Goal: Task Accomplishment & Management: Use online tool/utility

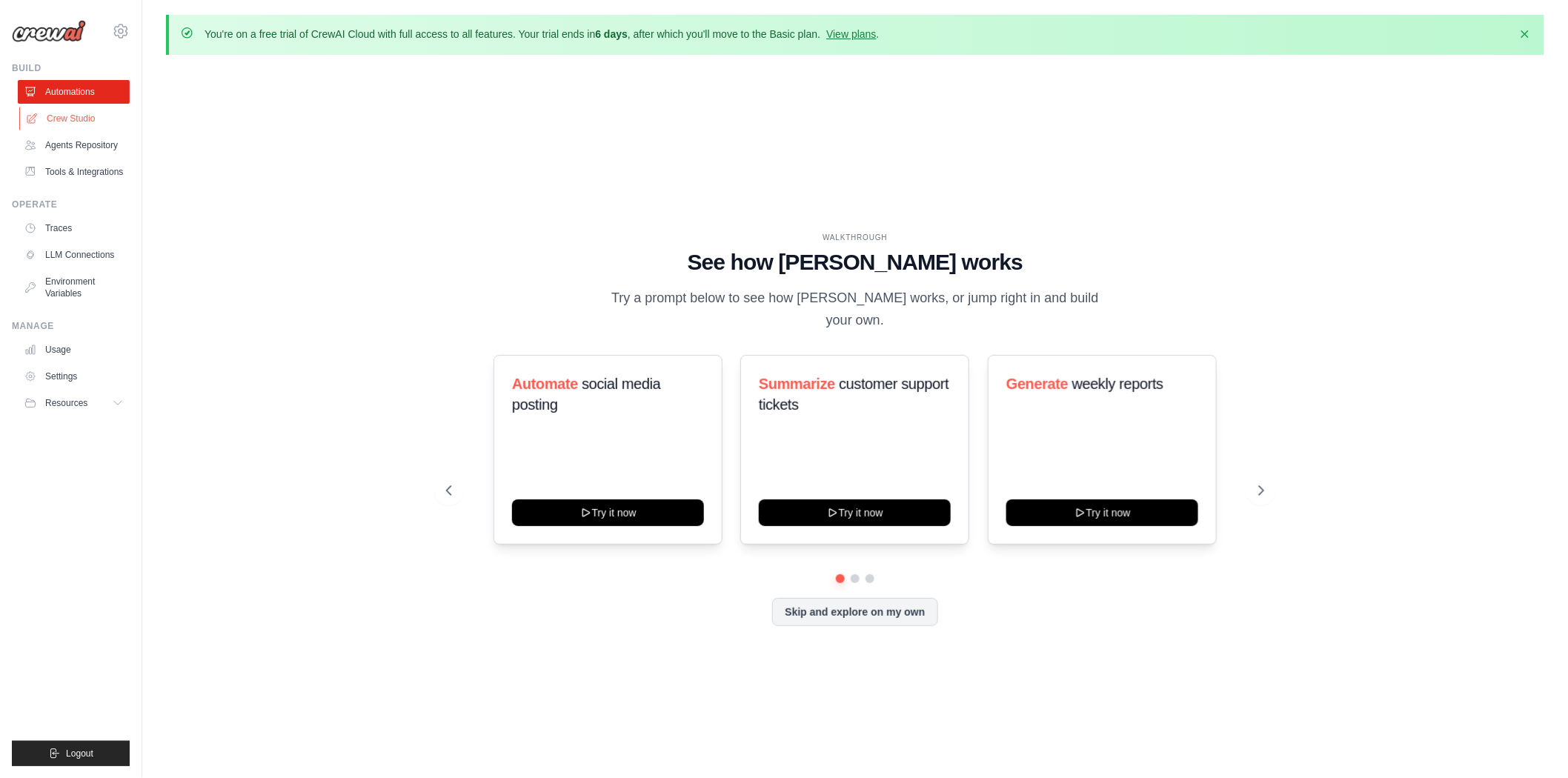
click at [46, 122] on link "Crew Studio" at bounding box center [75, 119] width 112 height 24
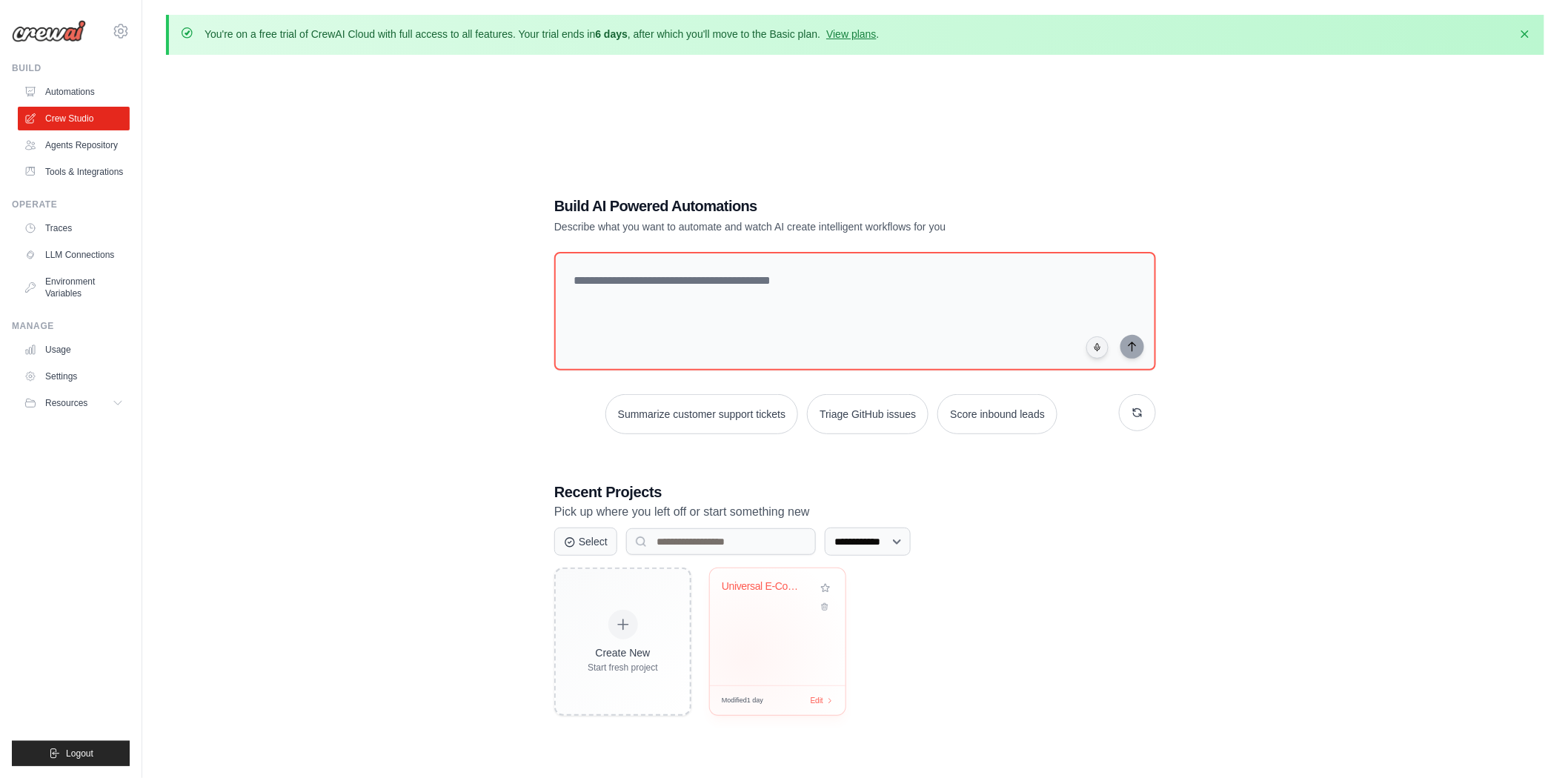
click at [748, 657] on div "Universal E-Commerce Competitive In..." at bounding box center [777, 626] width 136 height 117
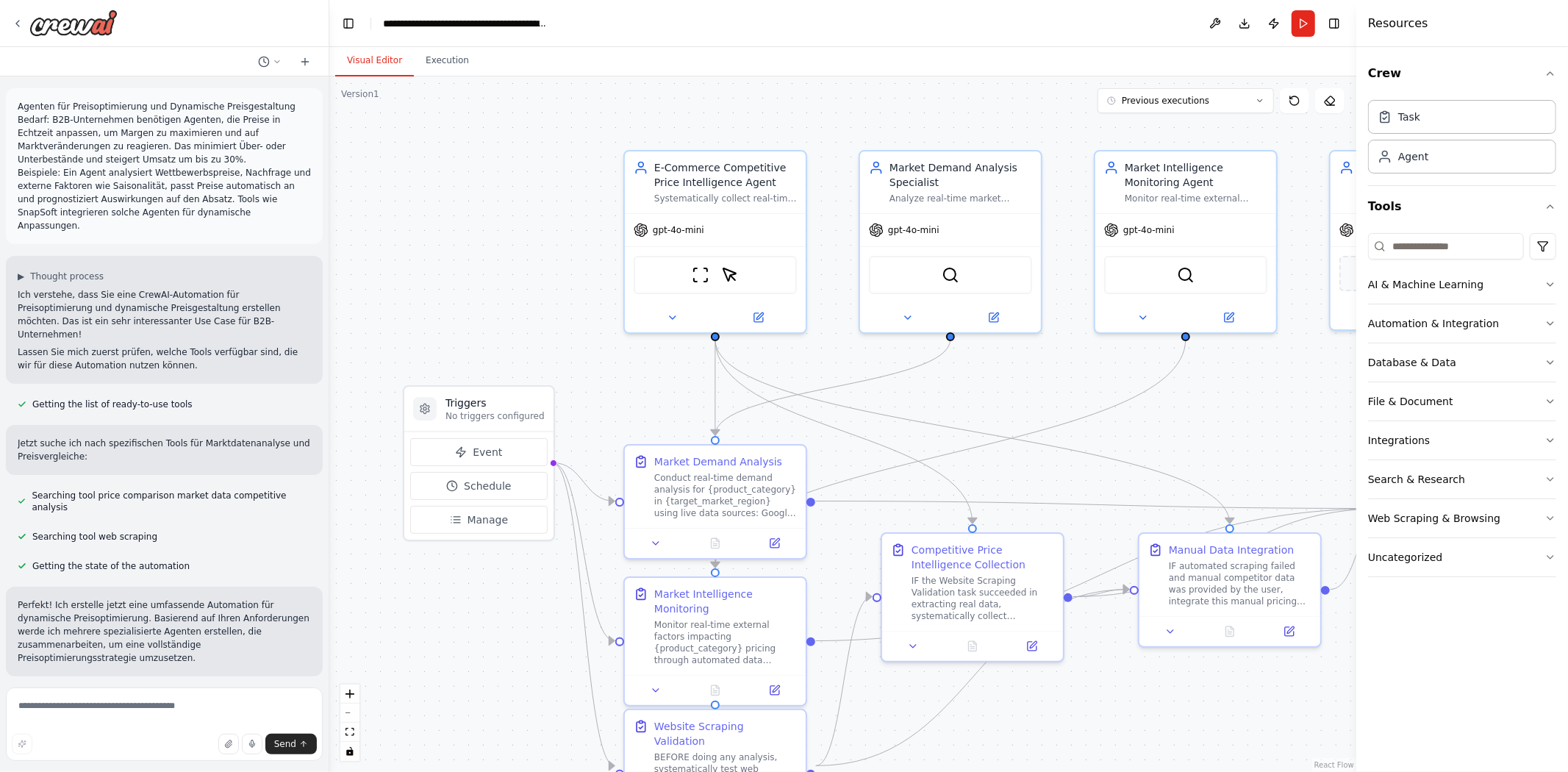
scroll to position [19292, 0]
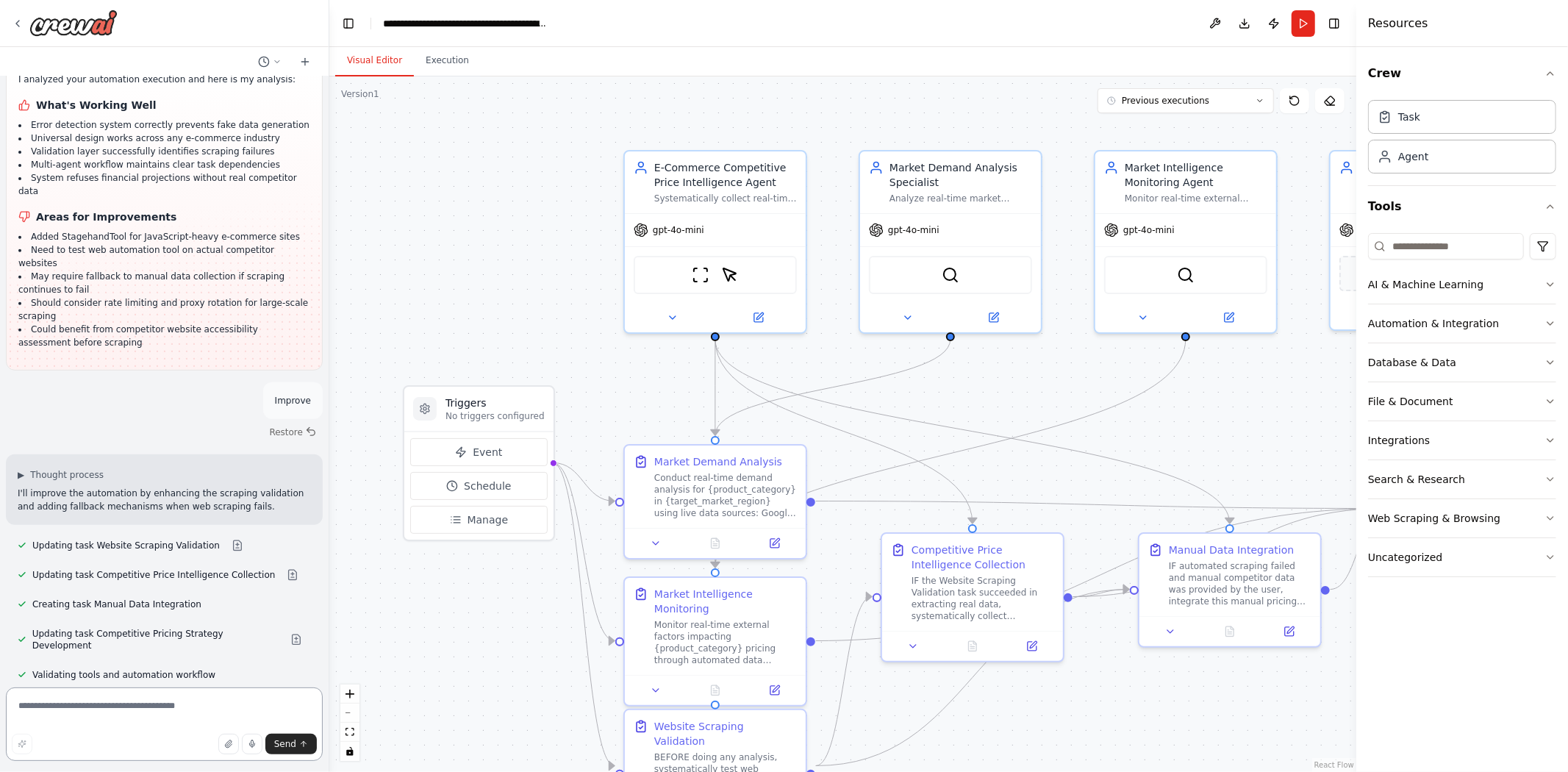
click at [126, 699] on textarea at bounding box center [164, 724] width 317 height 74
type textarea "******"
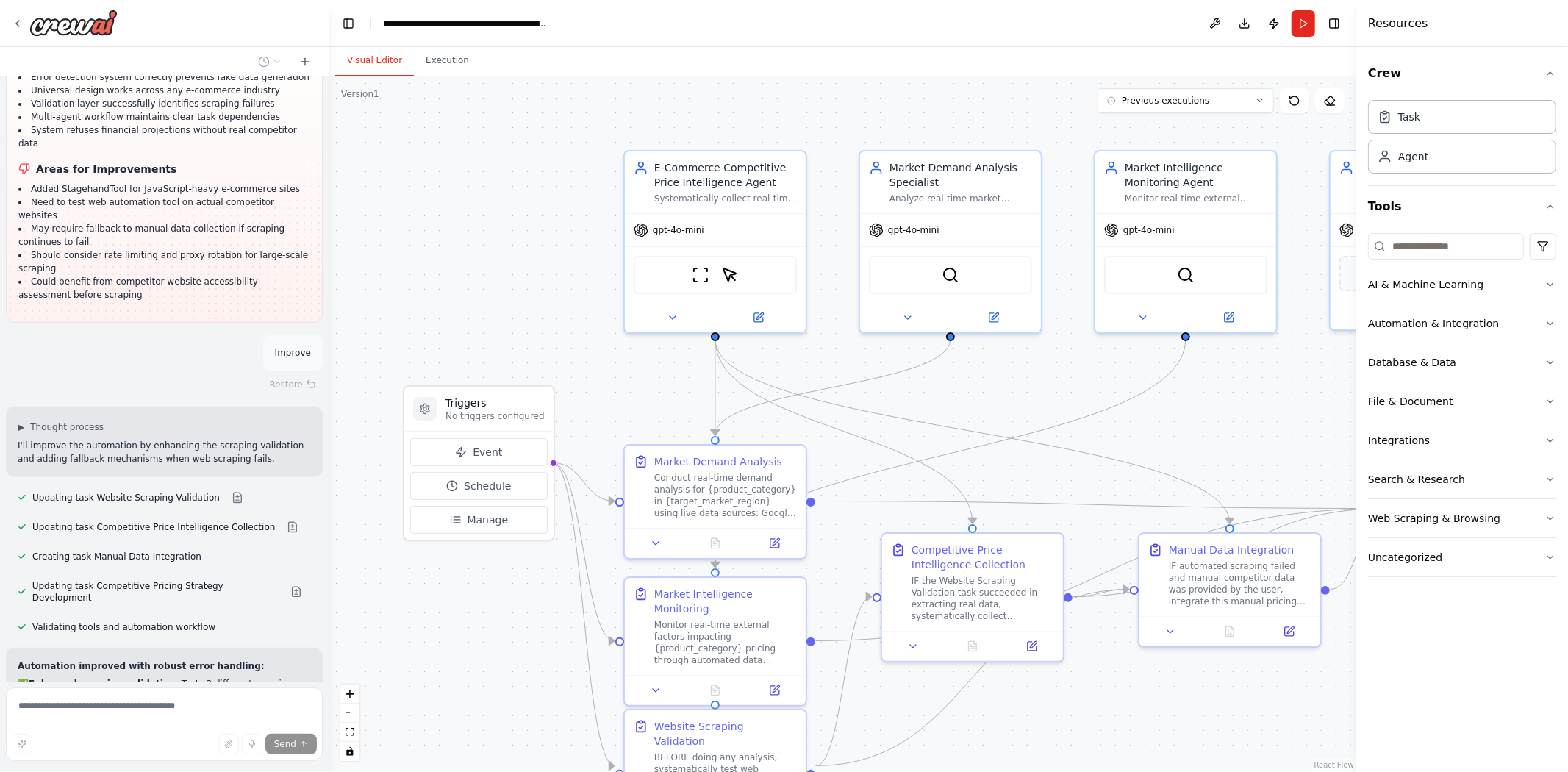
scroll to position [19421, 0]
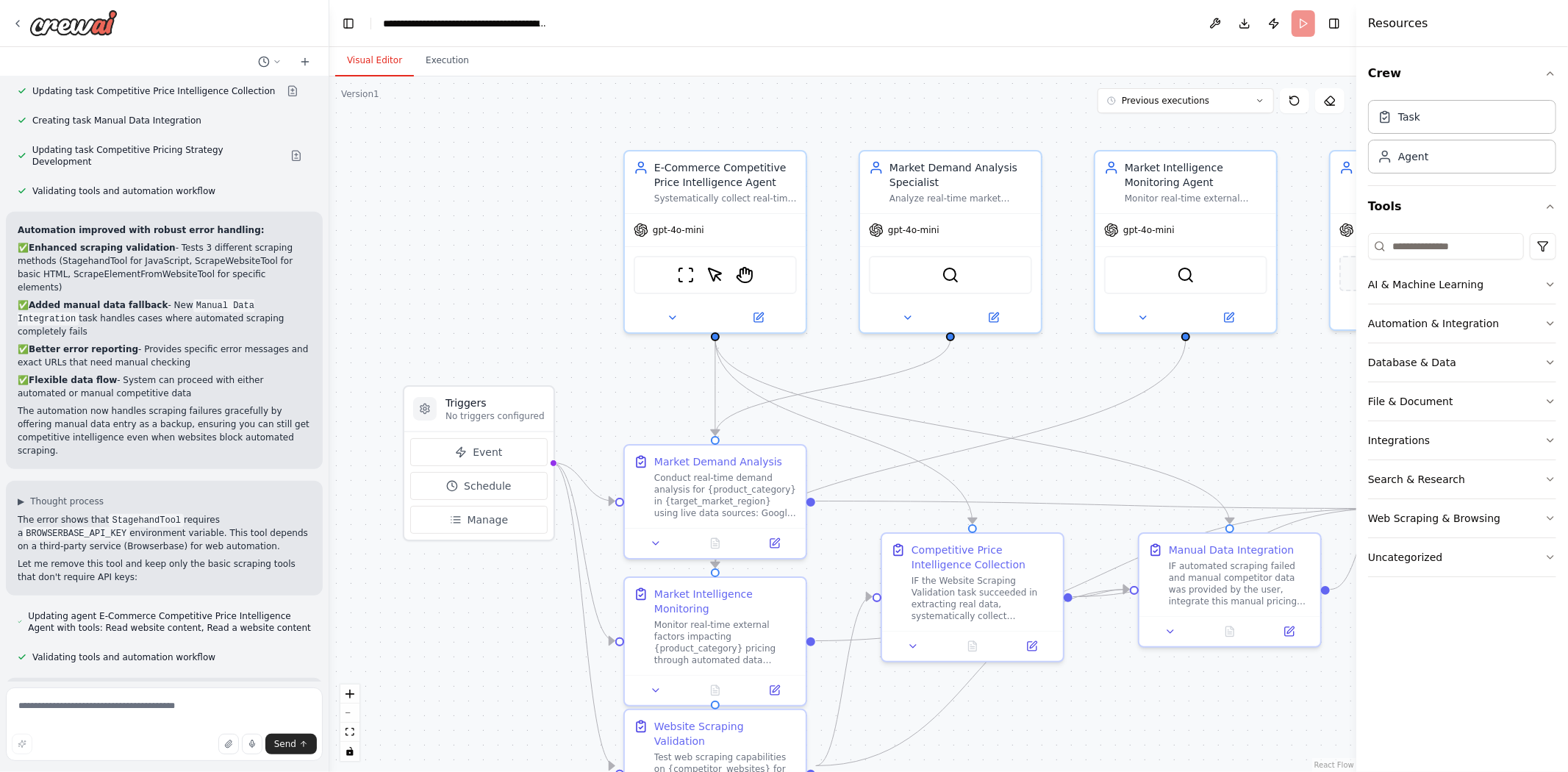
scroll to position [19789, 0]
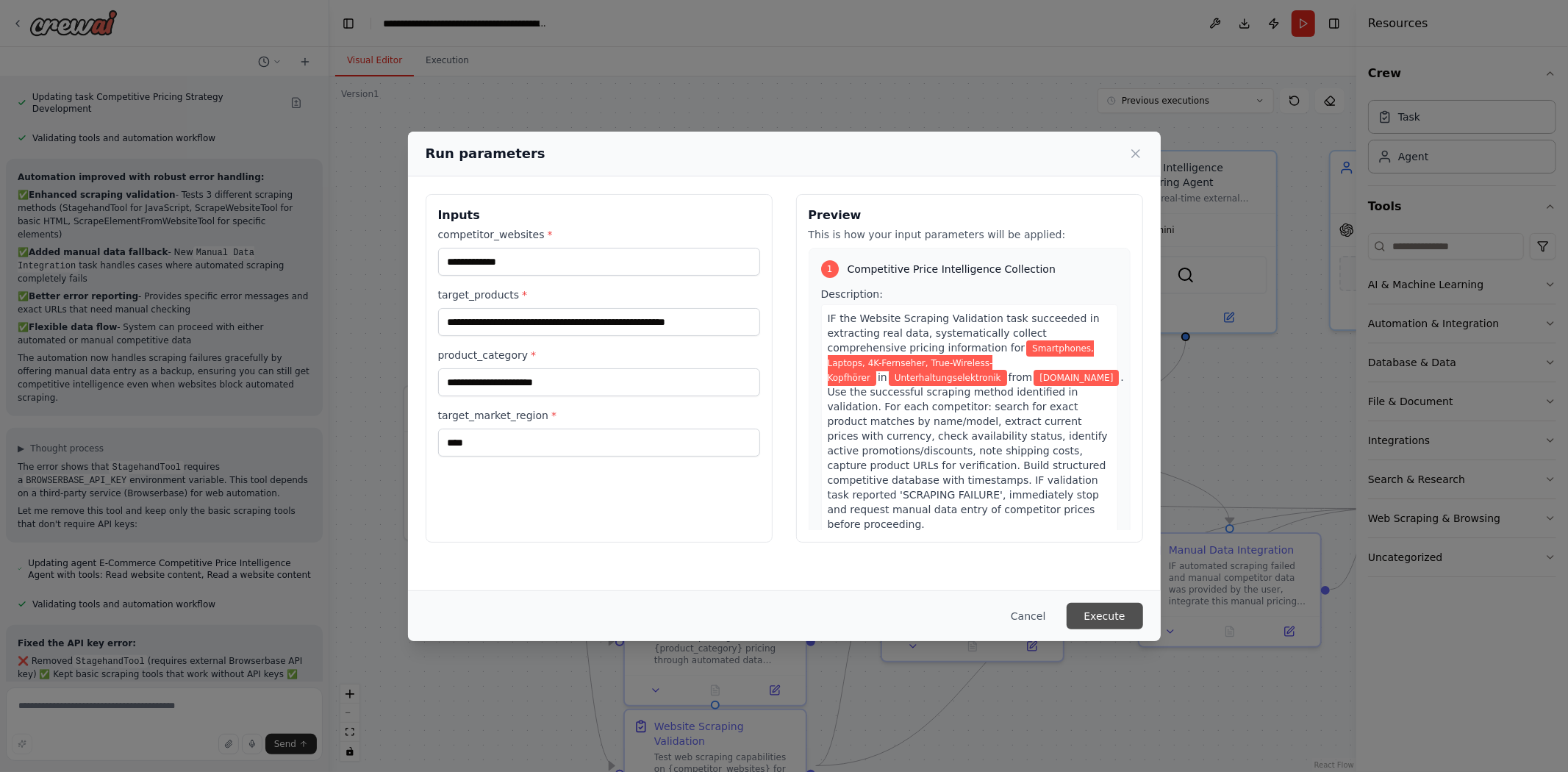
click at [1113, 620] on button "Execute" at bounding box center [1105, 616] width 77 height 27
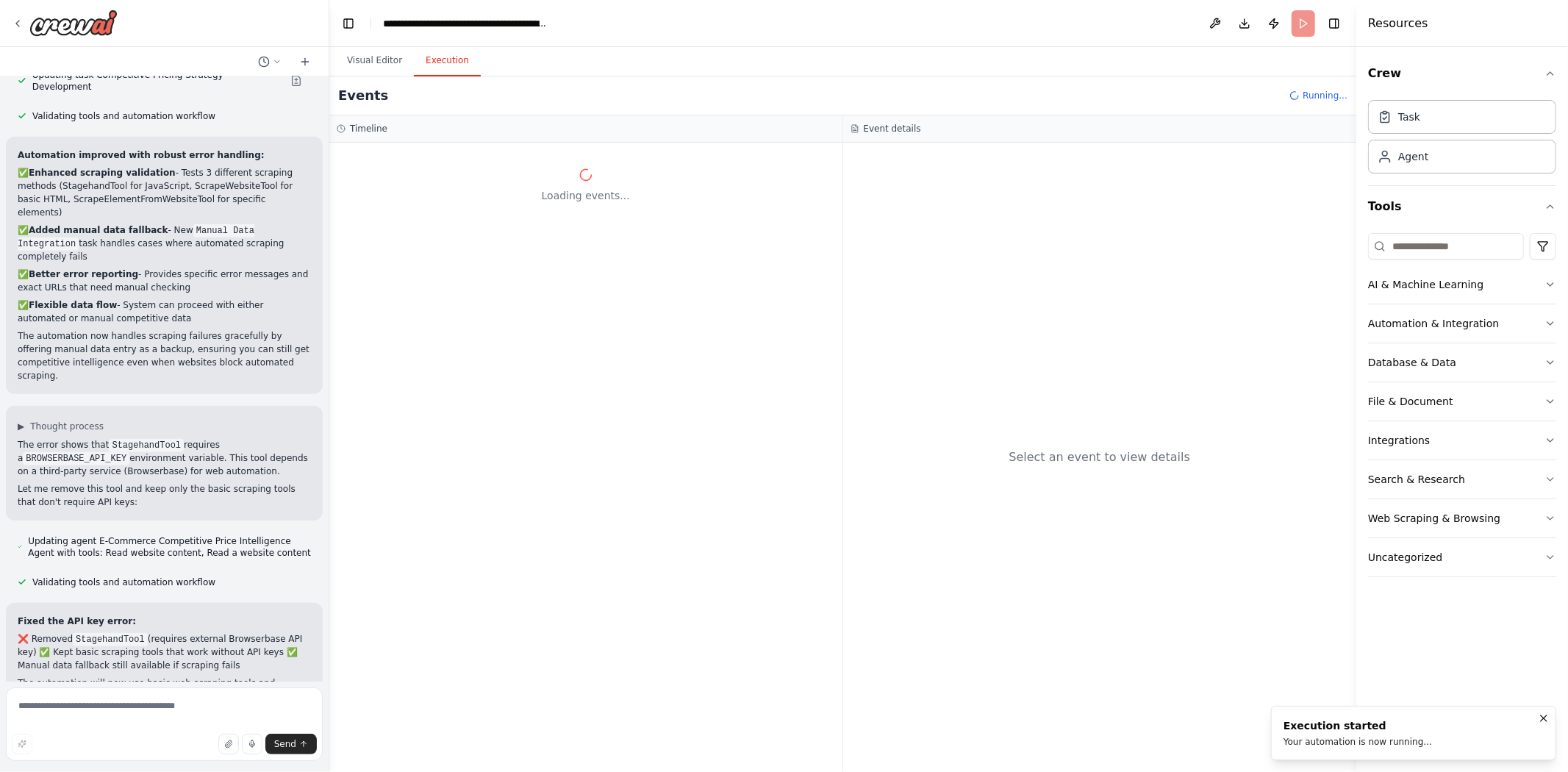
scroll to position [19868, 0]
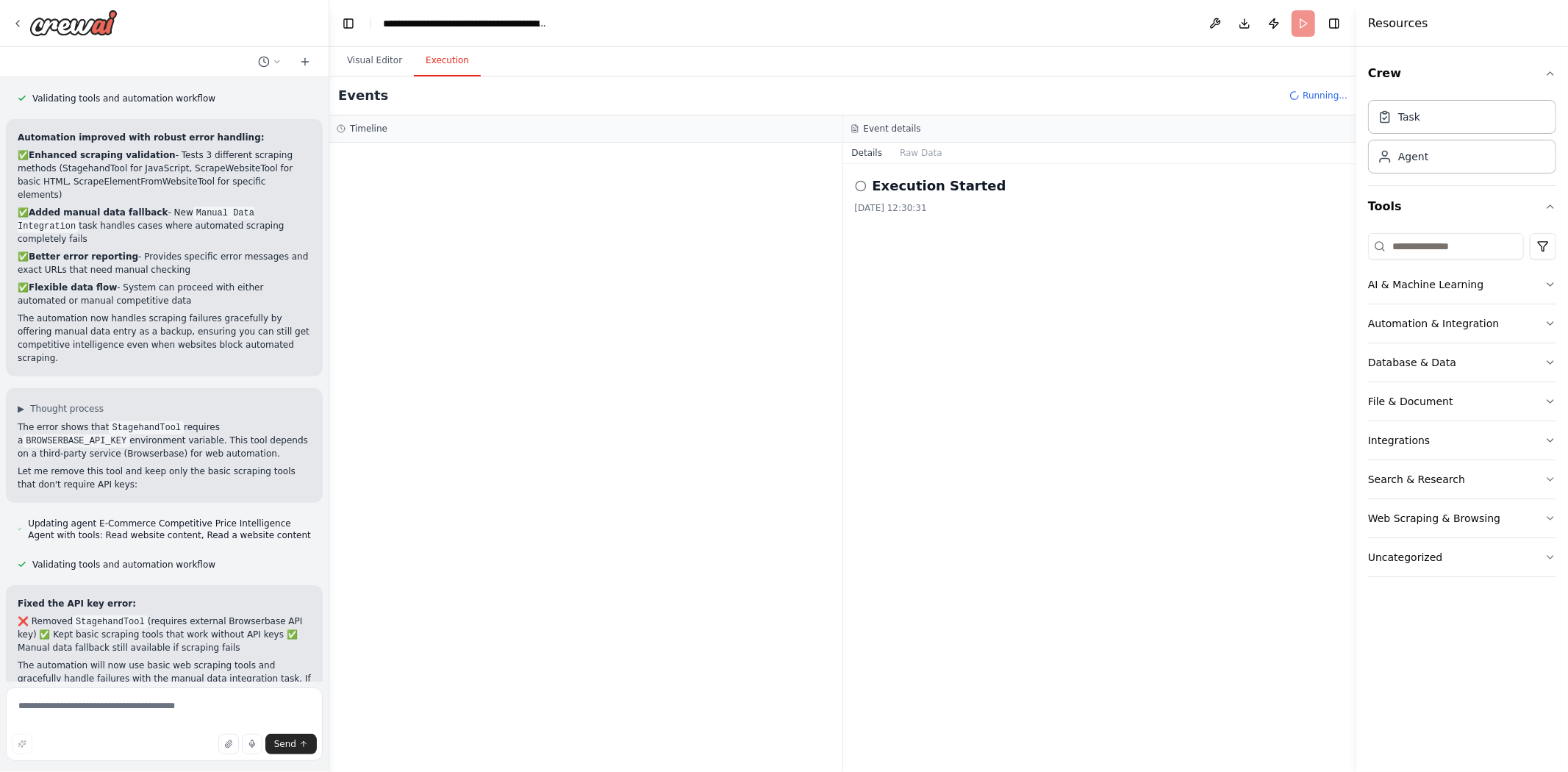
drag, startPoint x: 126, startPoint y: 548, endPoint x: 275, endPoint y: 562, distance: 149.7
drag, startPoint x: 275, startPoint y: 562, endPoint x: 19, endPoint y: 478, distance: 269.4
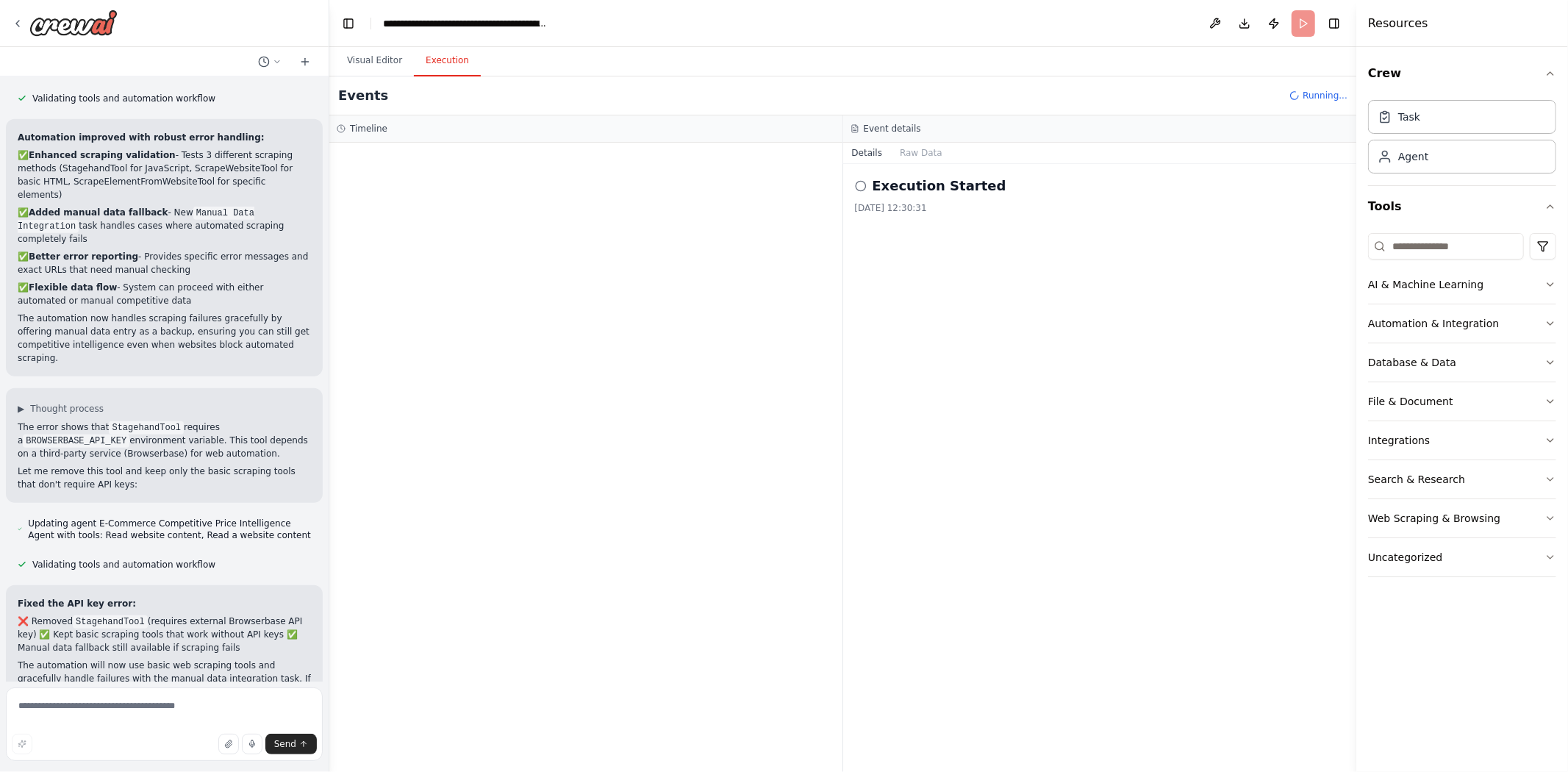
drag, startPoint x: 19, startPoint y: 478, endPoint x: 287, endPoint y: 511, distance: 270.0
drag, startPoint x: 287, startPoint y: 511, endPoint x: 31, endPoint y: 475, distance: 258.5
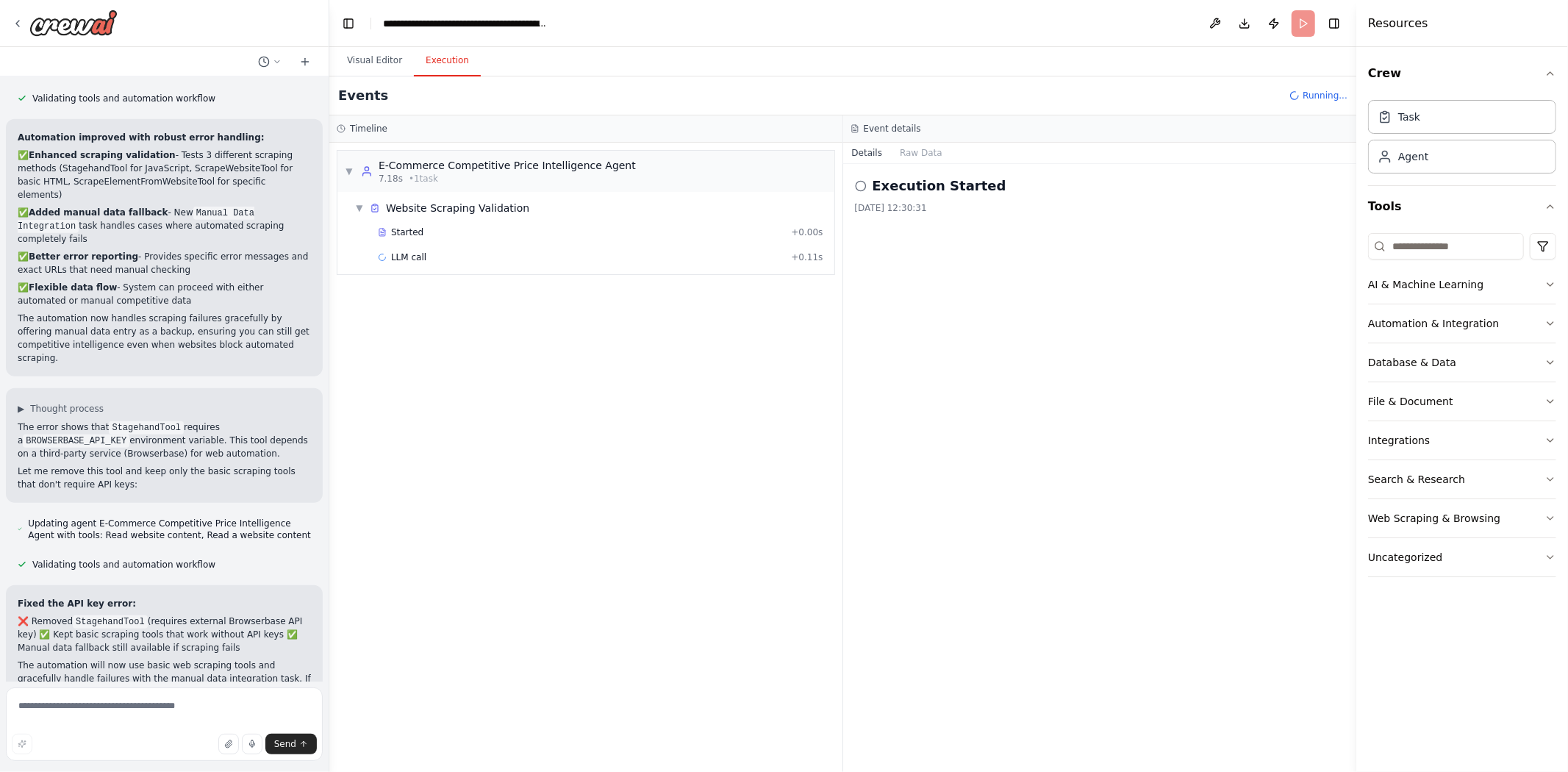
drag, startPoint x: 166, startPoint y: 567, endPoint x: 243, endPoint y: 581, distance: 78.3
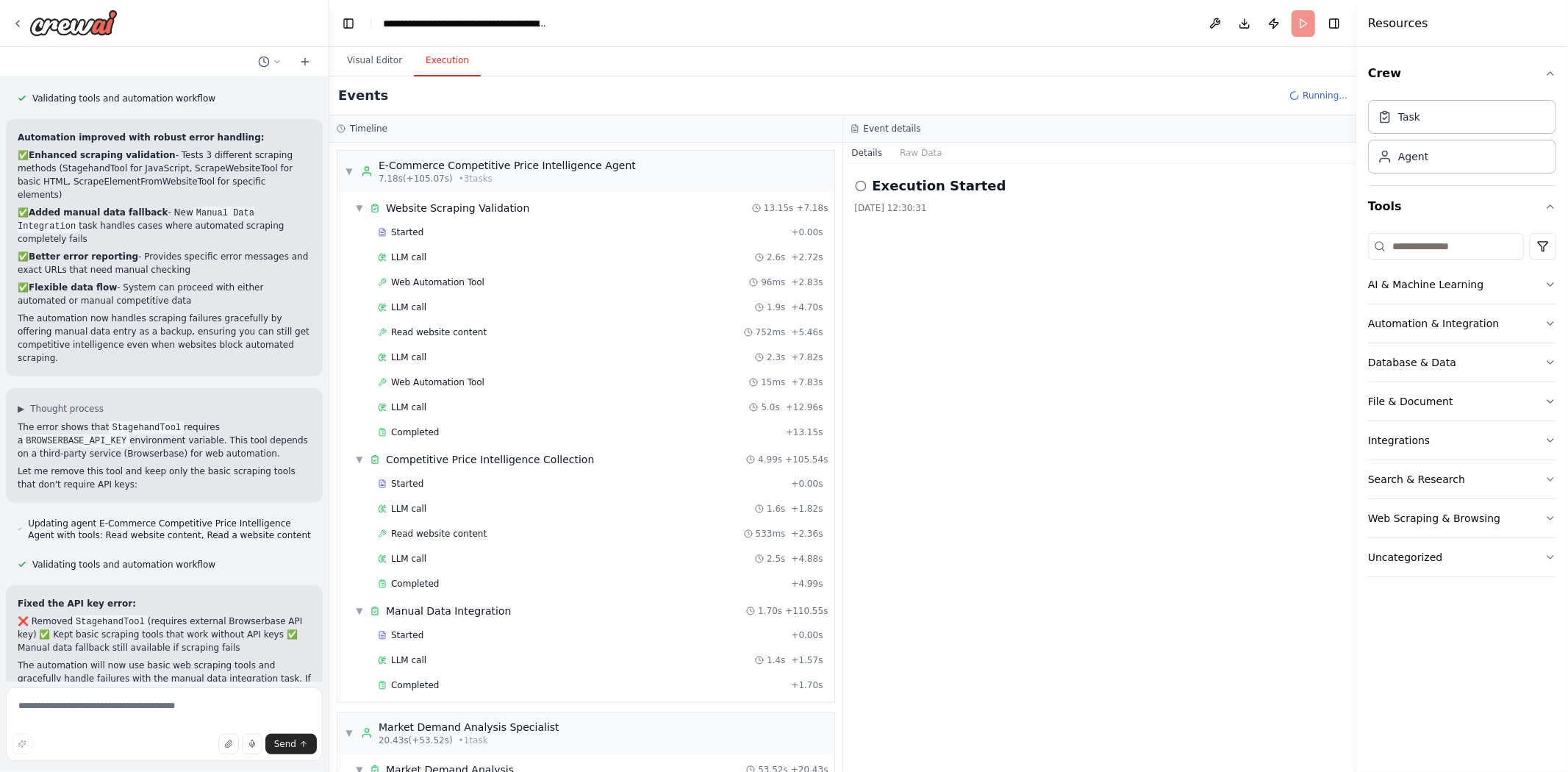
scroll to position [1140, 0]
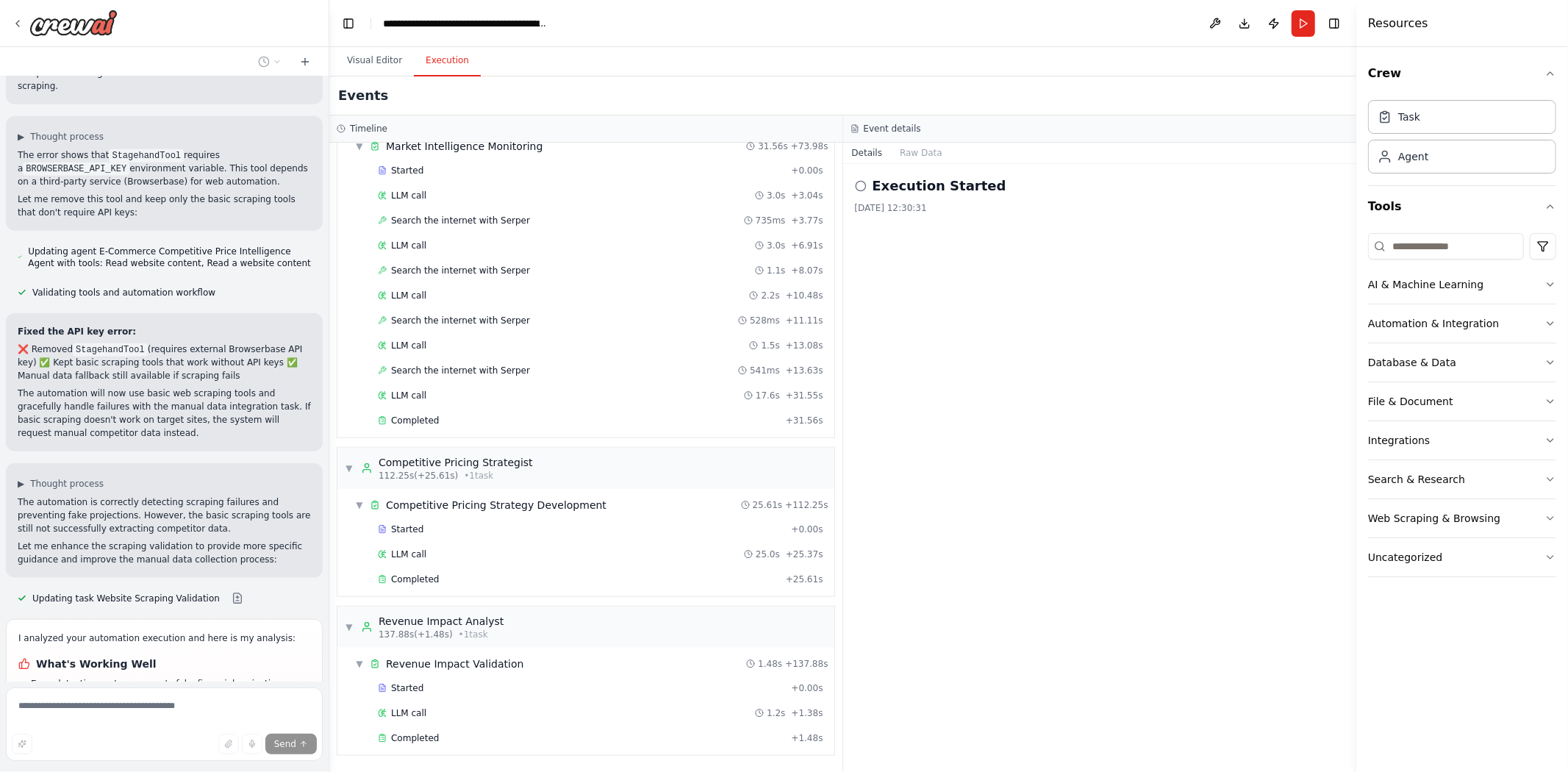
scroll to position [20192, 0]
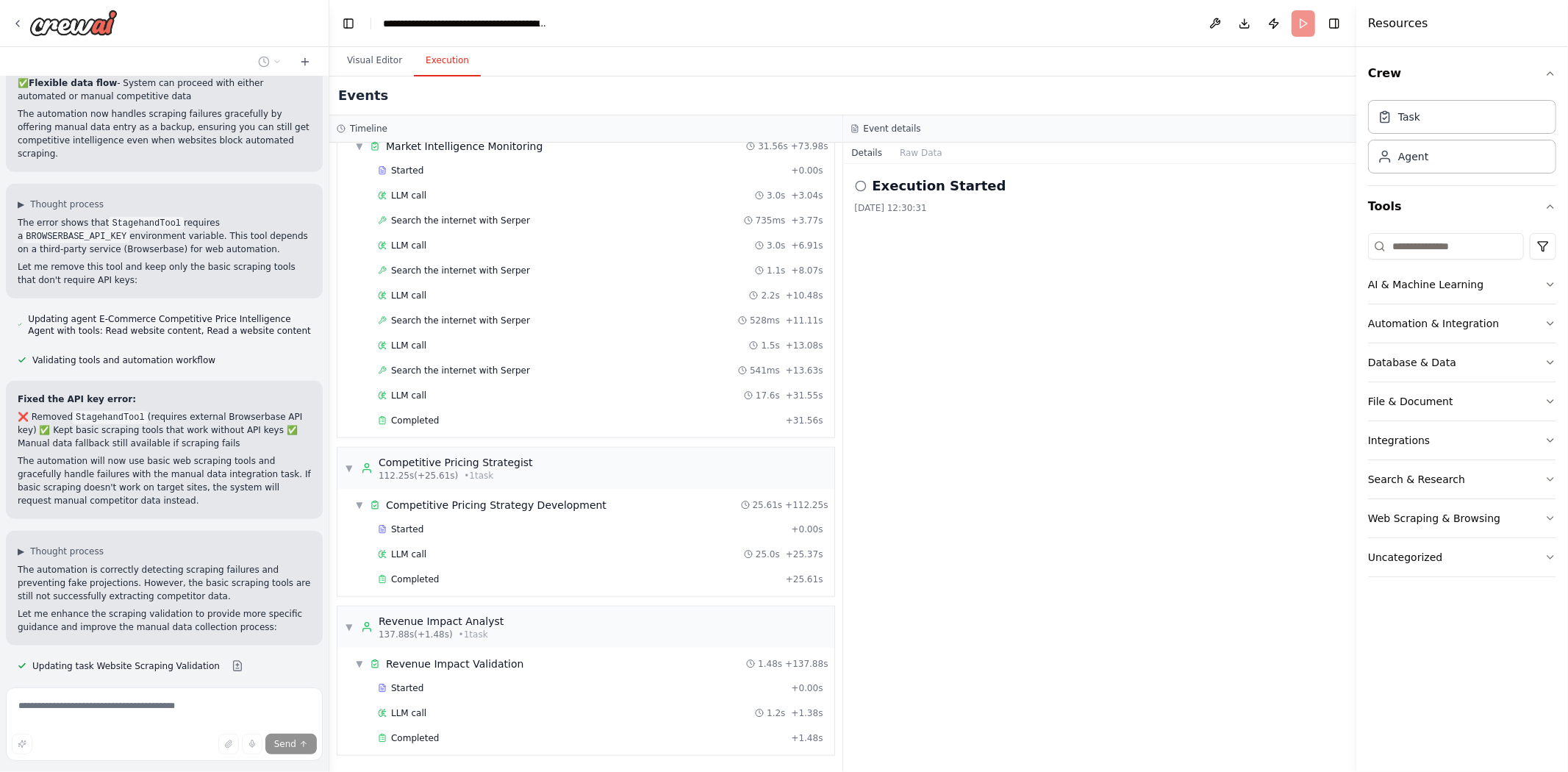
scroll to position [20072, 0]
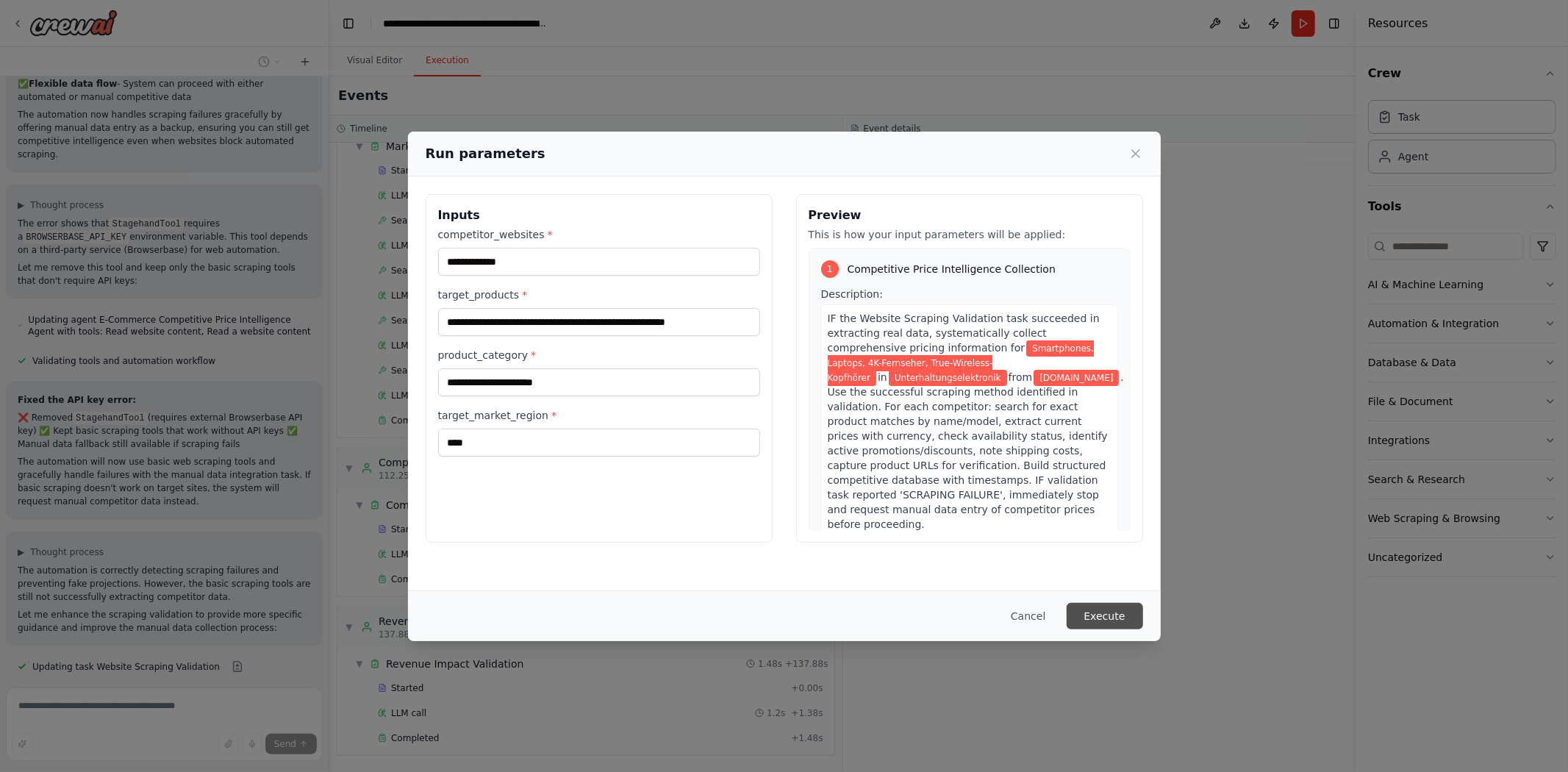
click at [1131, 623] on button "Execute" at bounding box center [1105, 616] width 77 height 27
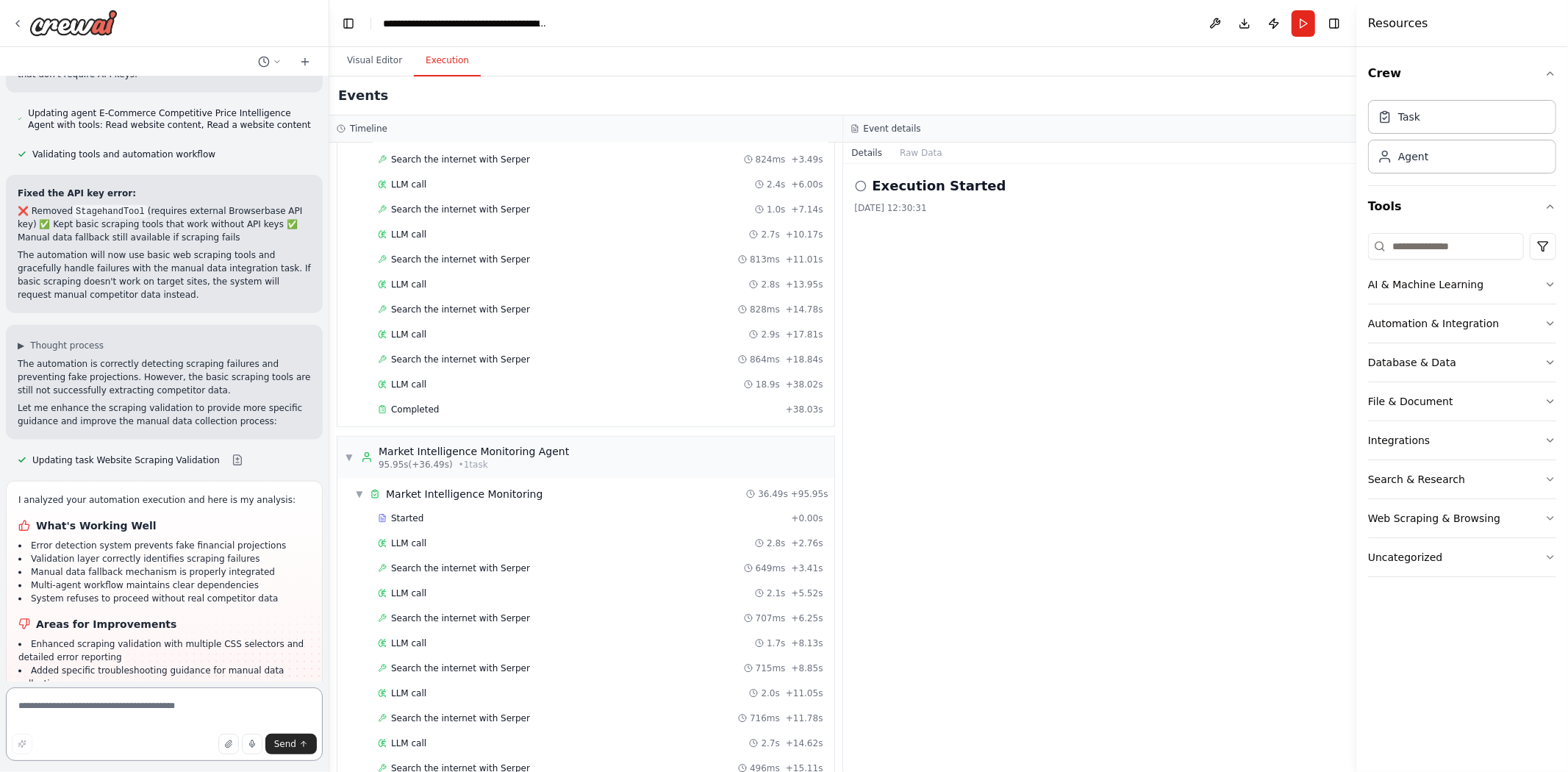
scroll to position [1104, 0]
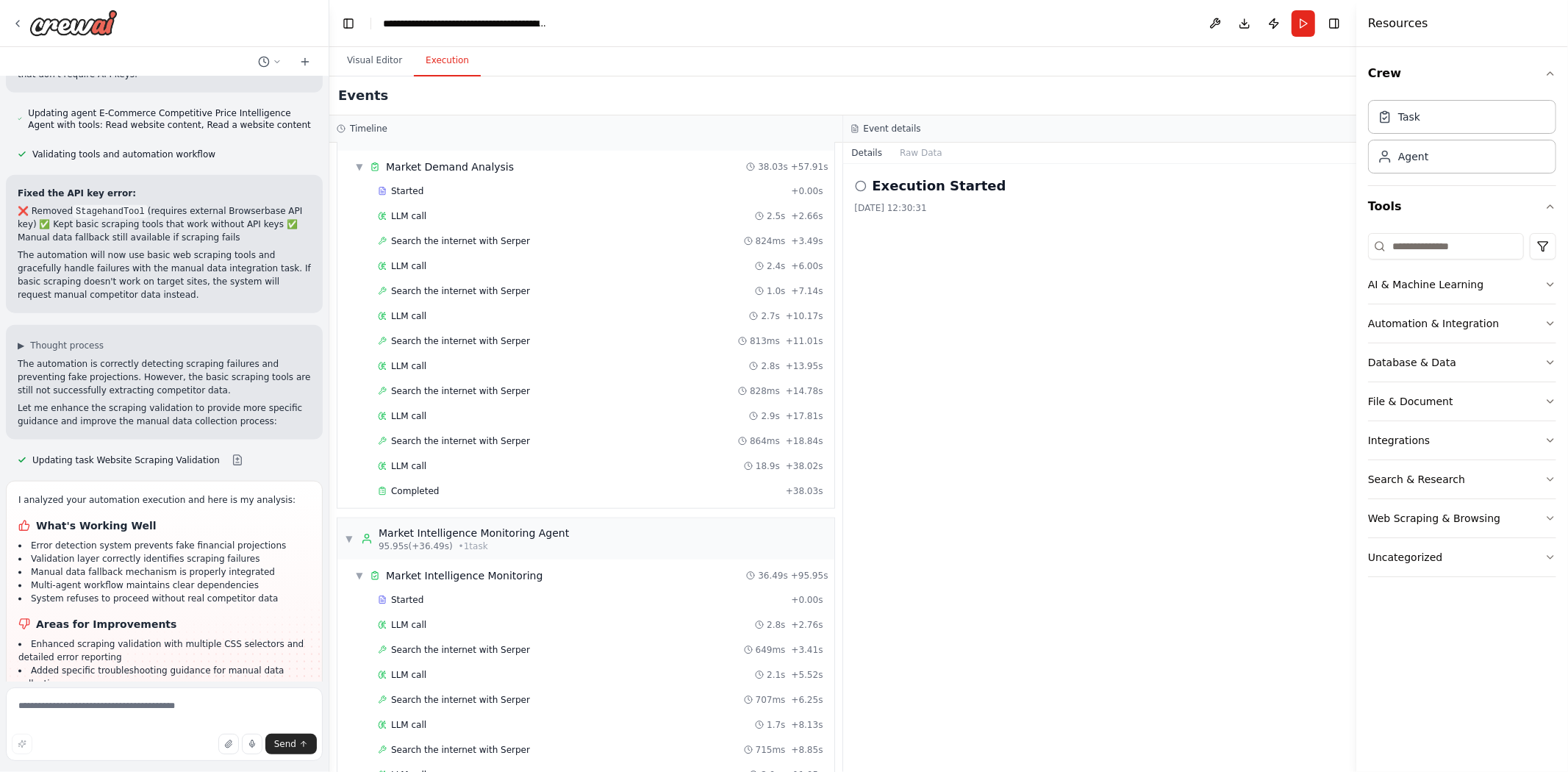
click at [361, 77] on div "Events" at bounding box center [843, 96] width 1027 height 39
click at [371, 71] on button "Visual Editor" at bounding box center [374, 61] width 78 height 31
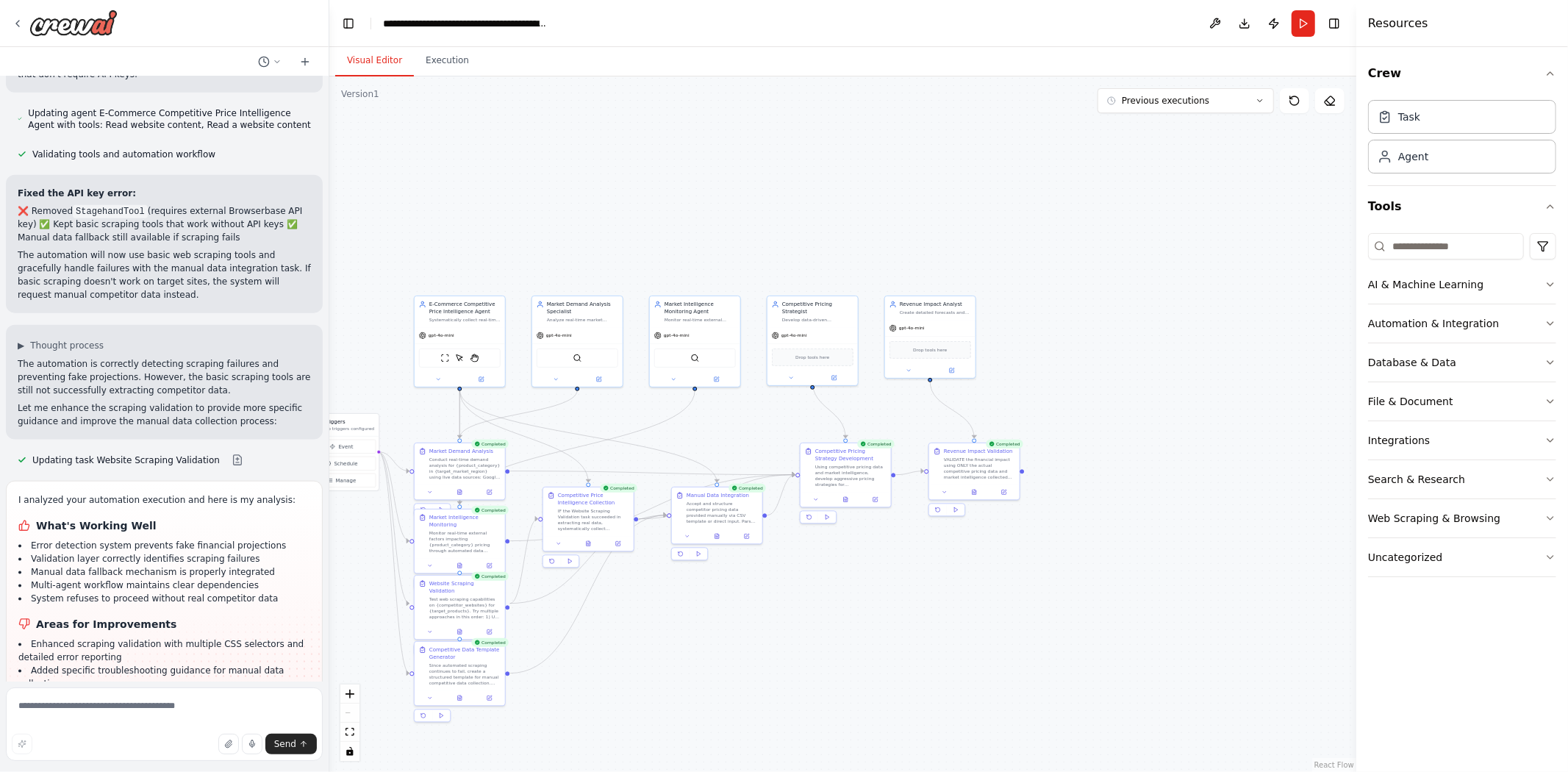
drag, startPoint x: 1195, startPoint y: 574, endPoint x: 843, endPoint y: 576, distance: 352.0
click at [843, 576] on div ".deletable-edge-delete-btn { width: 20px; height: 20px; border: 0px solid #ffff…" at bounding box center [843, 424] width 1027 height 695
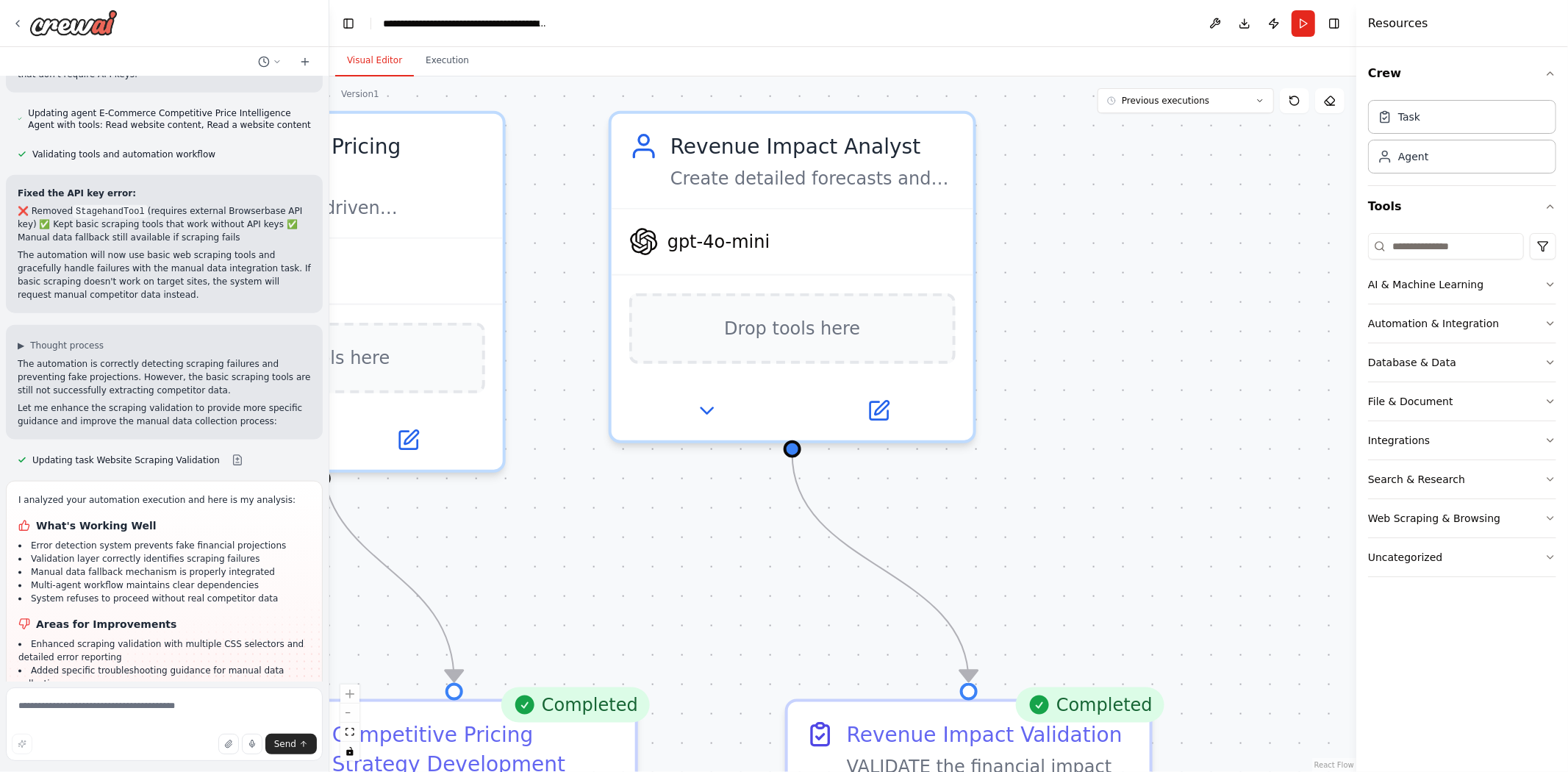
drag, startPoint x: 947, startPoint y: 323, endPoint x: 1153, endPoint y: 503, distance: 273.6
click at [1160, 516] on div ".deletable-edge-delete-btn { width: 20px; height: 20px; border: 0px solid #ffff…" at bounding box center [843, 424] width 1027 height 695
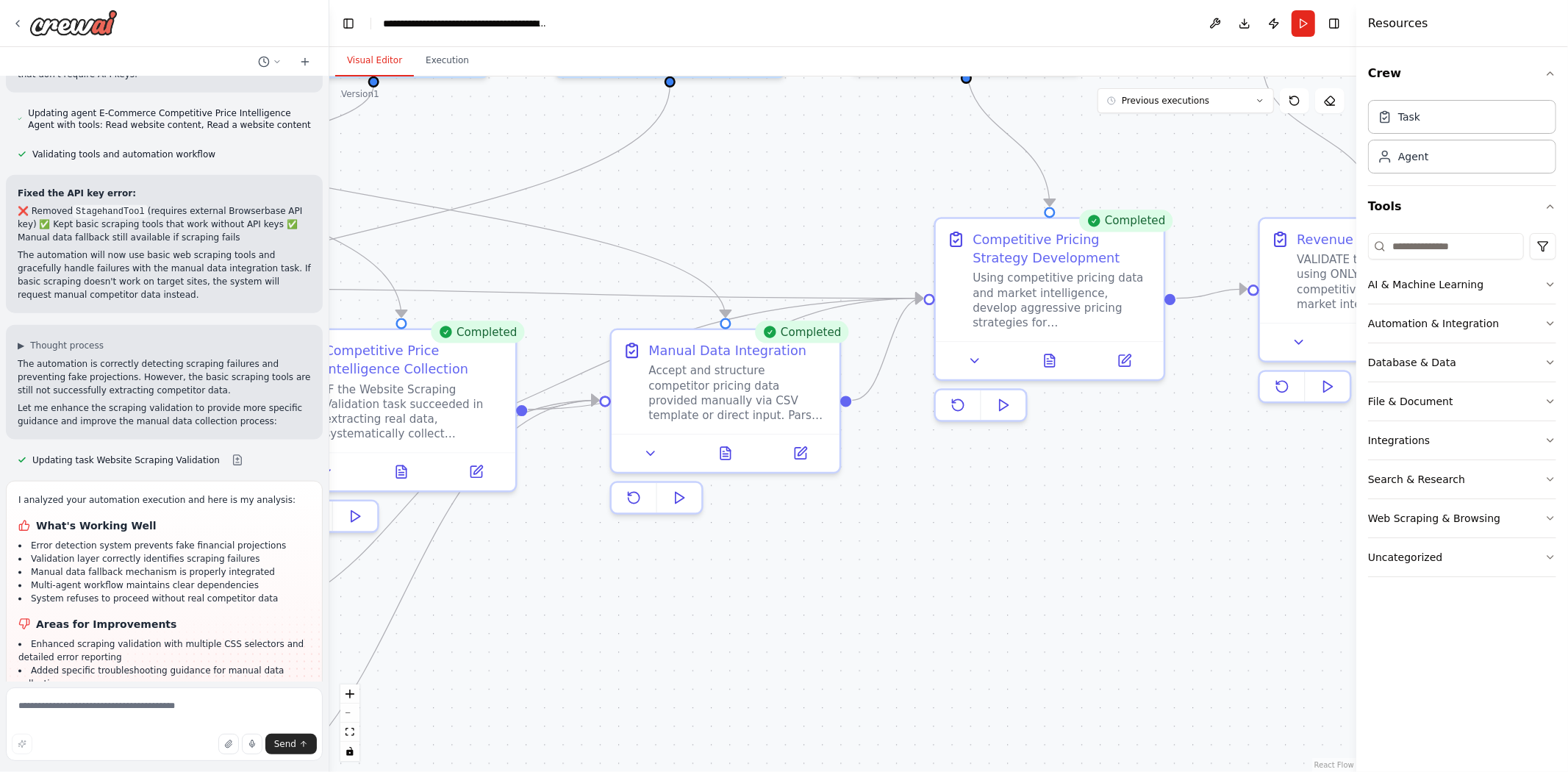
drag, startPoint x: 907, startPoint y: 518, endPoint x: 1221, endPoint y: 165, distance: 472.4
click at [1230, 157] on div ".deletable-edge-delete-btn { width: 20px; height: 20px; border: 0px solid #ffff…" at bounding box center [843, 424] width 1027 height 695
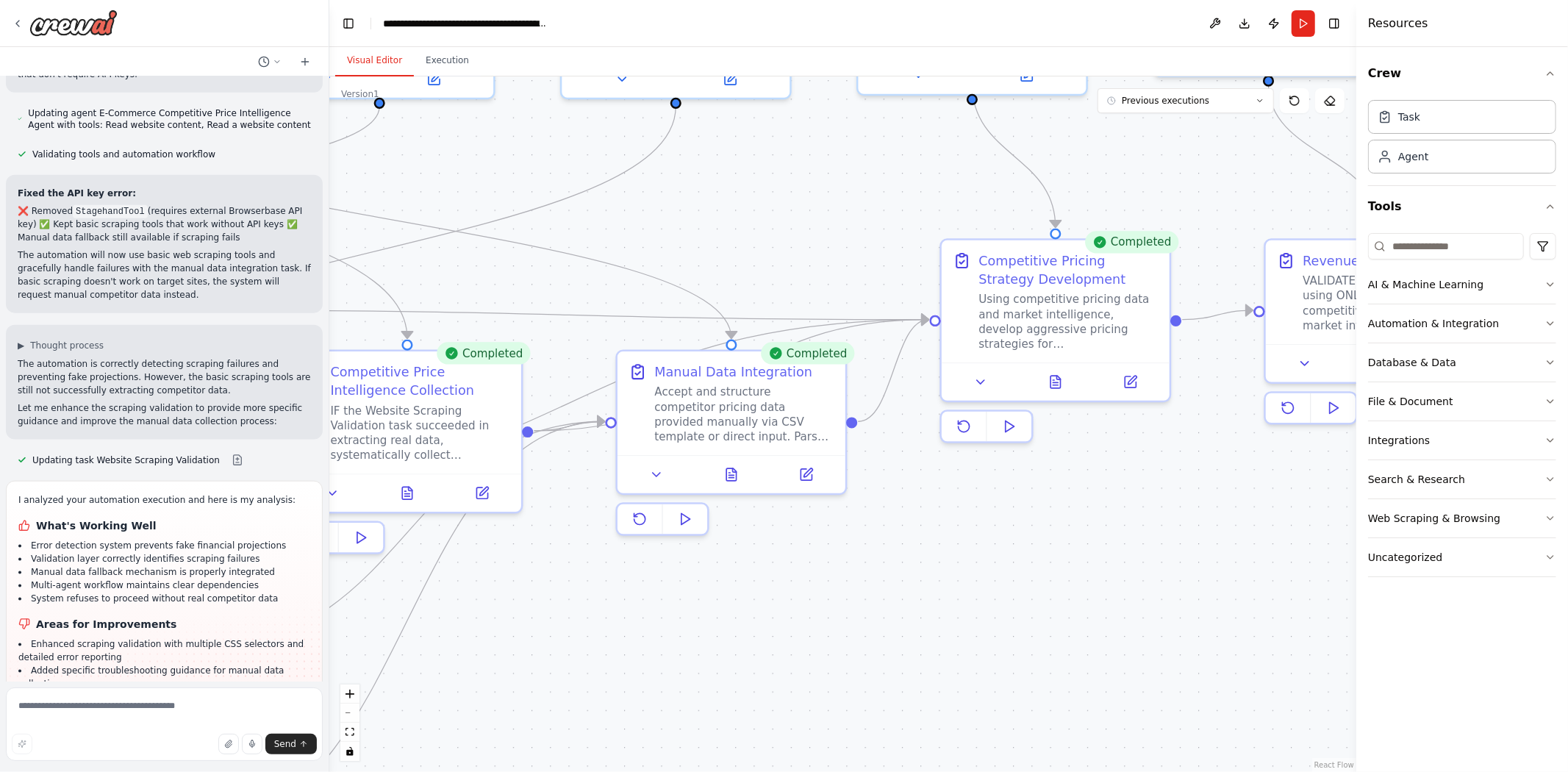
scroll to position [20497, 0]
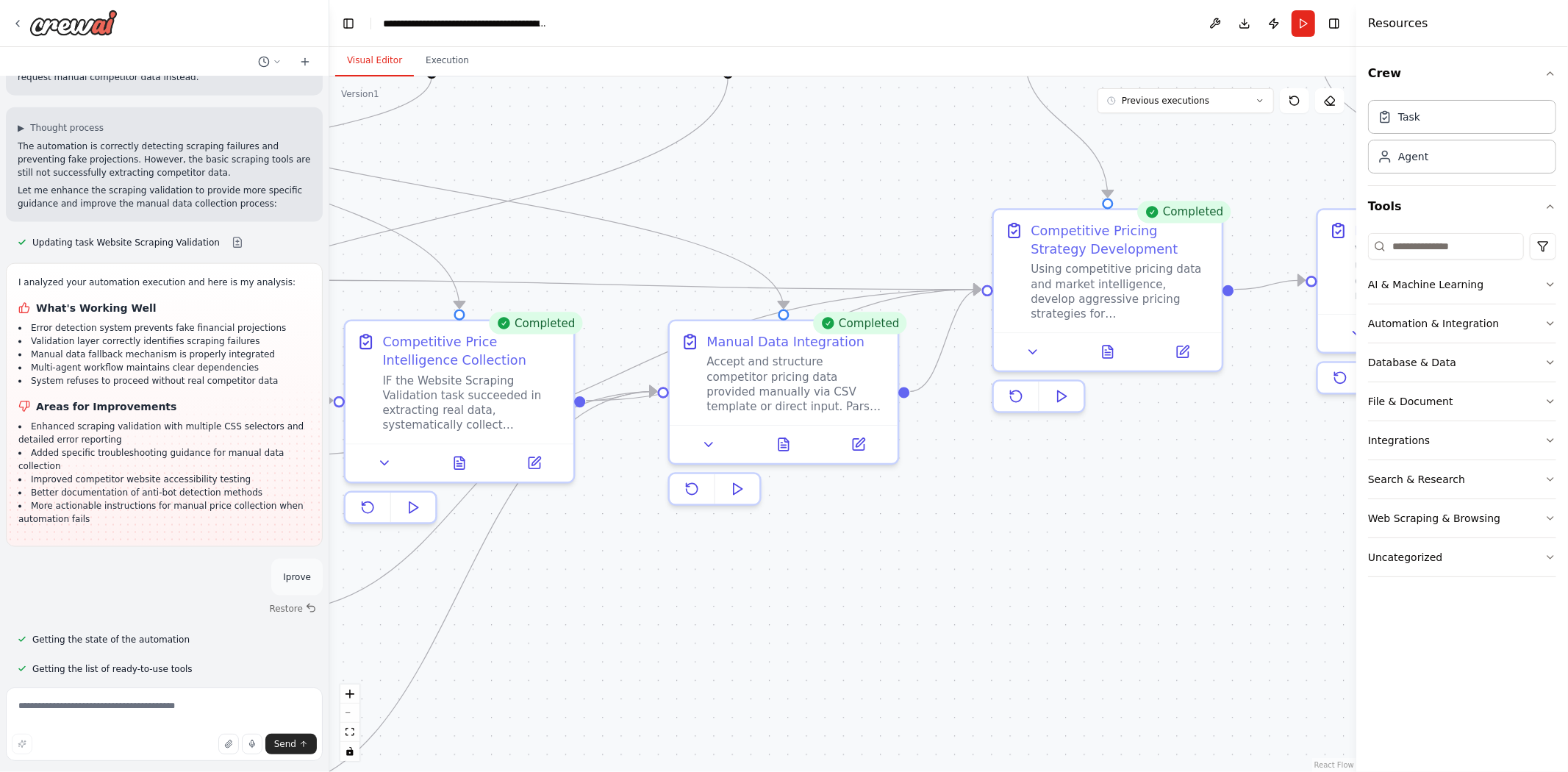
drag, startPoint x: 1061, startPoint y: 437, endPoint x: 981, endPoint y: 476, distance: 89.0
click at [1104, 434] on div ".deletable-edge-delete-btn { width: 20px; height: 20px; border: 0px solid #ffff…" at bounding box center [843, 424] width 1027 height 695
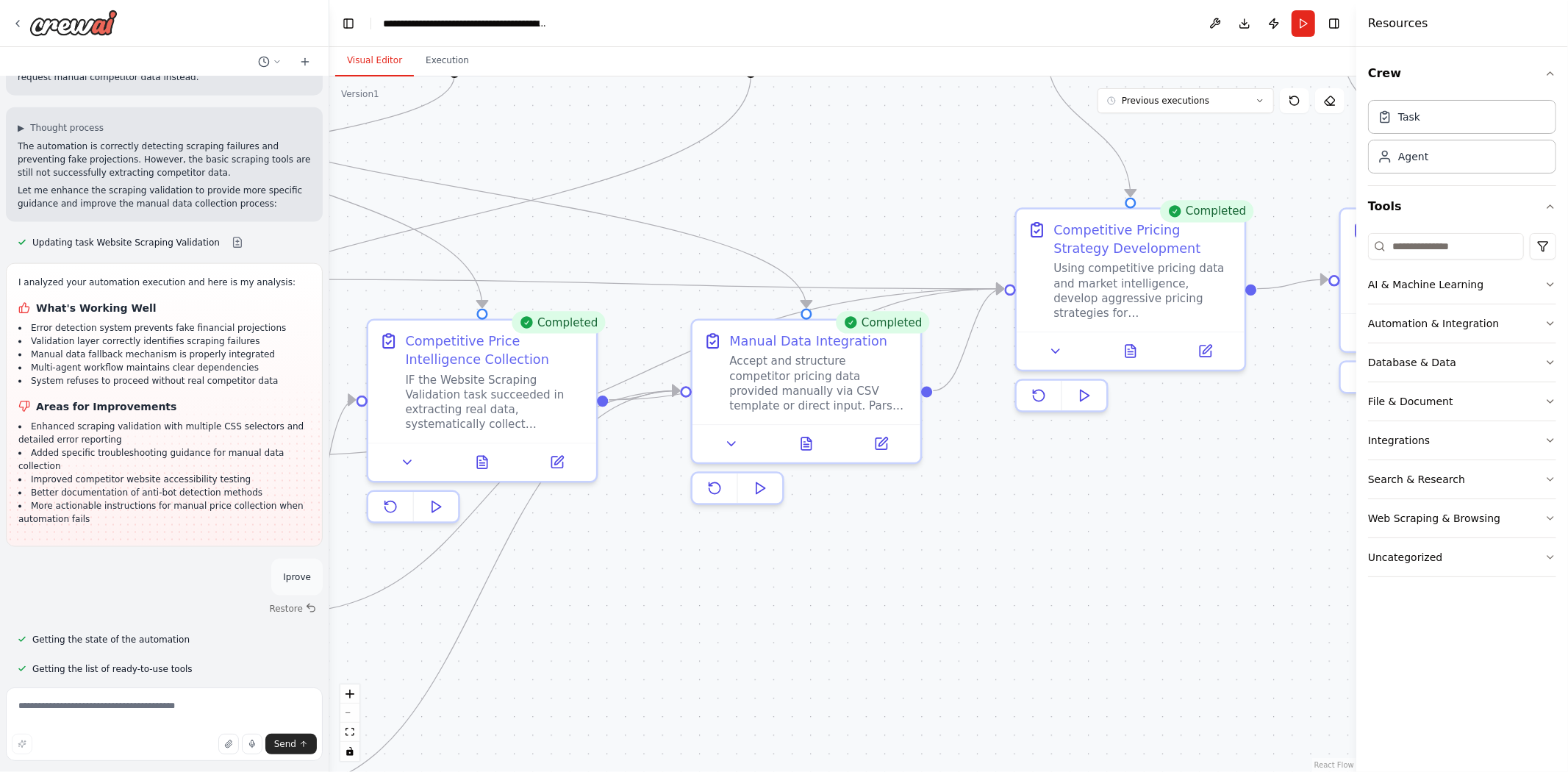
drag, startPoint x: 1023, startPoint y: 471, endPoint x: 1151, endPoint y: 440, distance: 131.7
click at [1151, 440] on div ".deletable-edge-delete-btn { width: 20px; height: 20px; border: 0px solid #ffff…" at bounding box center [843, 424] width 1027 height 695
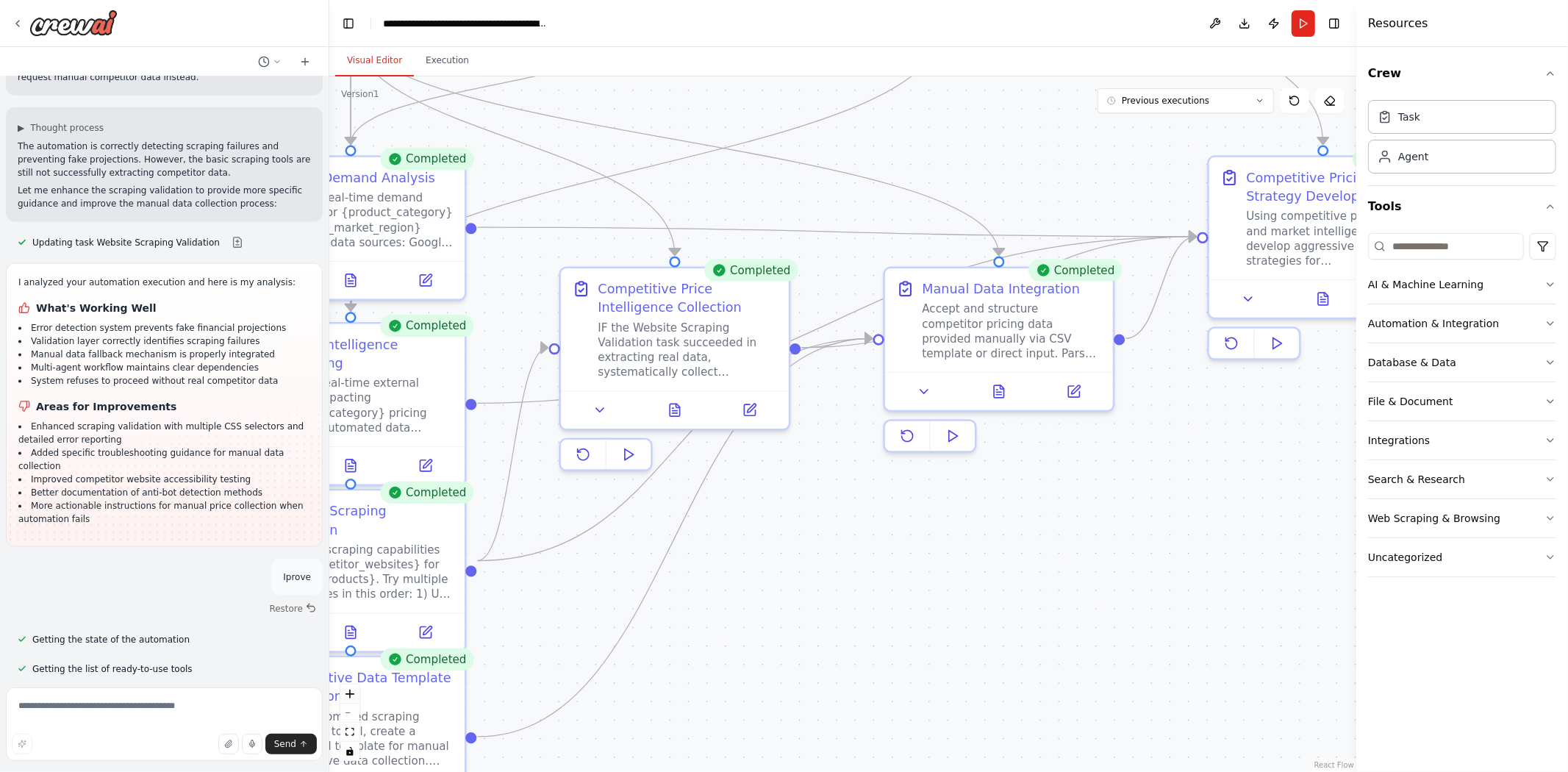
drag, startPoint x: 1005, startPoint y: 489, endPoint x: 1180, endPoint y: 473, distance: 175.7
click at [1196, 469] on div ".deletable-edge-delete-btn { width: 20px; height: 20px; border: 0px solid #ffff…" at bounding box center [843, 424] width 1027 height 695
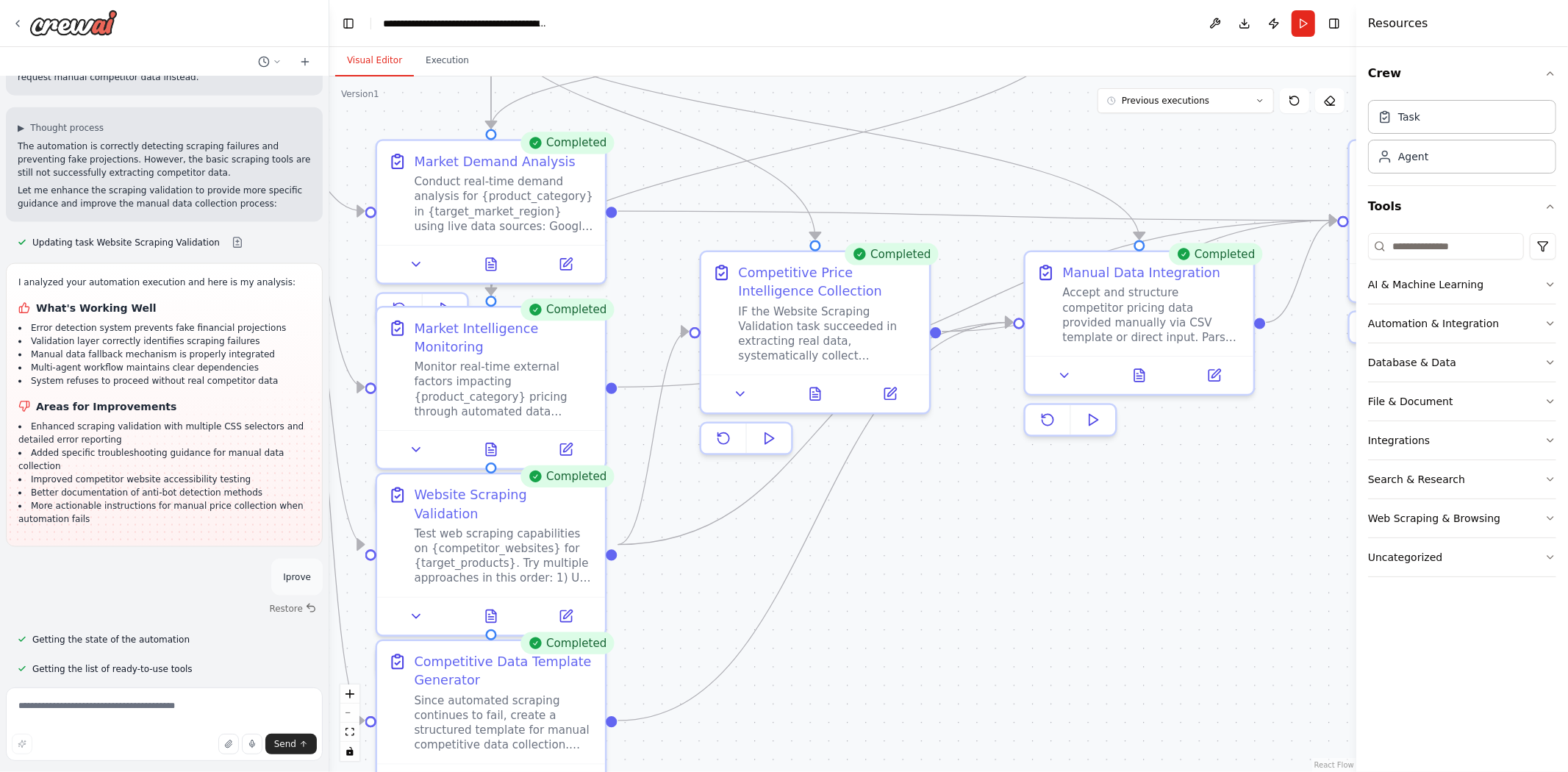
drag, startPoint x: 972, startPoint y: 507, endPoint x: 1112, endPoint y: 335, distance: 221.8
click at [1112, 336] on div ".deletable-edge-delete-btn { width: 20px; height: 20px; border: 0px solid #ffff…" at bounding box center [843, 424] width 1027 height 695
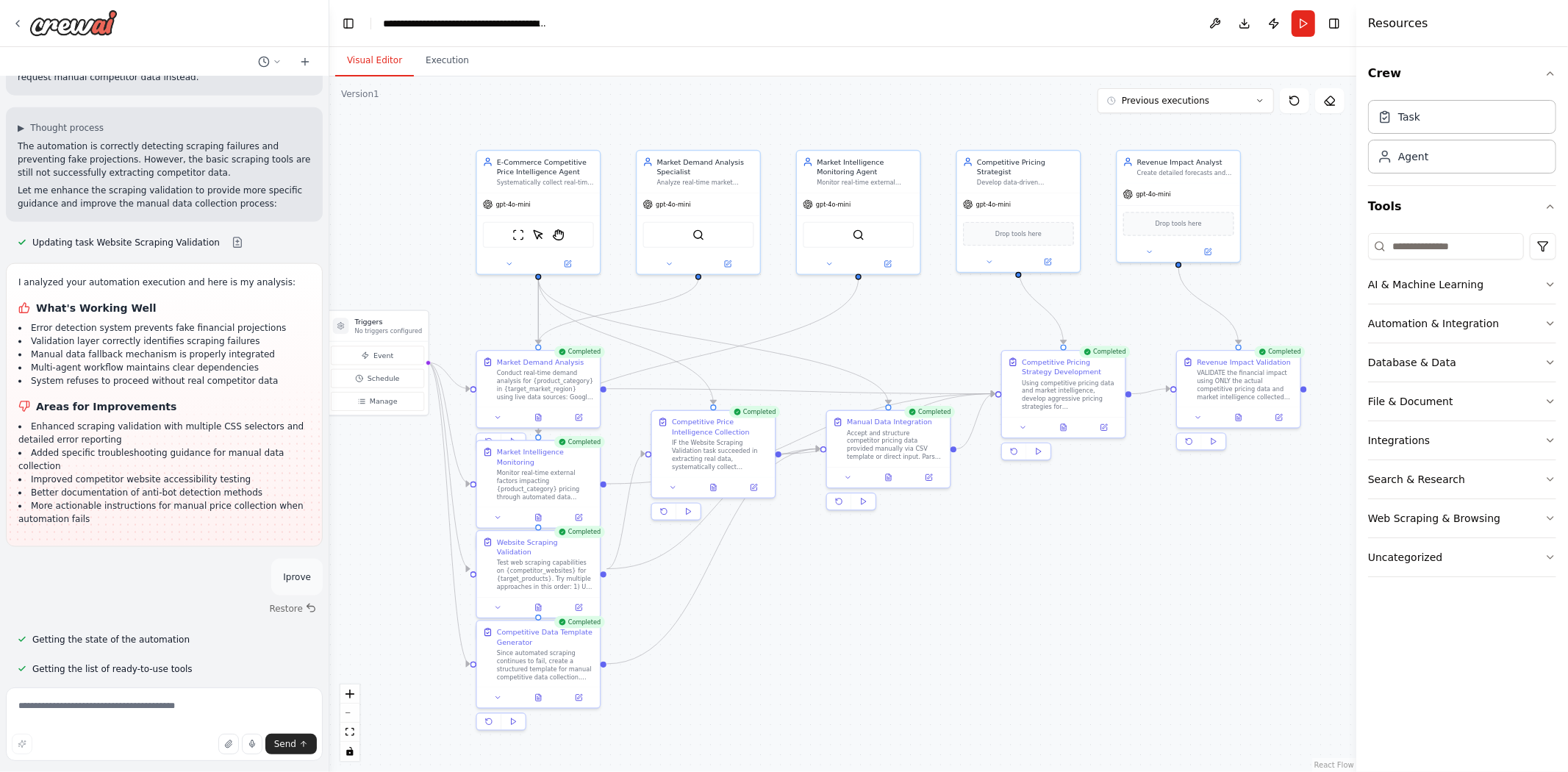
drag, startPoint x: 1141, startPoint y: 411, endPoint x: 912, endPoint y: 579, distance: 284.0
click at [912, 579] on div ".deletable-edge-delete-btn { width: 20px; height: 20px; border: 0px solid #ffff…" at bounding box center [843, 424] width 1027 height 695
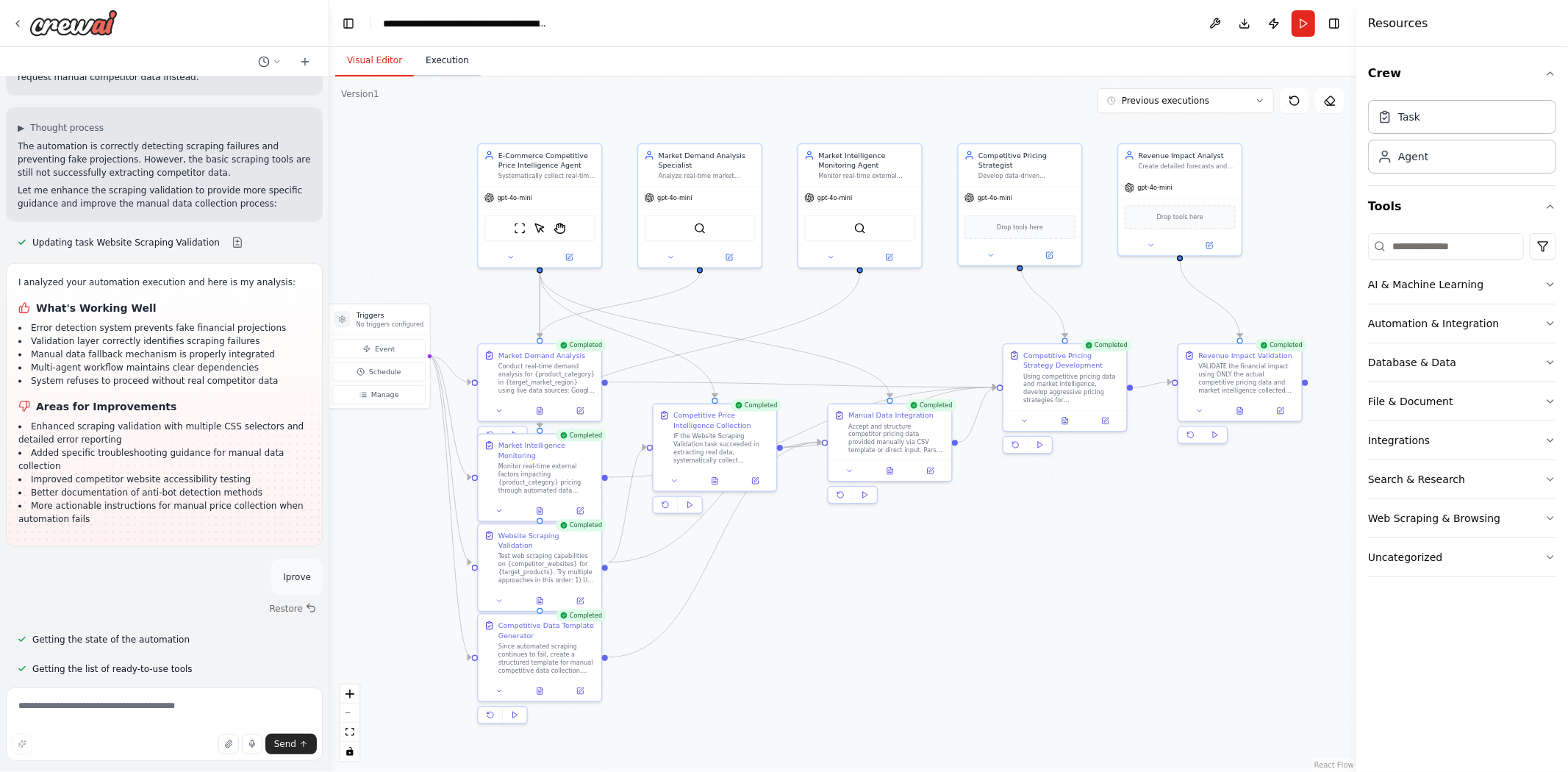
click at [431, 60] on button "Execution" at bounding box center [448, 61] width 67 height 31
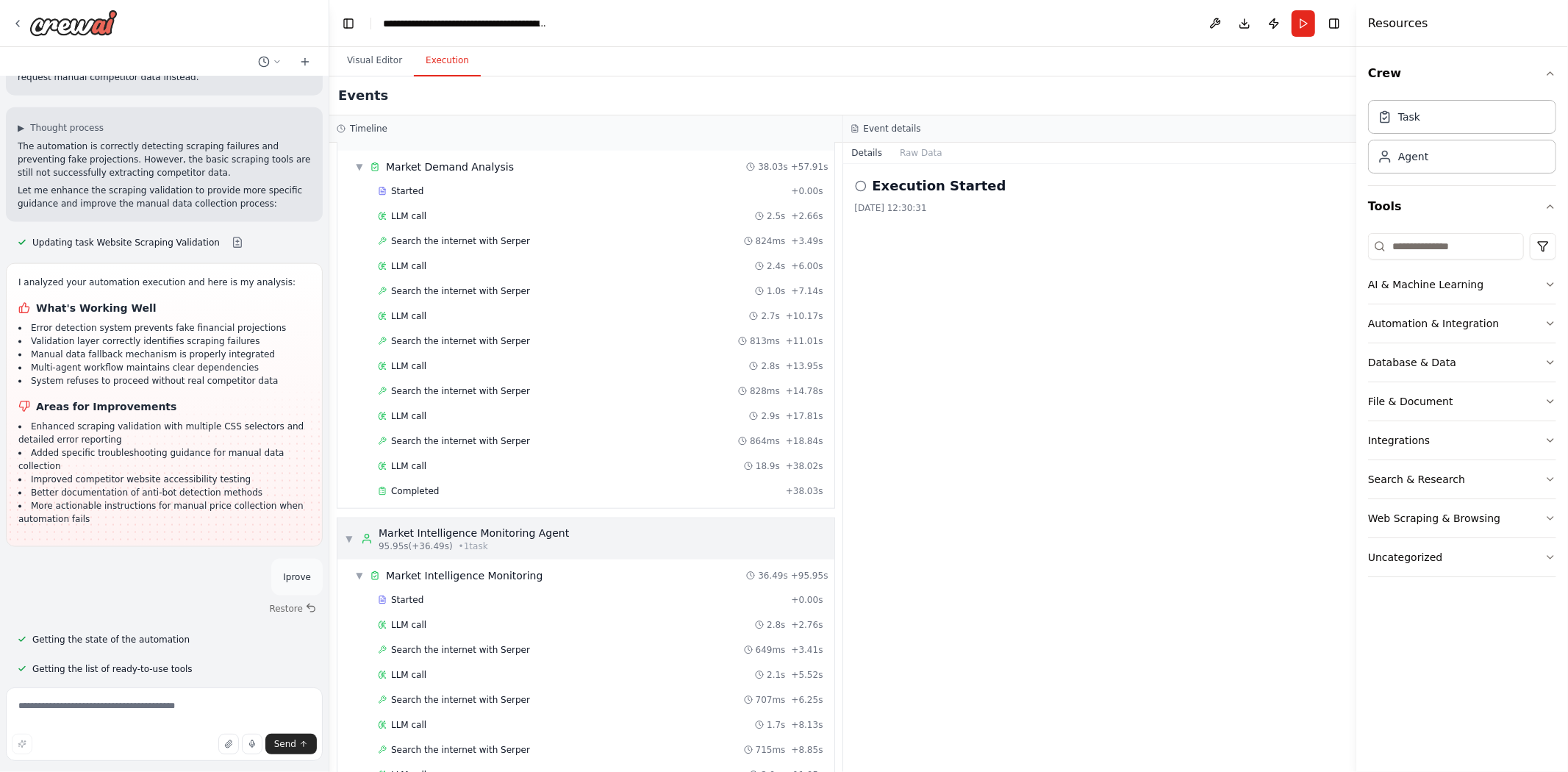
scroll to position [1594, 0]
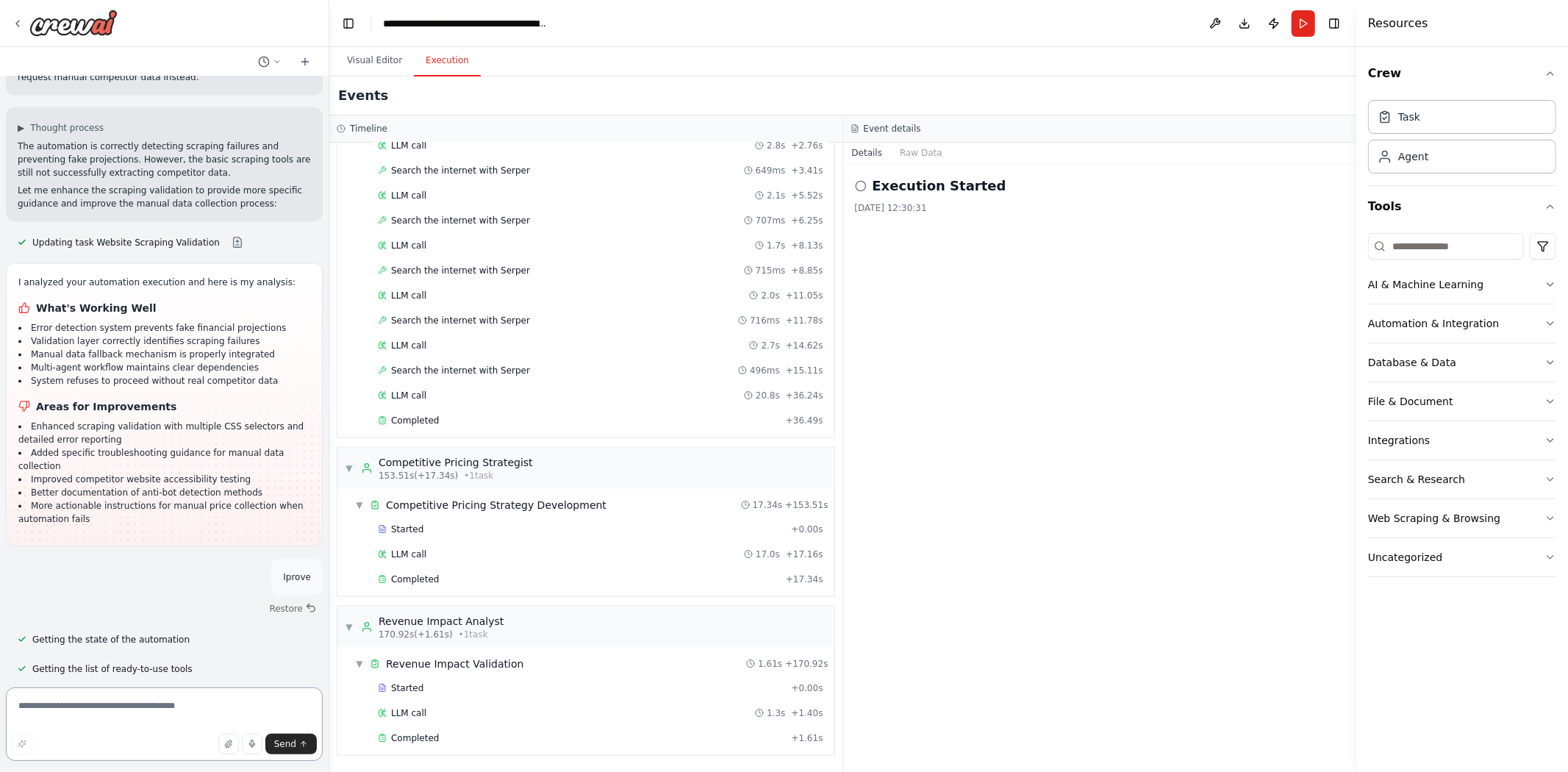
click at [128, 702] on textarea at bounding box center [164, 724] width 317 height 74
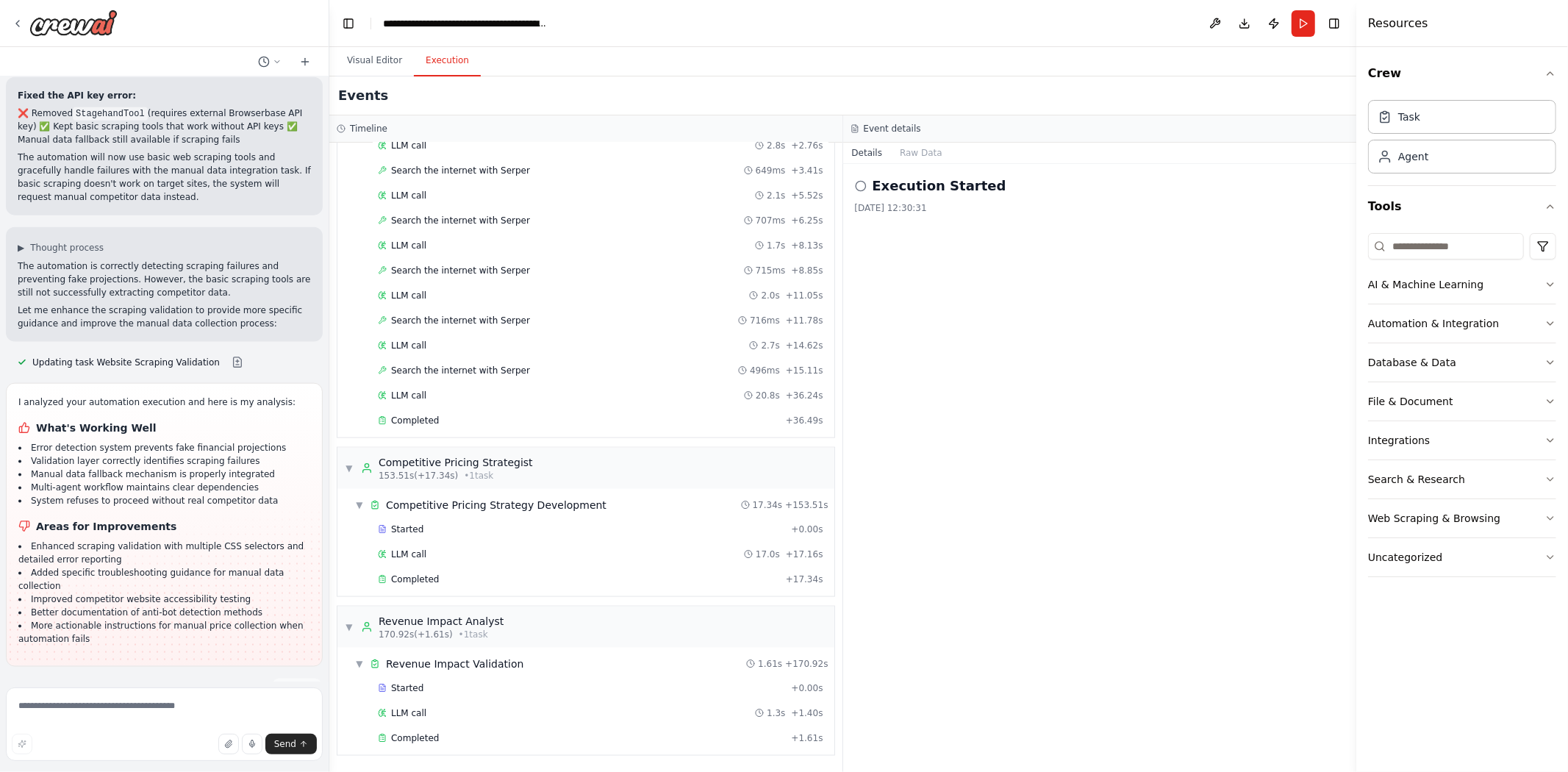
scroll to position [20435, 0]
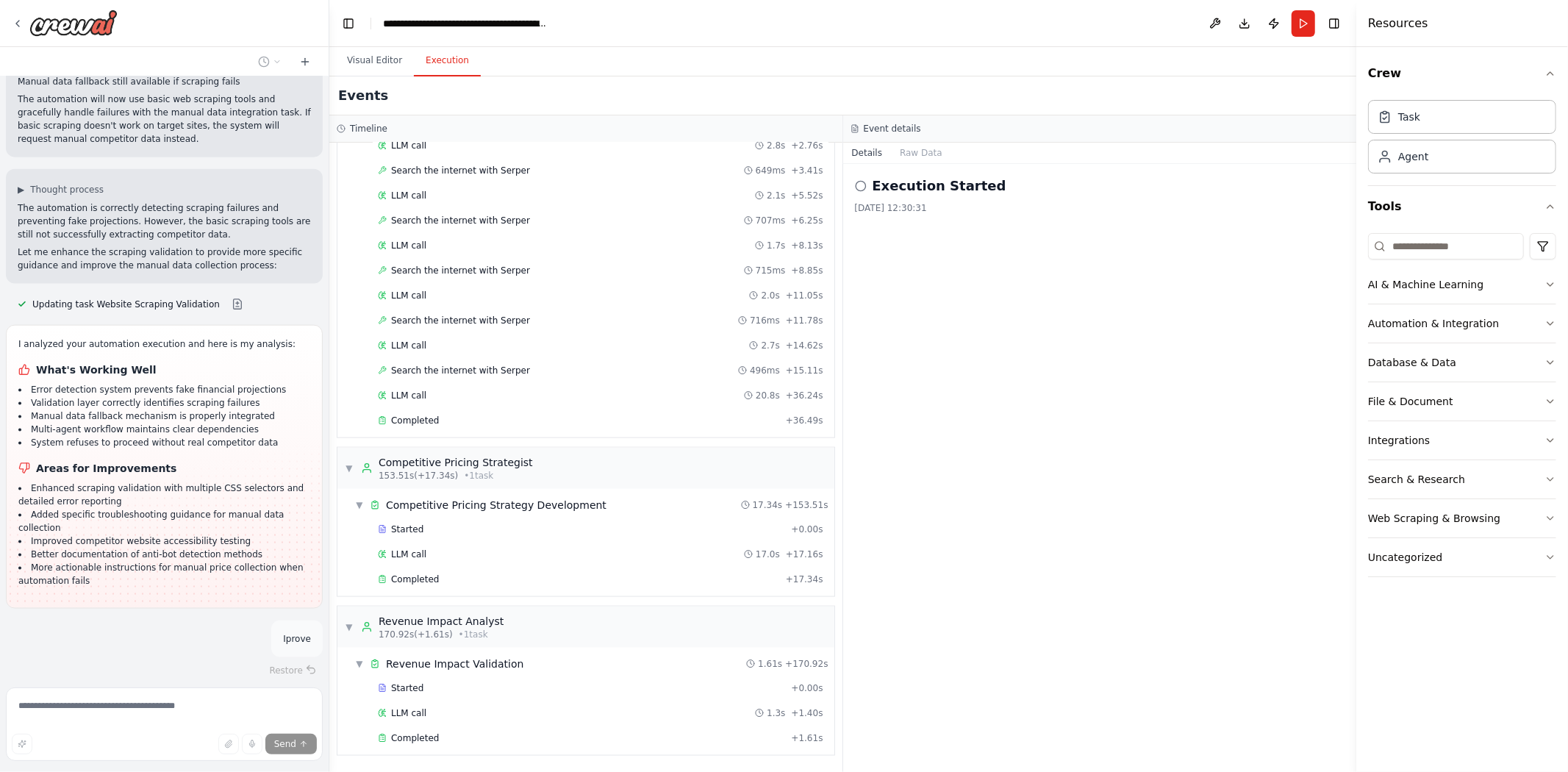
drag, startPoint x: 55, startPoint y: 323, endPoint x: 178, endPoint y: 436, distance: 167.0
drag, startPoint x: 21, startPoint y: 466, endPoint x: 276, endPoint y: 505, distance: 258.0
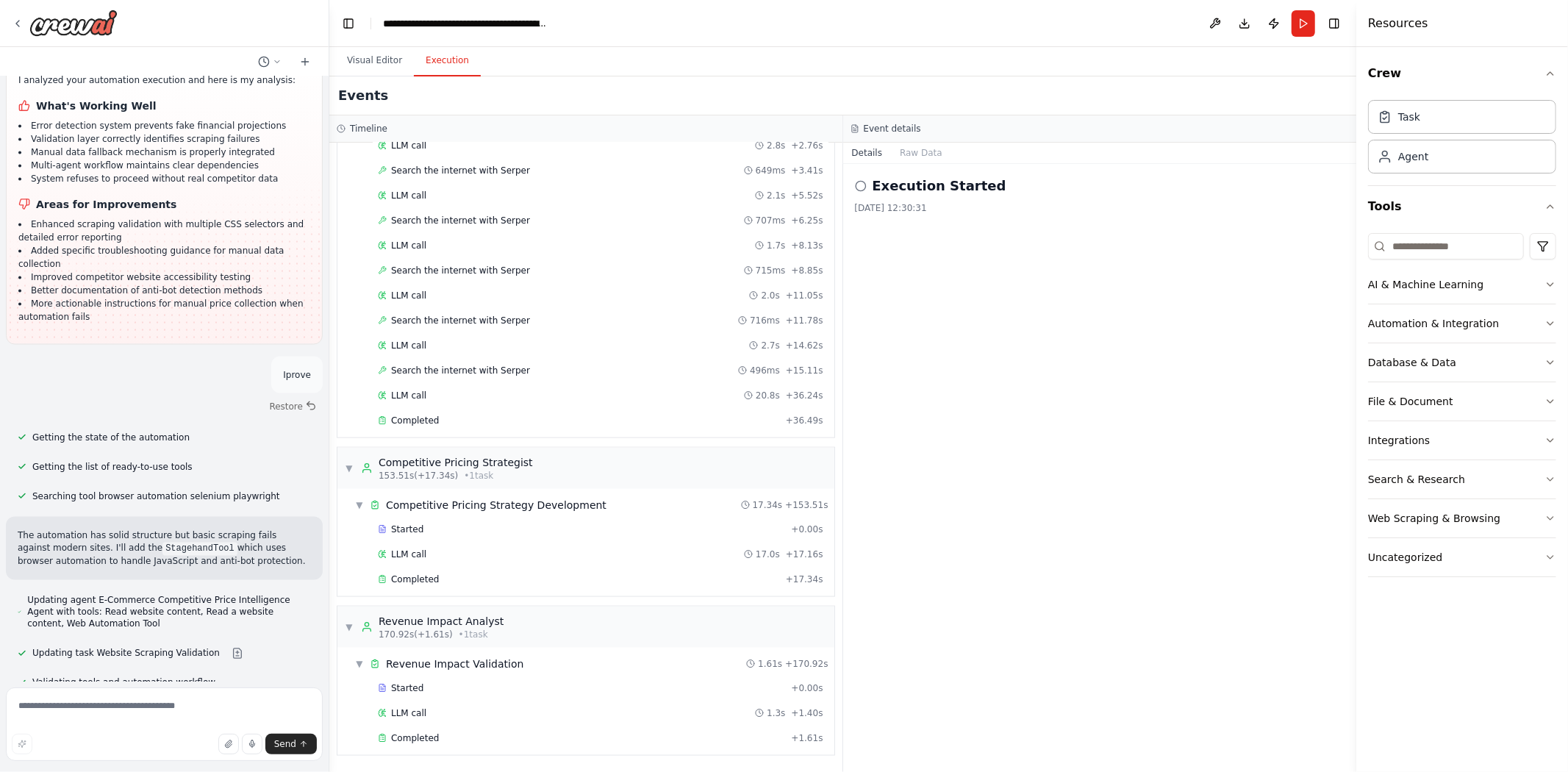
scroll to position [20917, 0]
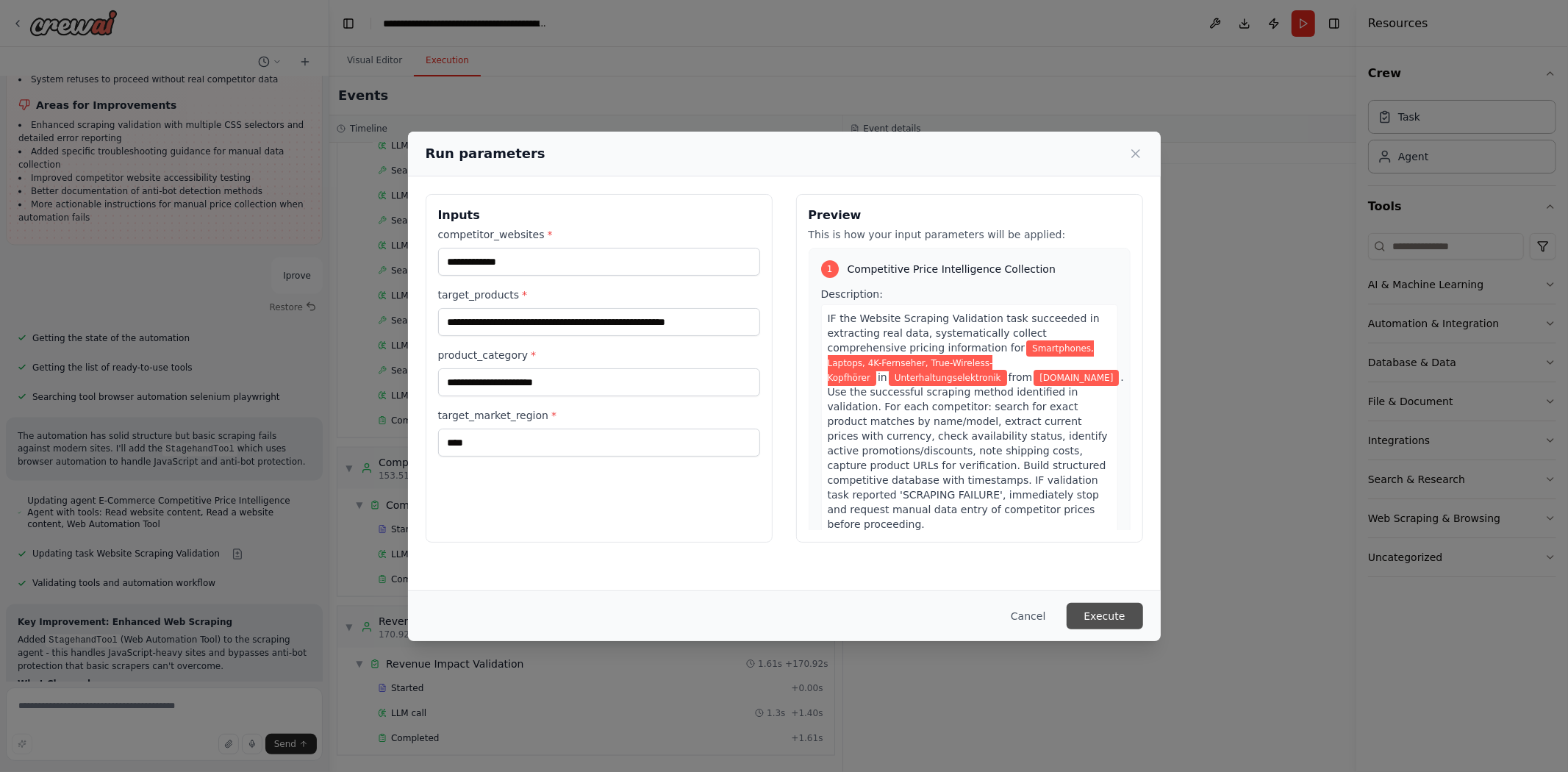
click at [1118, 607] on button "Execute" at bounding box center [1105, 616] width 77 height 27
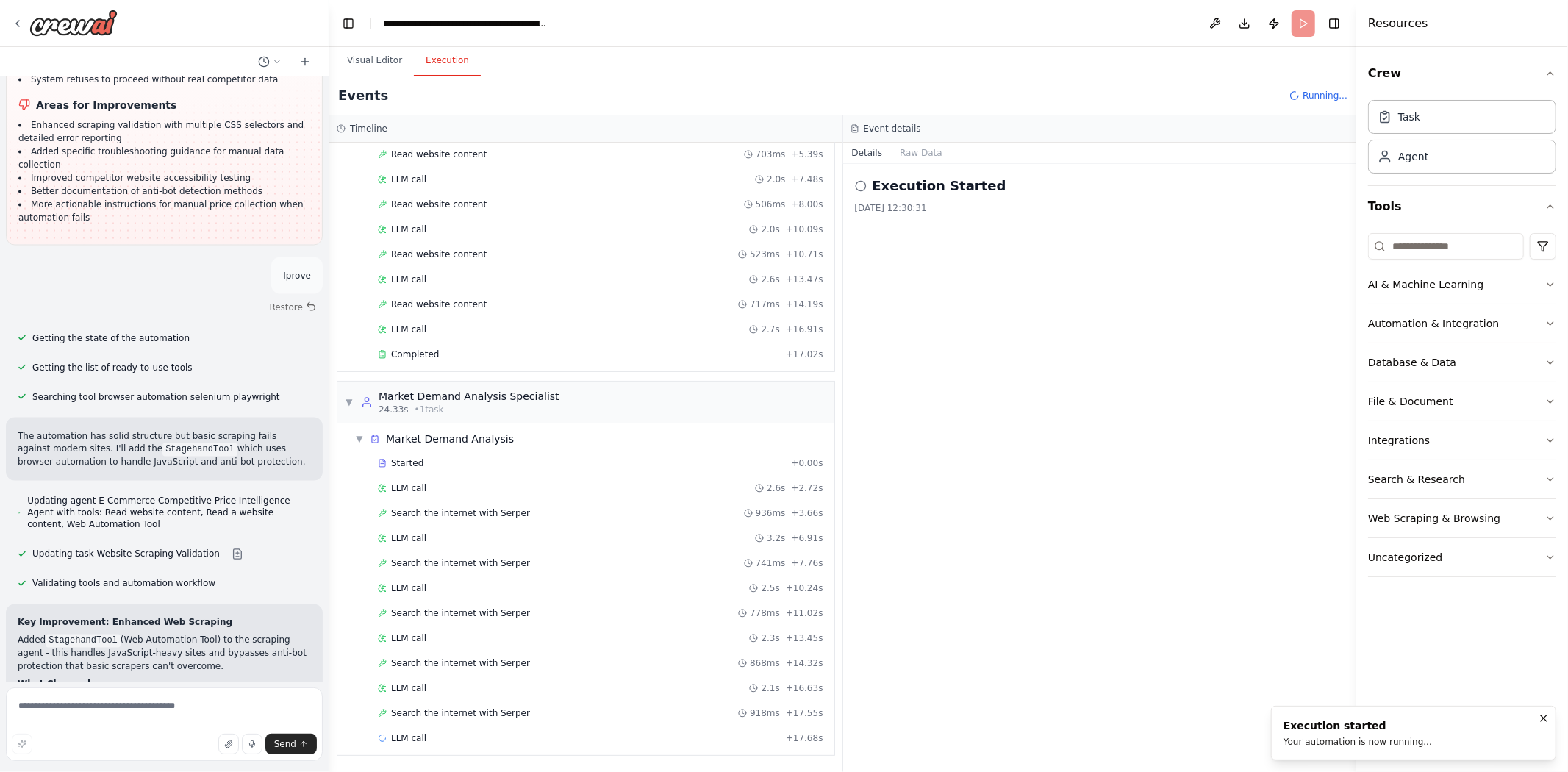
scroll to position [20796, 0]
click at [185, 686] on form "Send" at bounding box center [165, 726] width 329 height 91
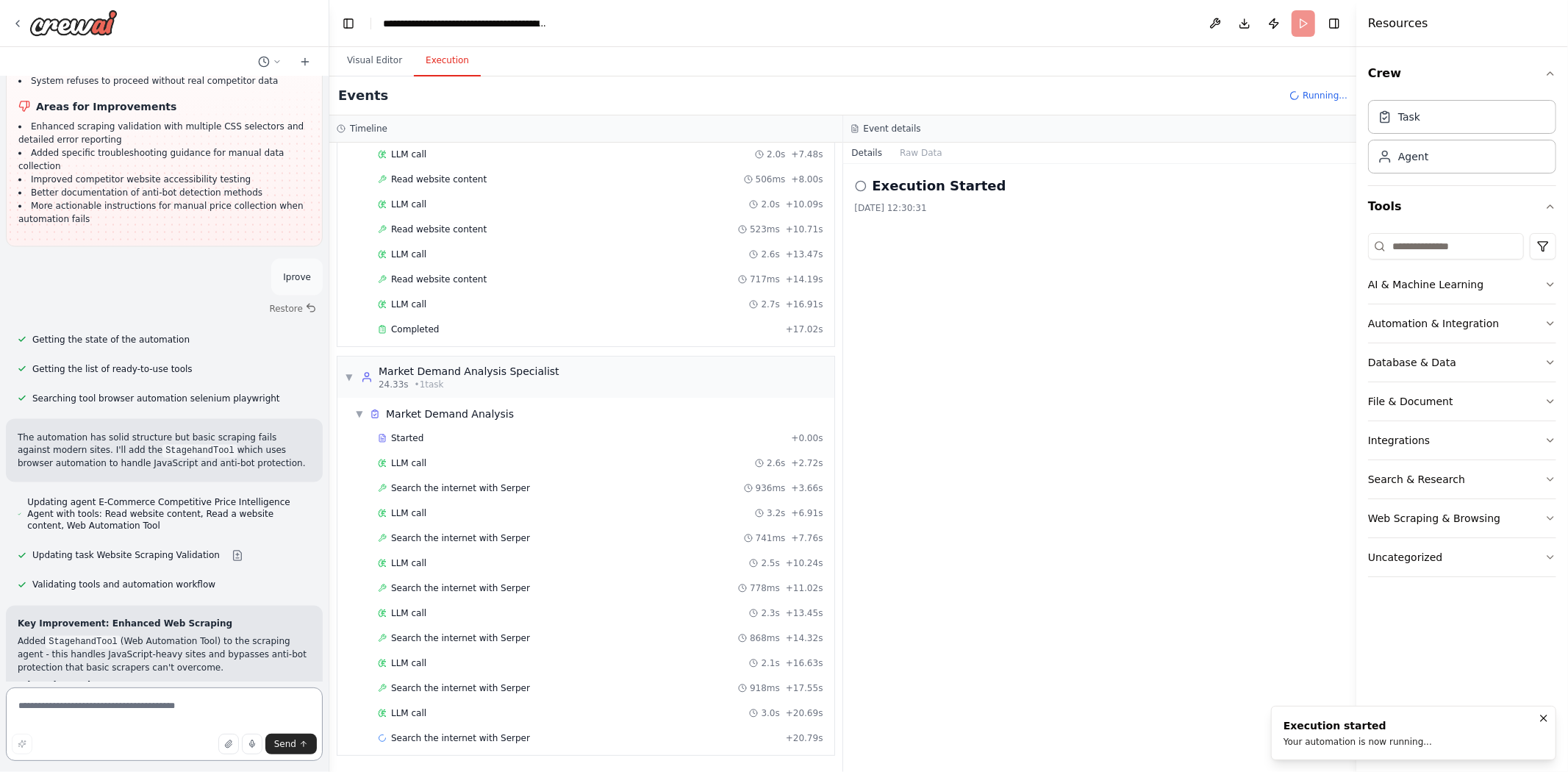
click at [171, 709] on textarea at bounding box center [164, 724] width 317 height 74
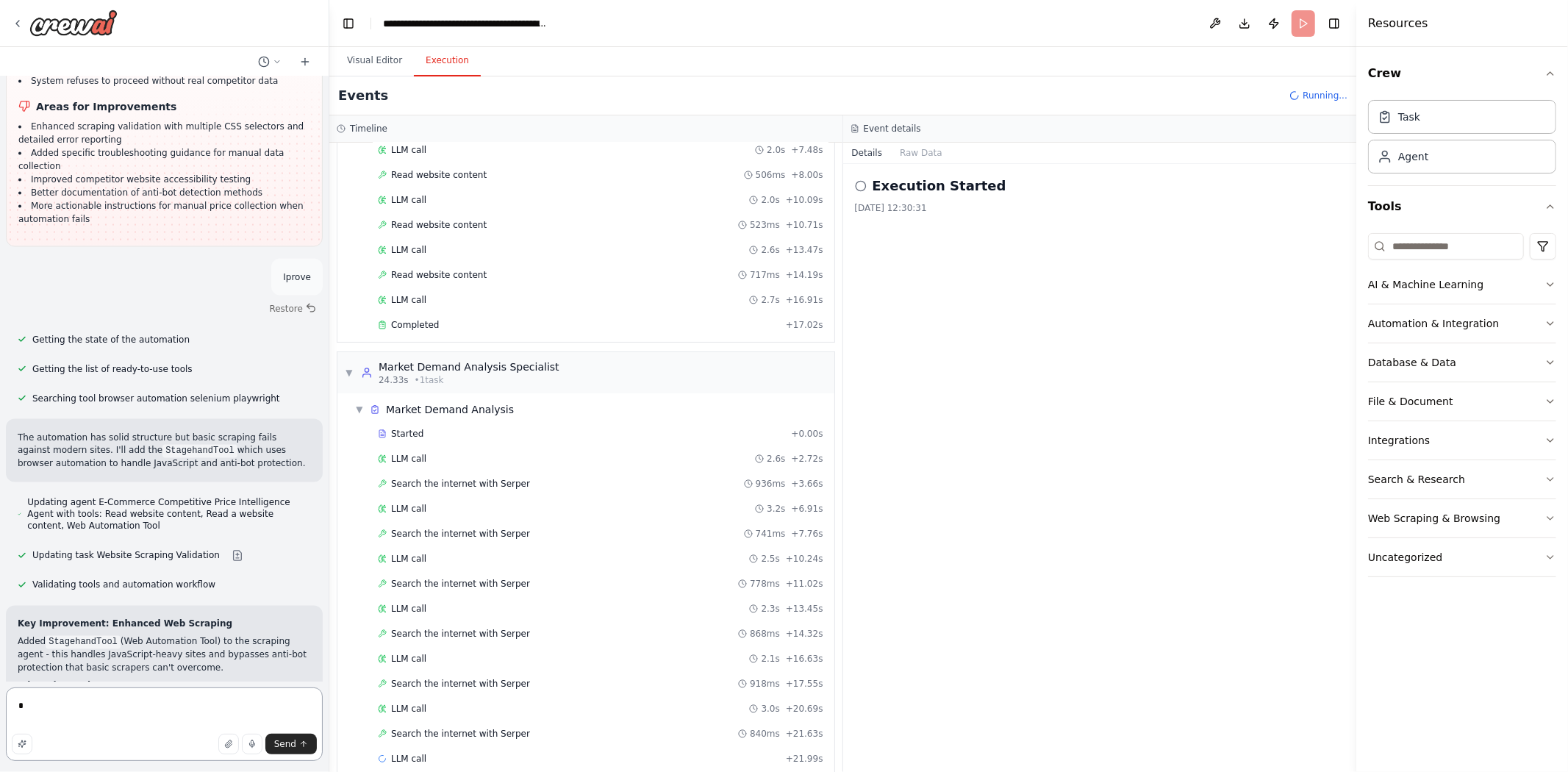
scroll to position [232, 0]
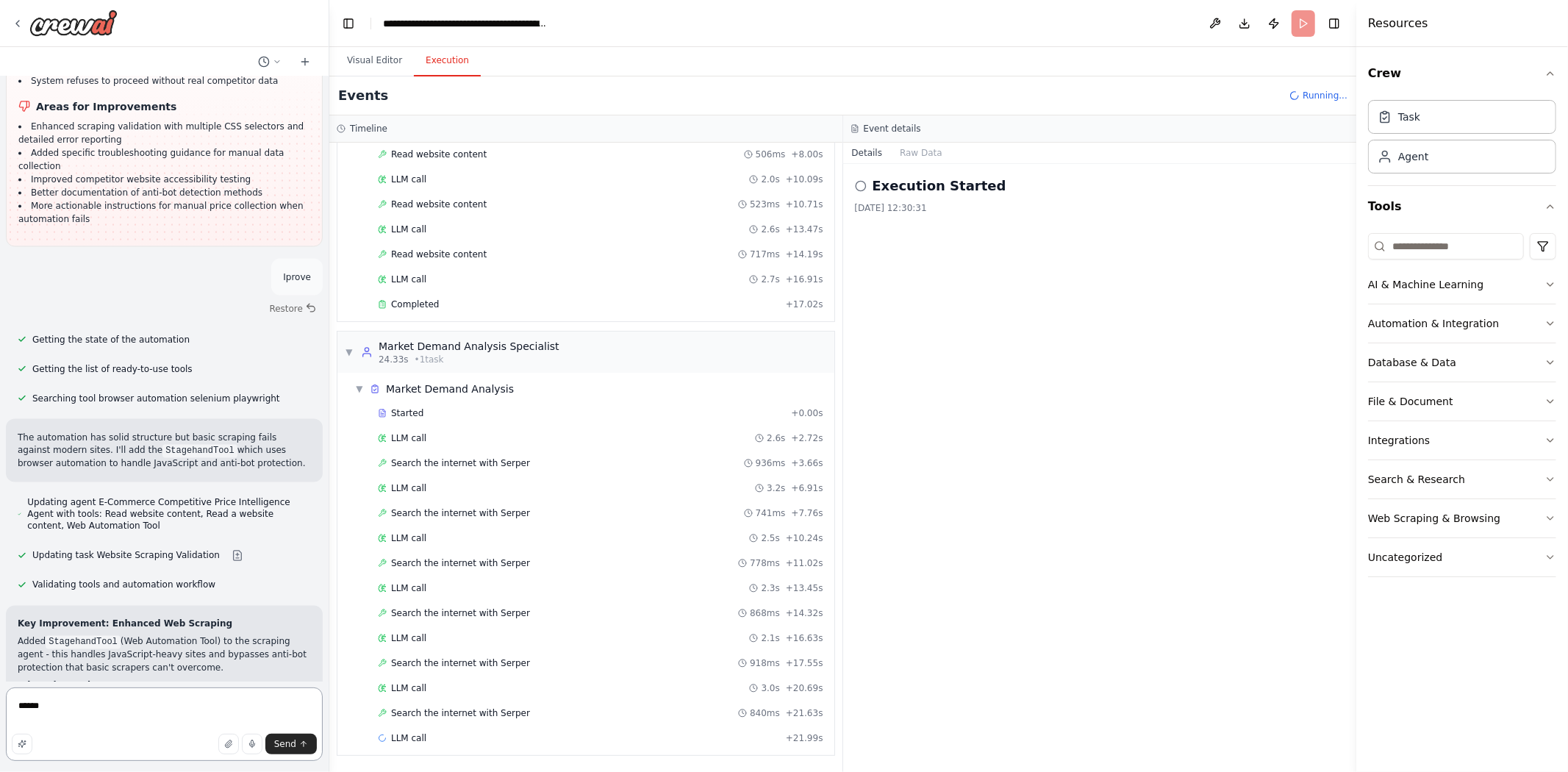
type textarea "*******"
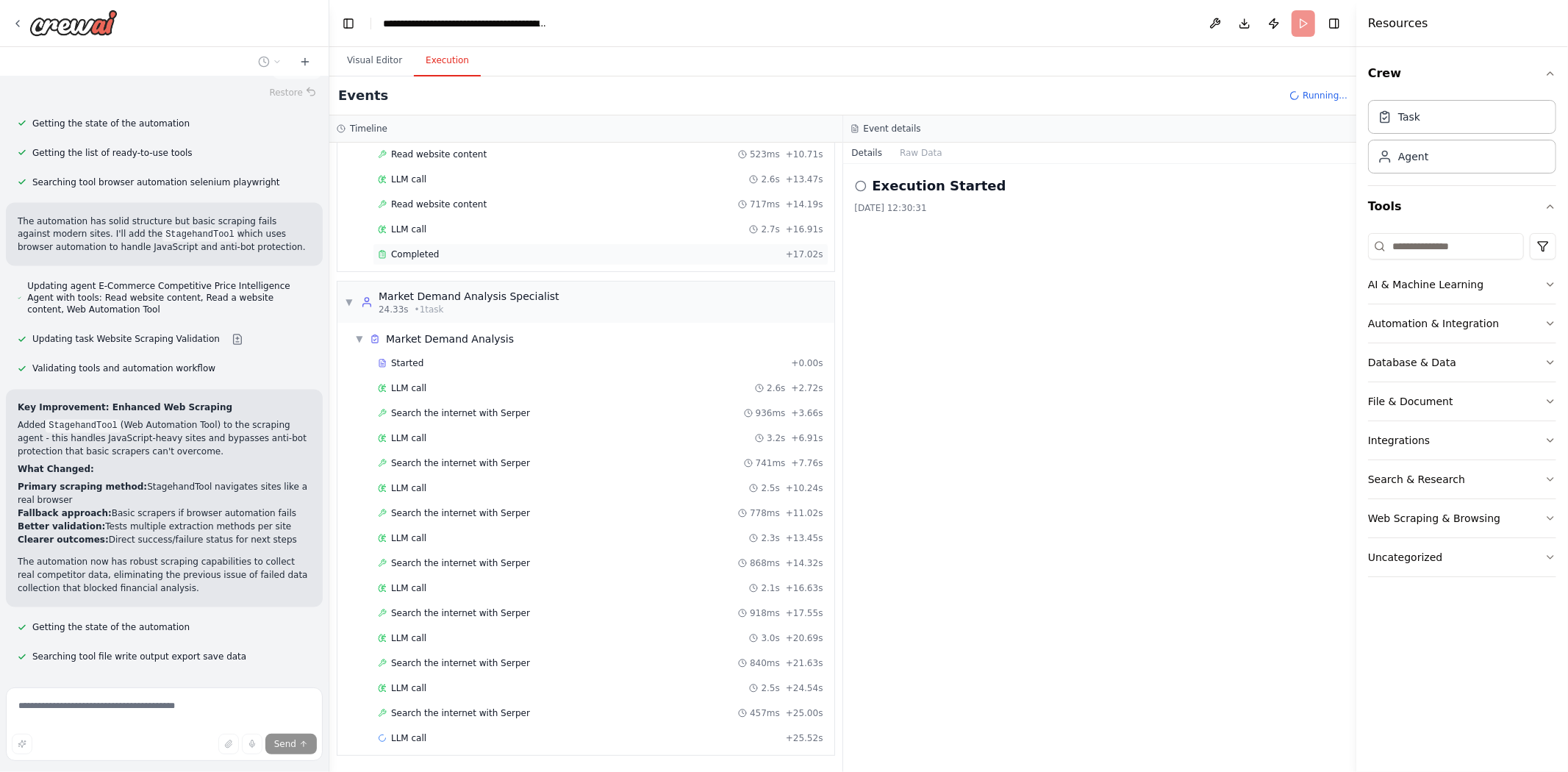
scroll to position [21038, 0]
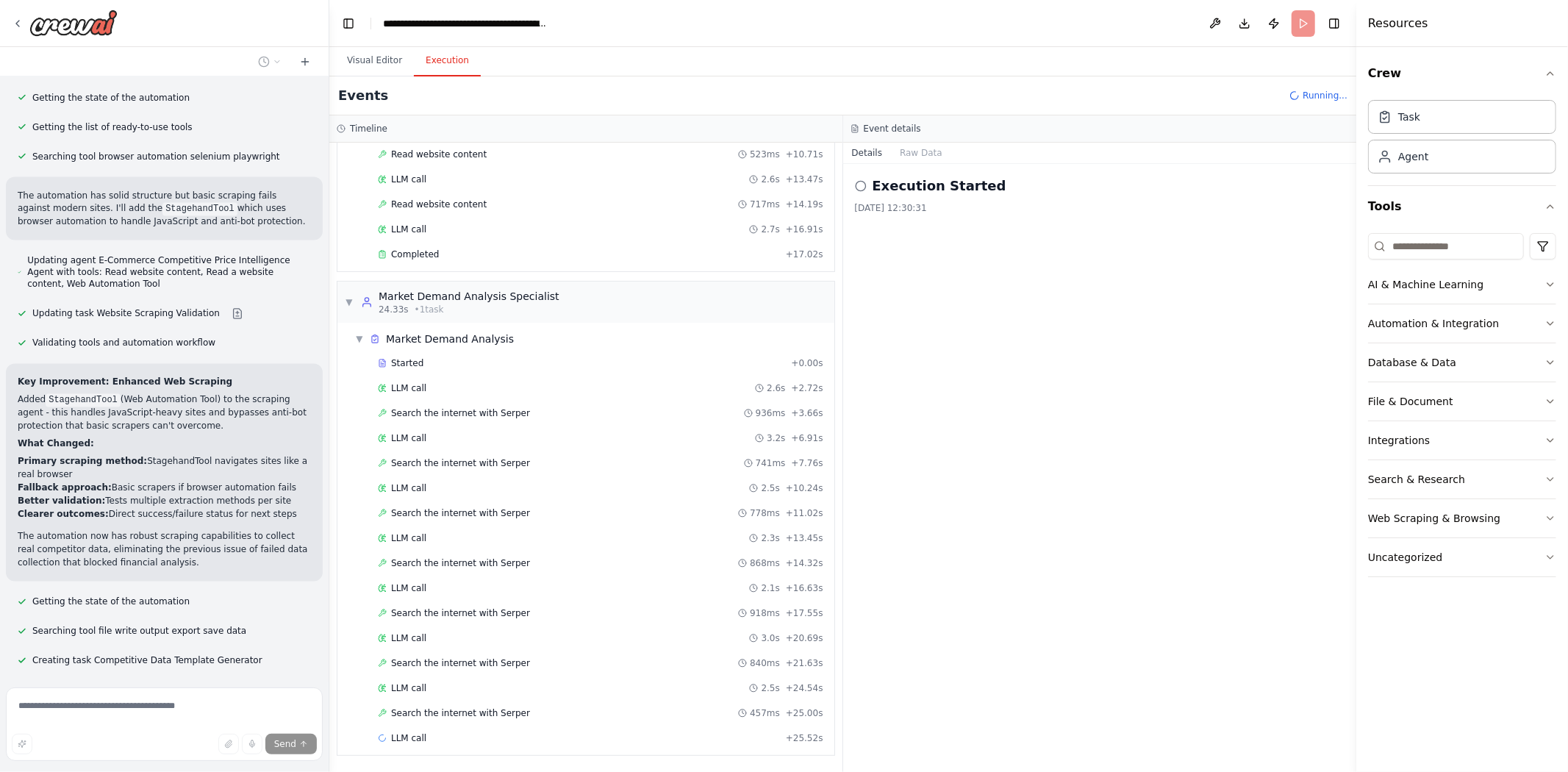
drag, startPoint x: 173, startPoint y: 408, endPoint x: 45, endPoint y: 275, distance: 184.6
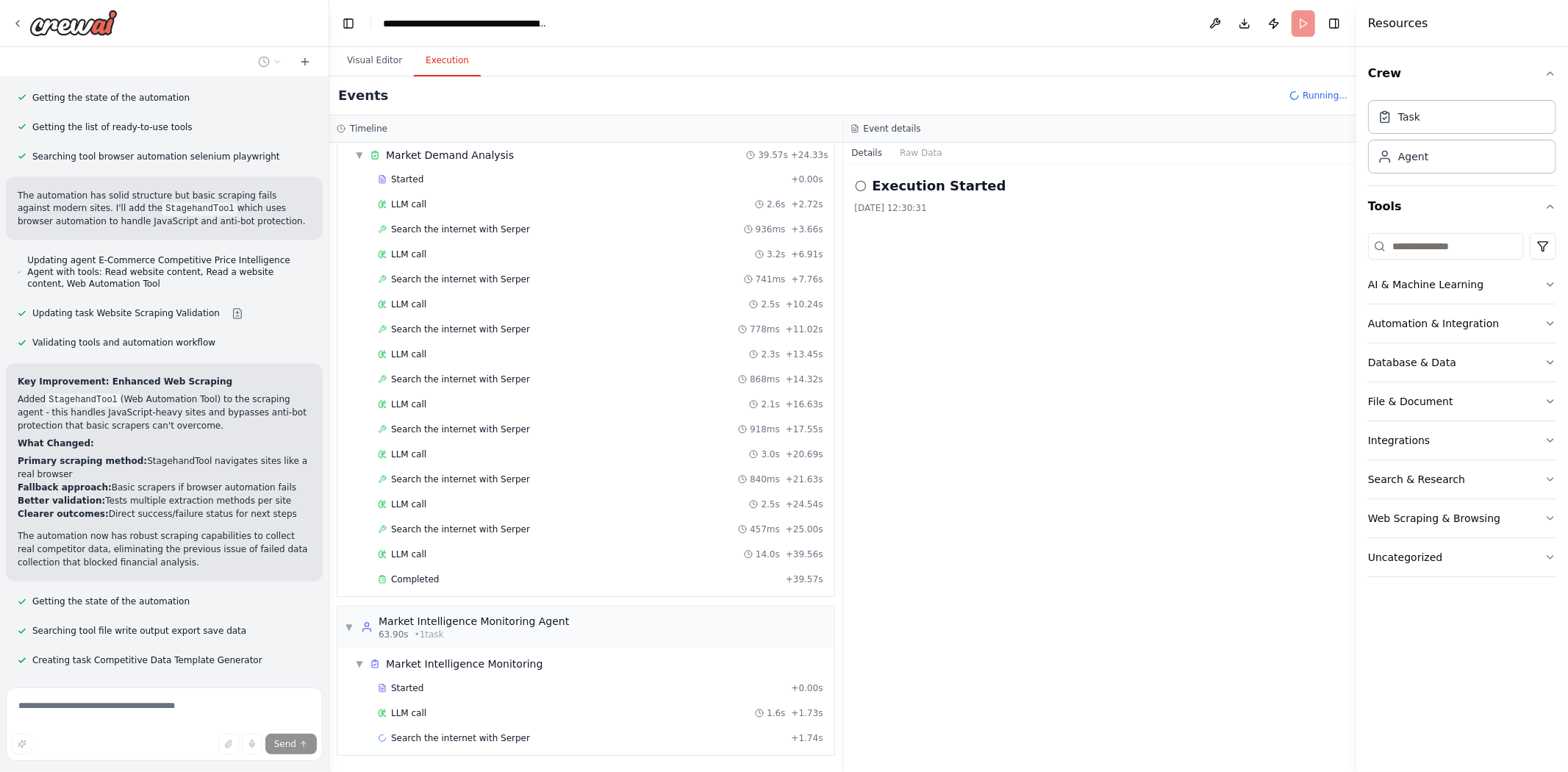
scroll to position [21116, 0]
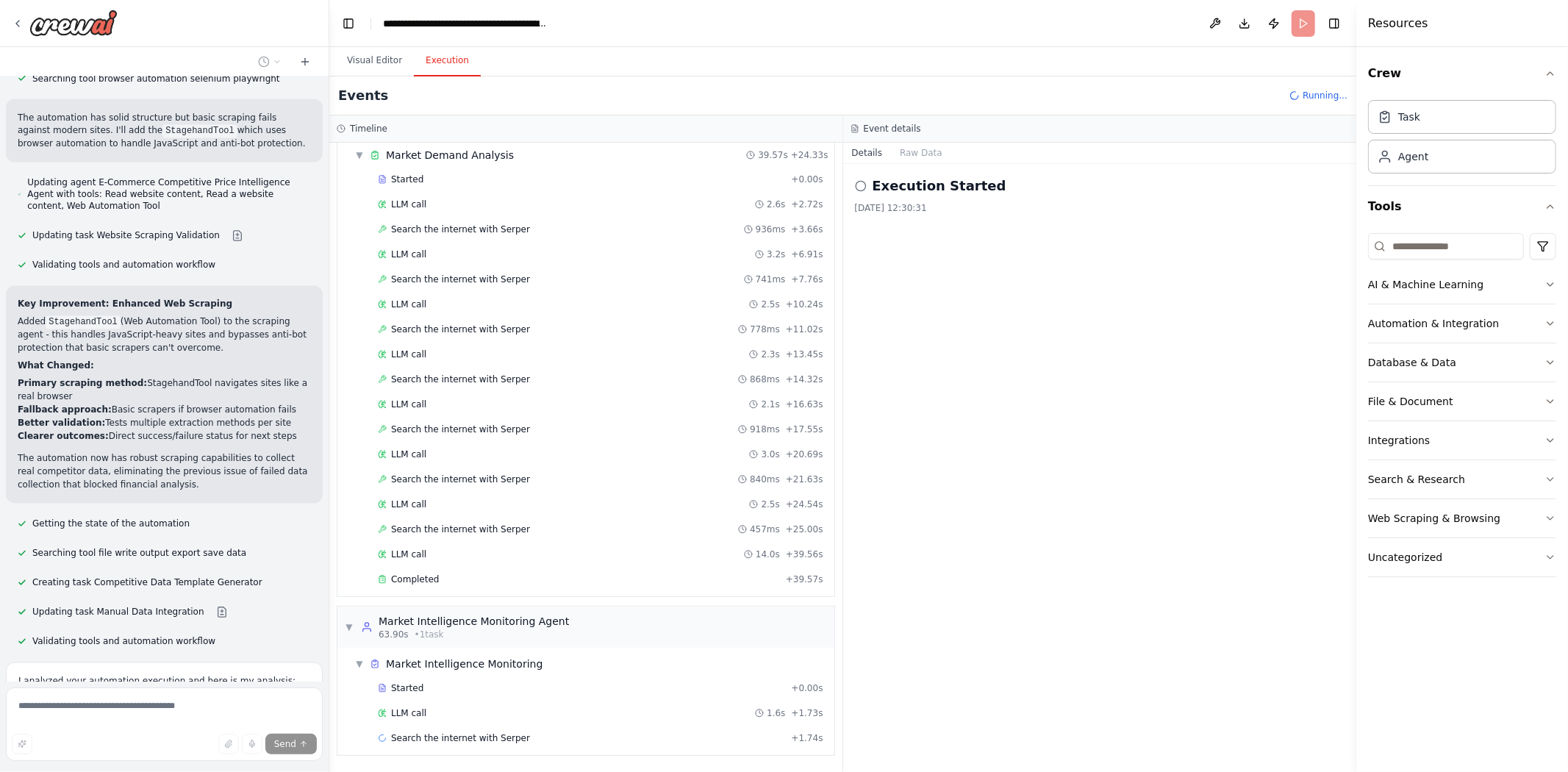
drag, startPoint x: 36, startPoint y: 359, endPoint x: 299, endPoint y: 371, distance: 263.3
click at [299, 371] on div "Agenten für Preisoptimierung und Dynamische Preisgestaltung Bedarf: B2B-Unterne…" at bounding box center [165, 379] width 329 height 605
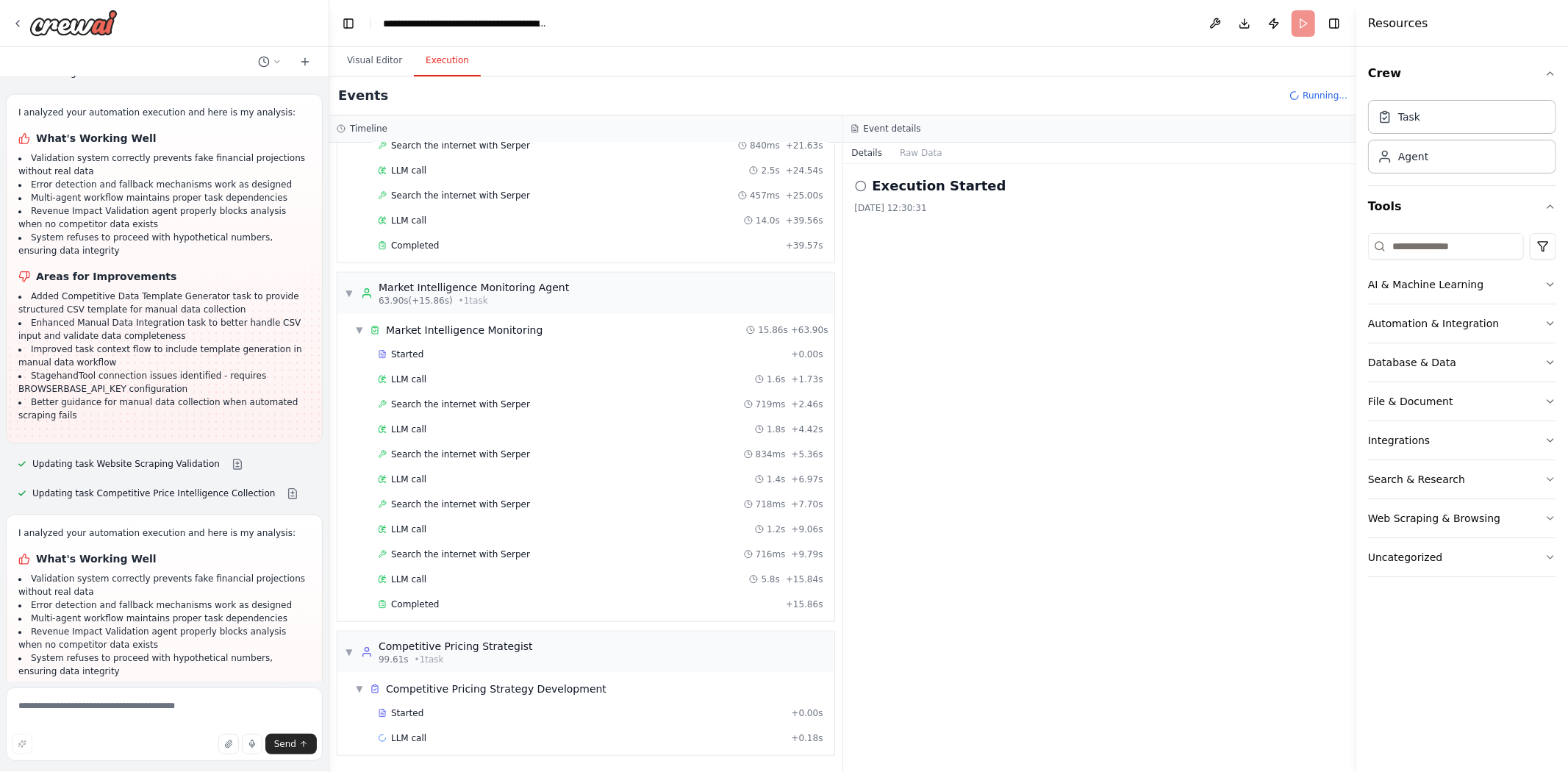
scroll to position [21764, 0]
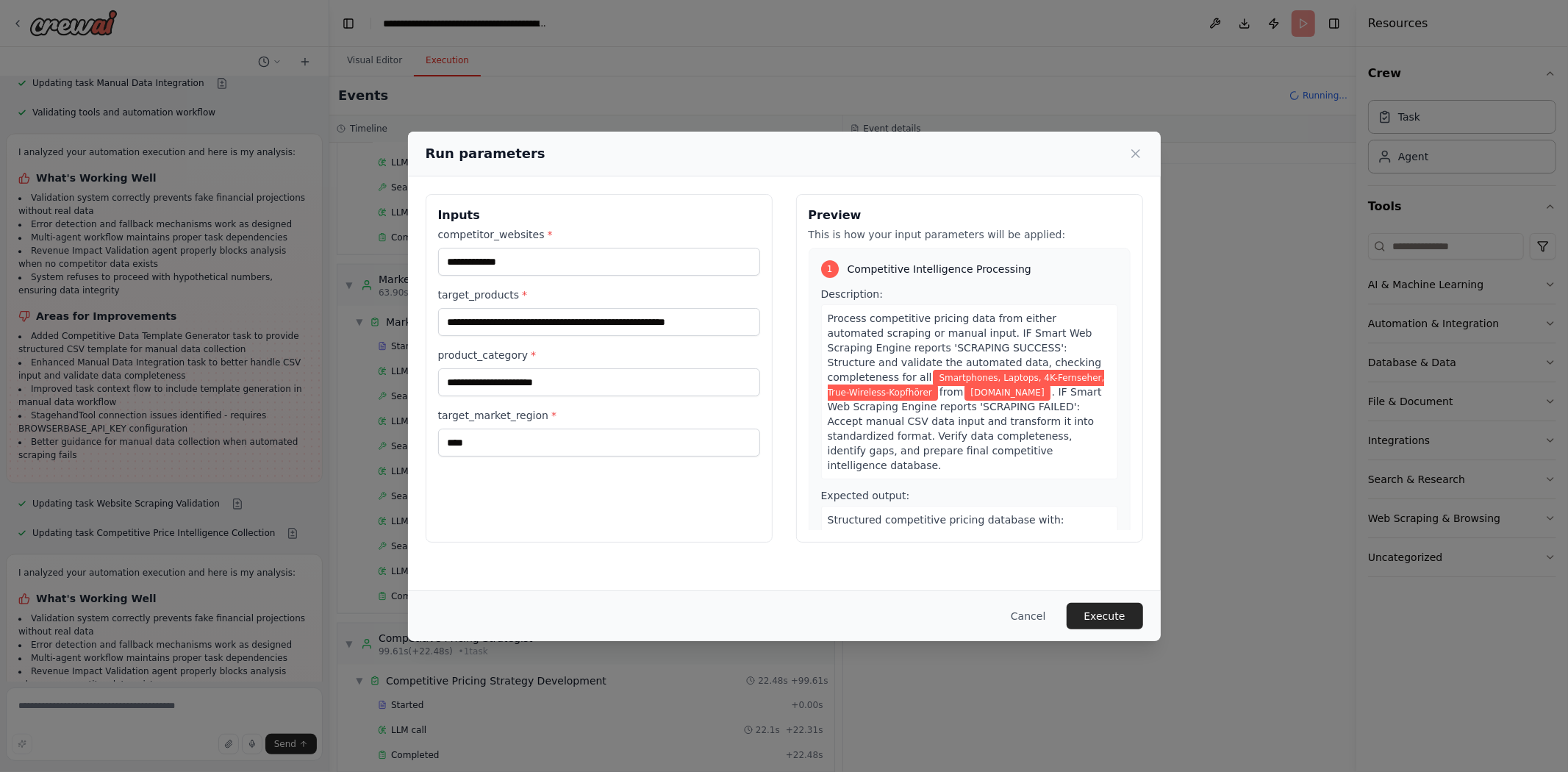
scroll to position [1317, 0]
click at [1107, 613] on button "Execute" at bounding box center [1105, 616] width 77 height 27
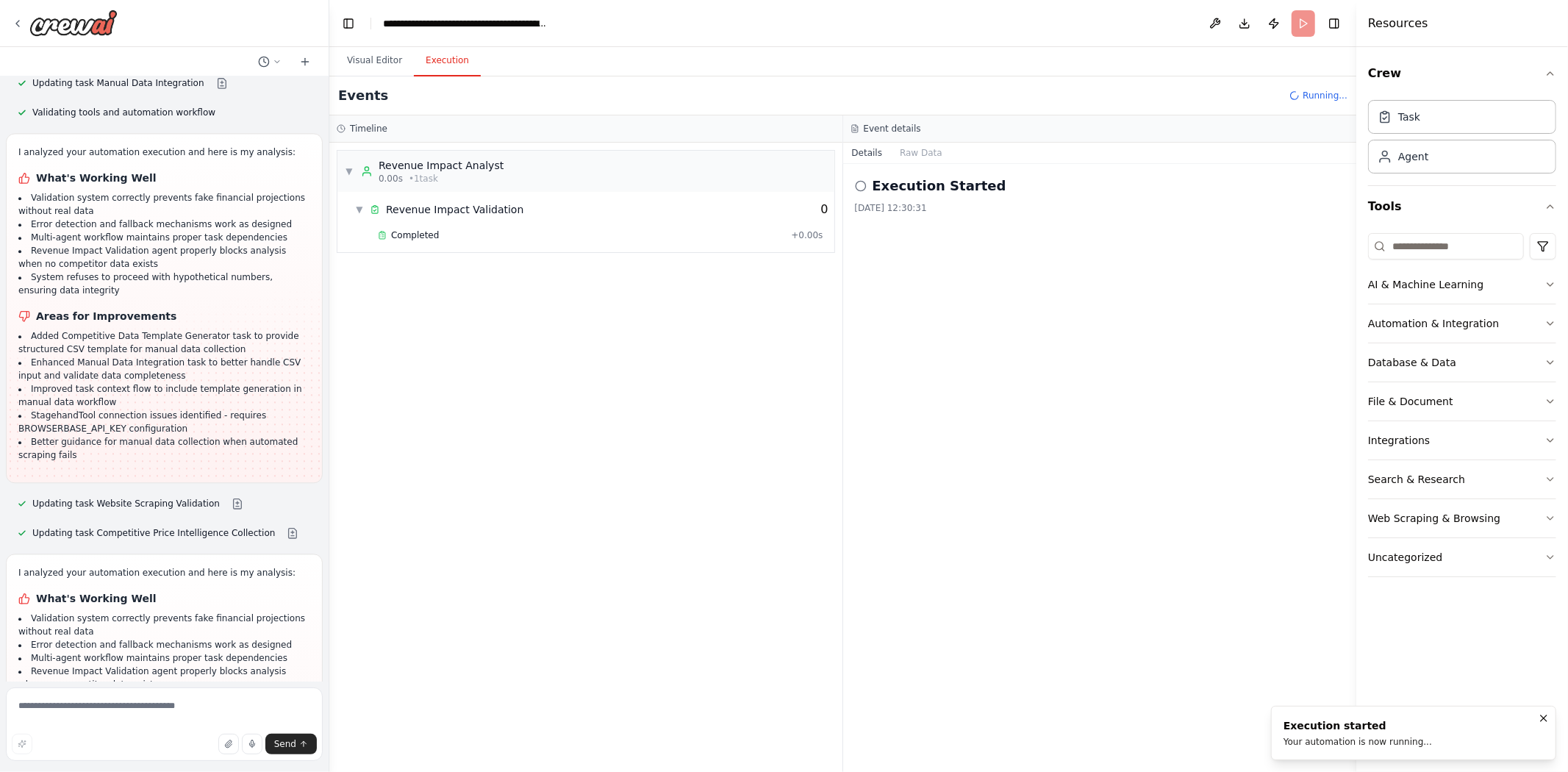
scroll to position [21764, 0]
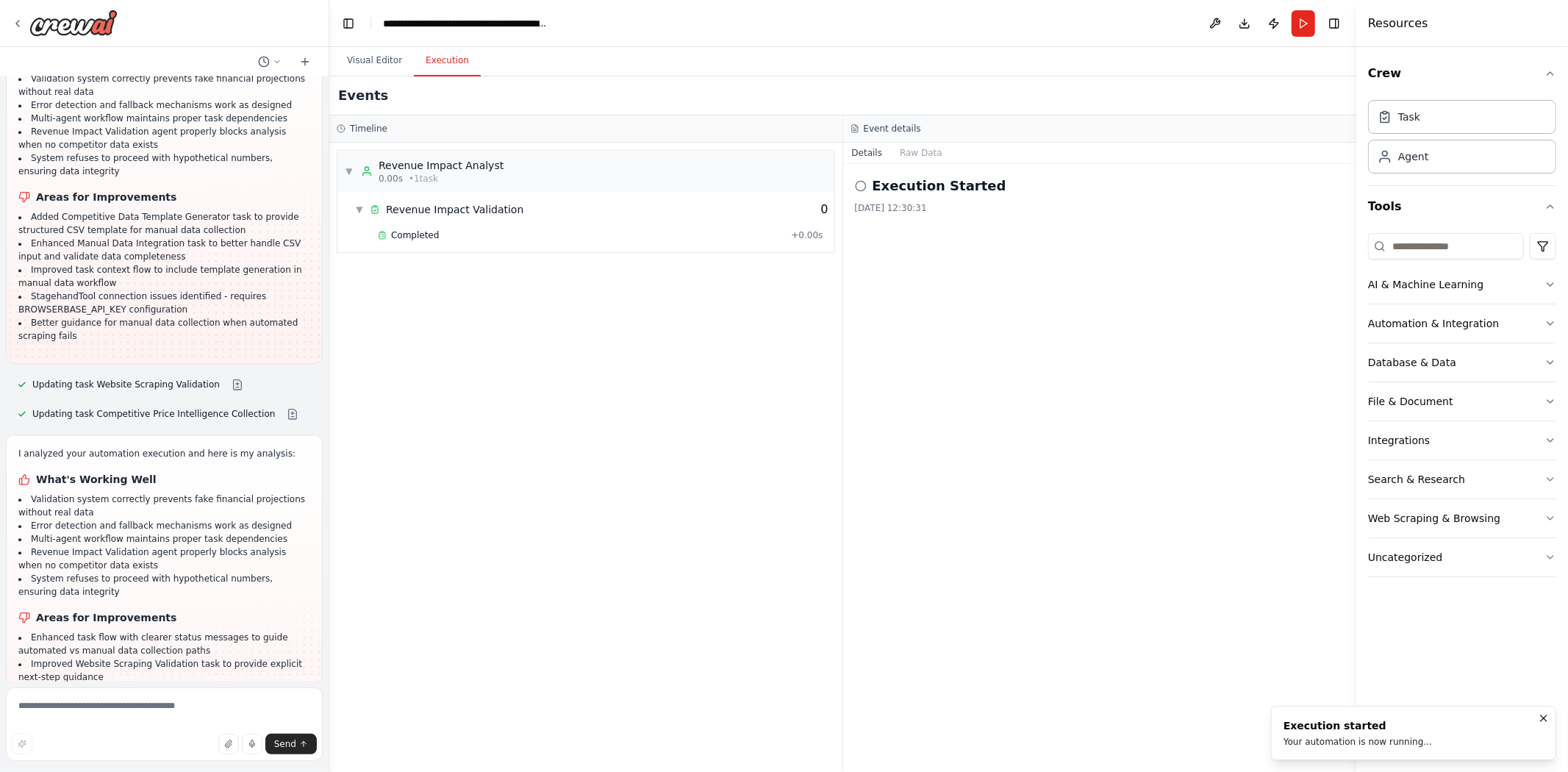
drag, startPoint x: 49, startPoint y: 465, endPoint x: 16, endPoint y: 252, distance: 215.5
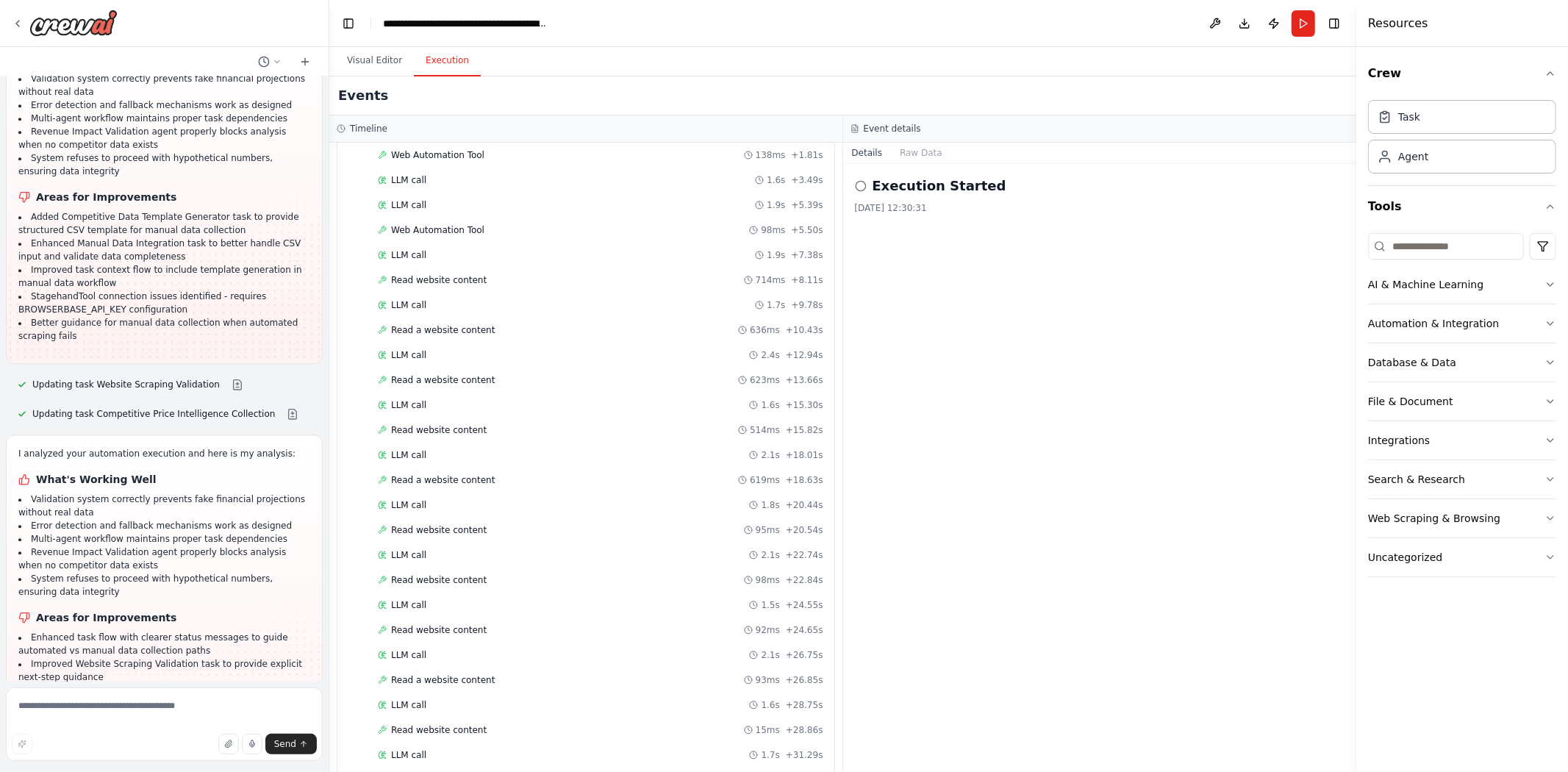
scroll to position [3000, 0]
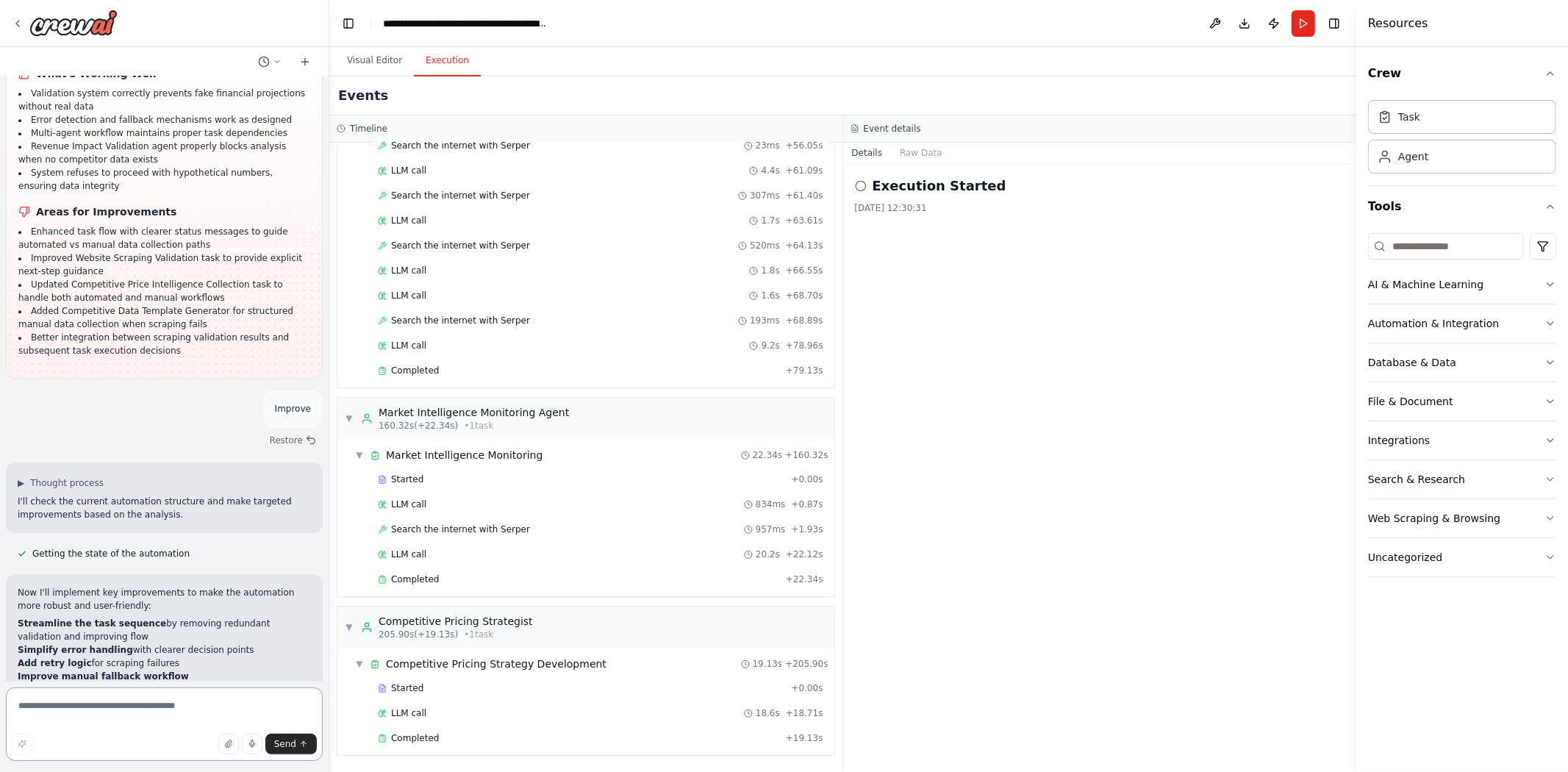
scroll to position [22725, 0]
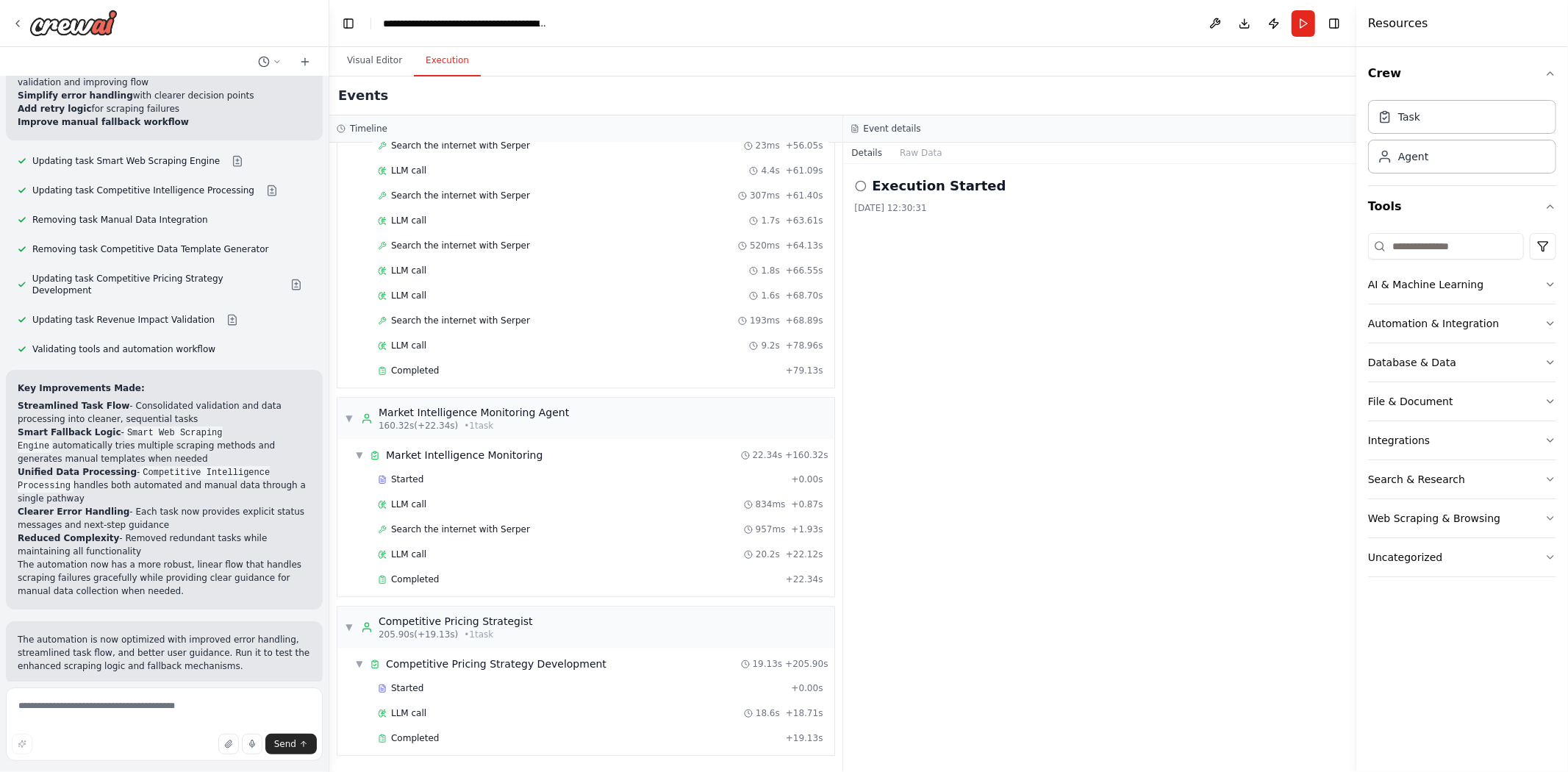
drag, startPoint x: 181, startPoint y: 525, endPoint x: 41, endPoint y: 408, distance: 182.5
click at [120, 719] on textarea at bounding box center [164, 724] width 317 height 74
click at [125, 713] on textarea at bounding box center [164, 724] width 317 height 74
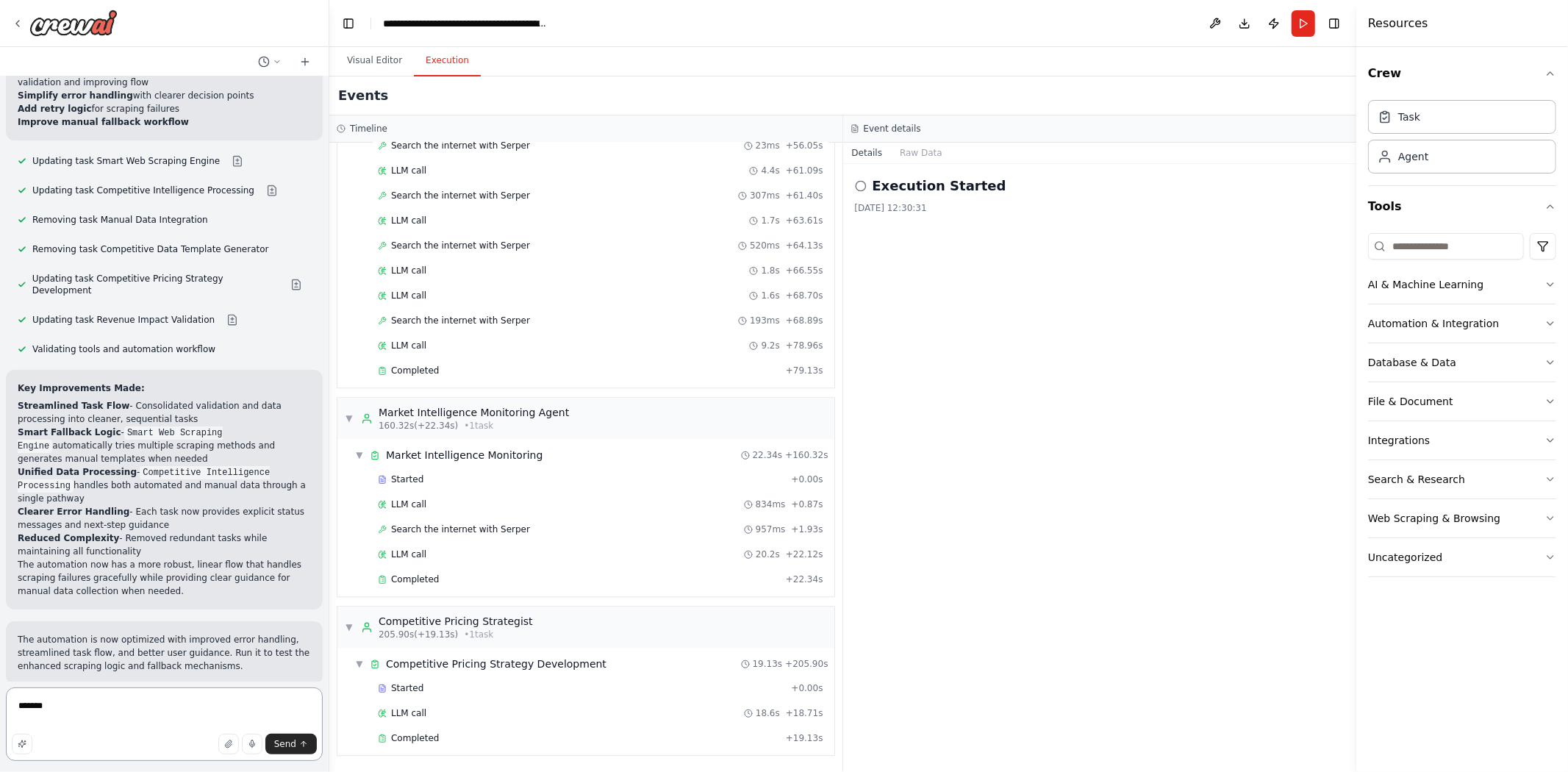
type textarea "*******"
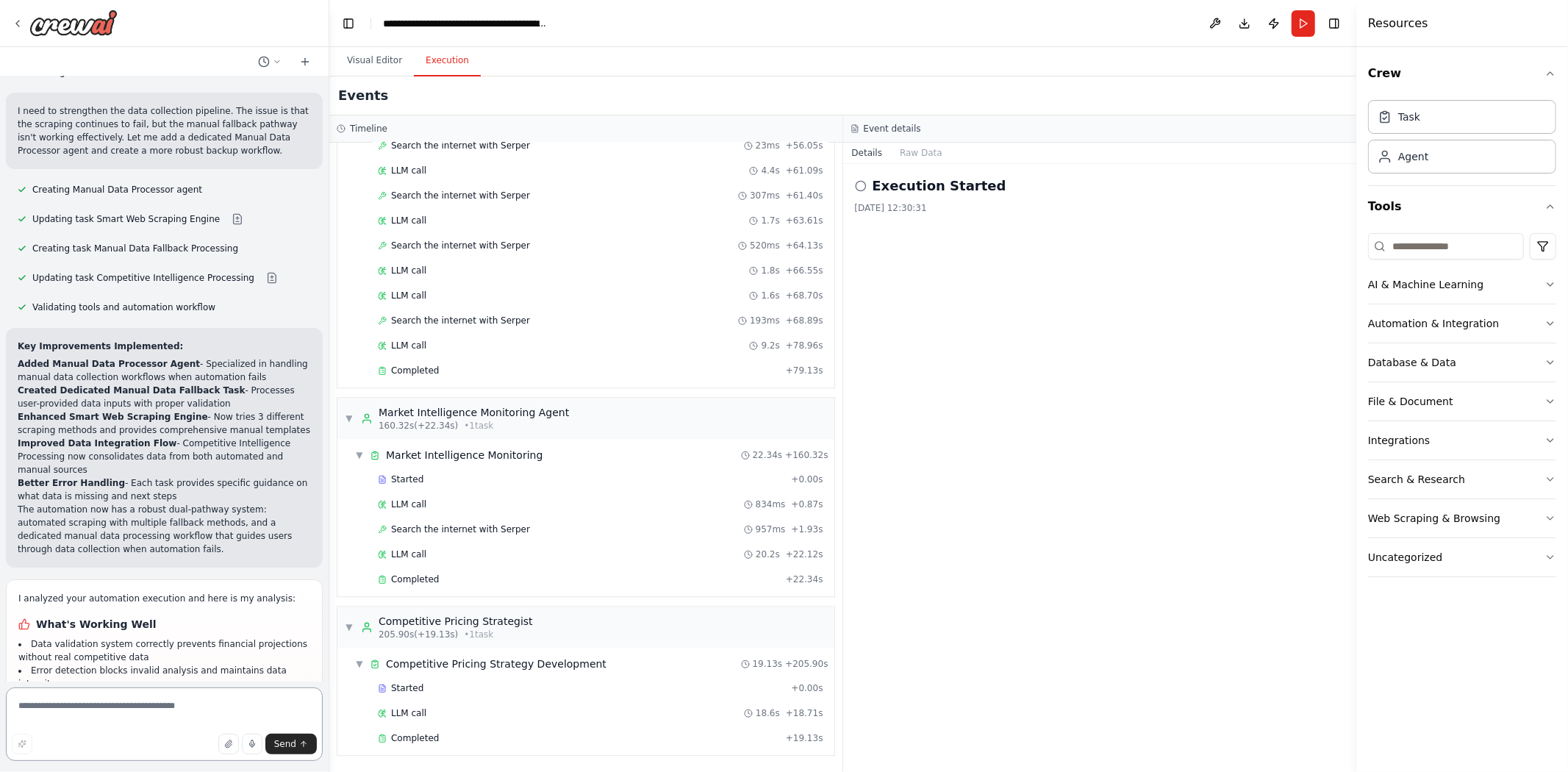
scroll to position [23480, 0]
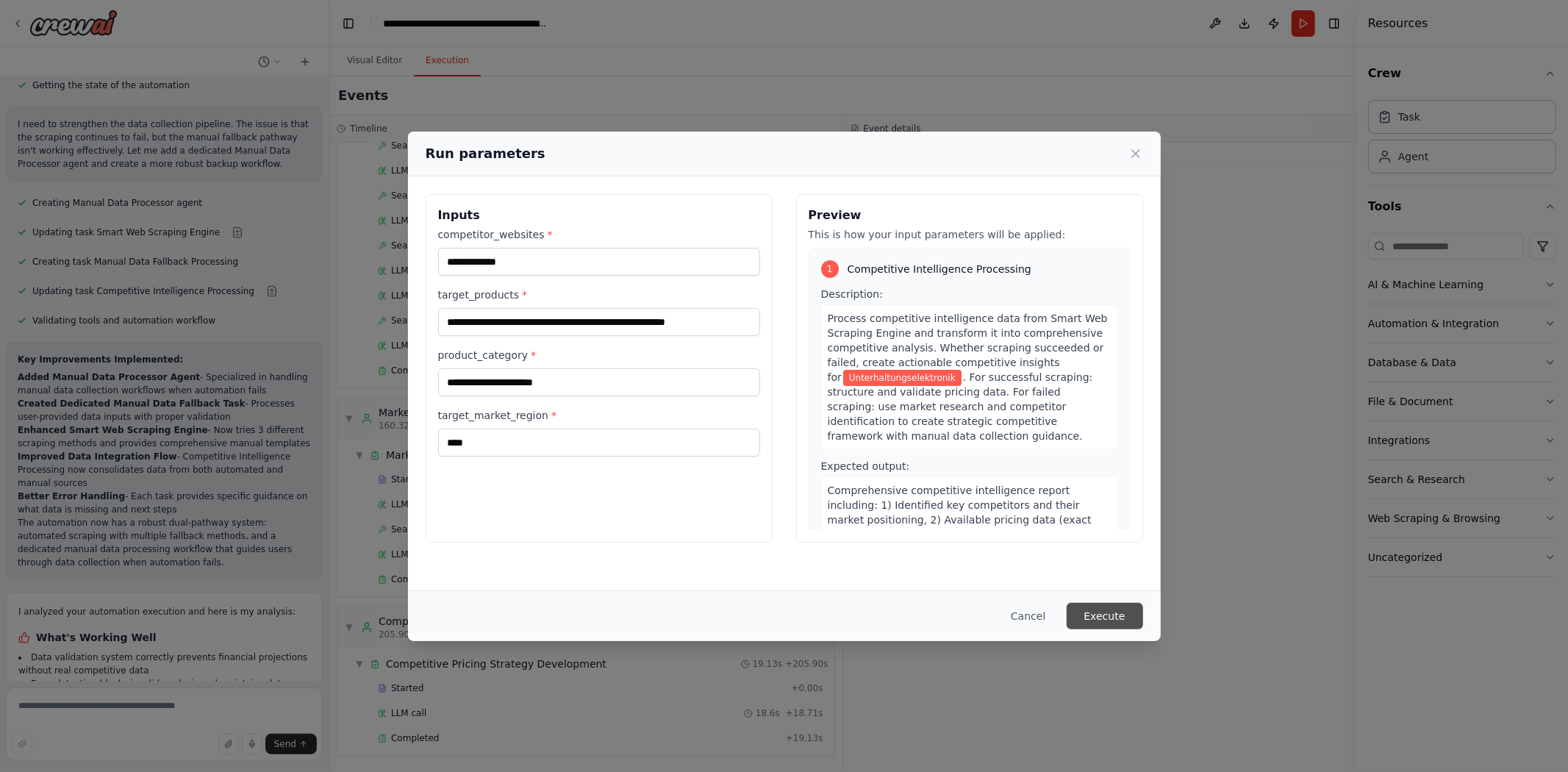
click at [1112, 621] on button "Execute" at bounding box center [1105, 616] width 77 height 27
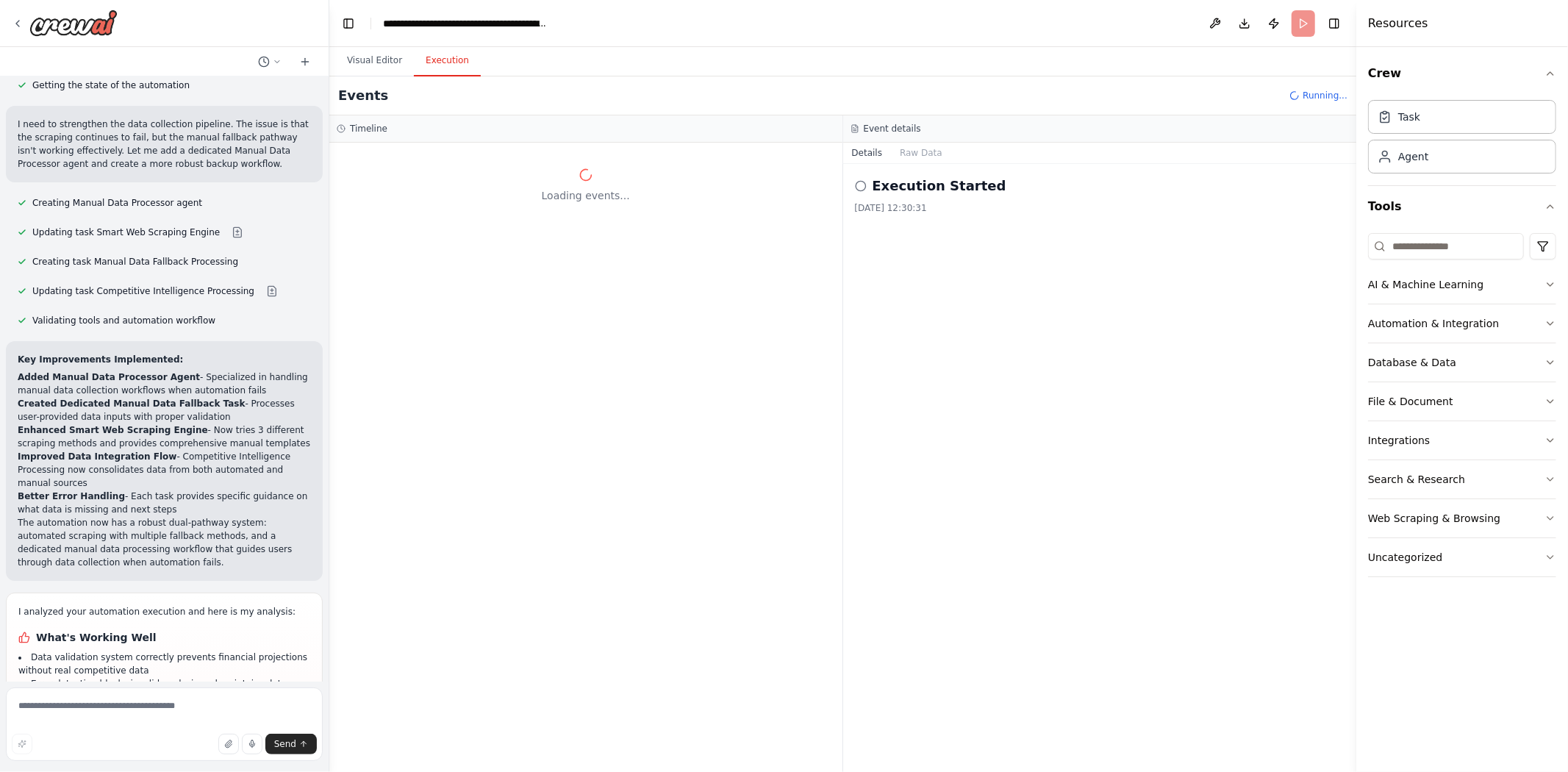
scroll to position [23532, 0]
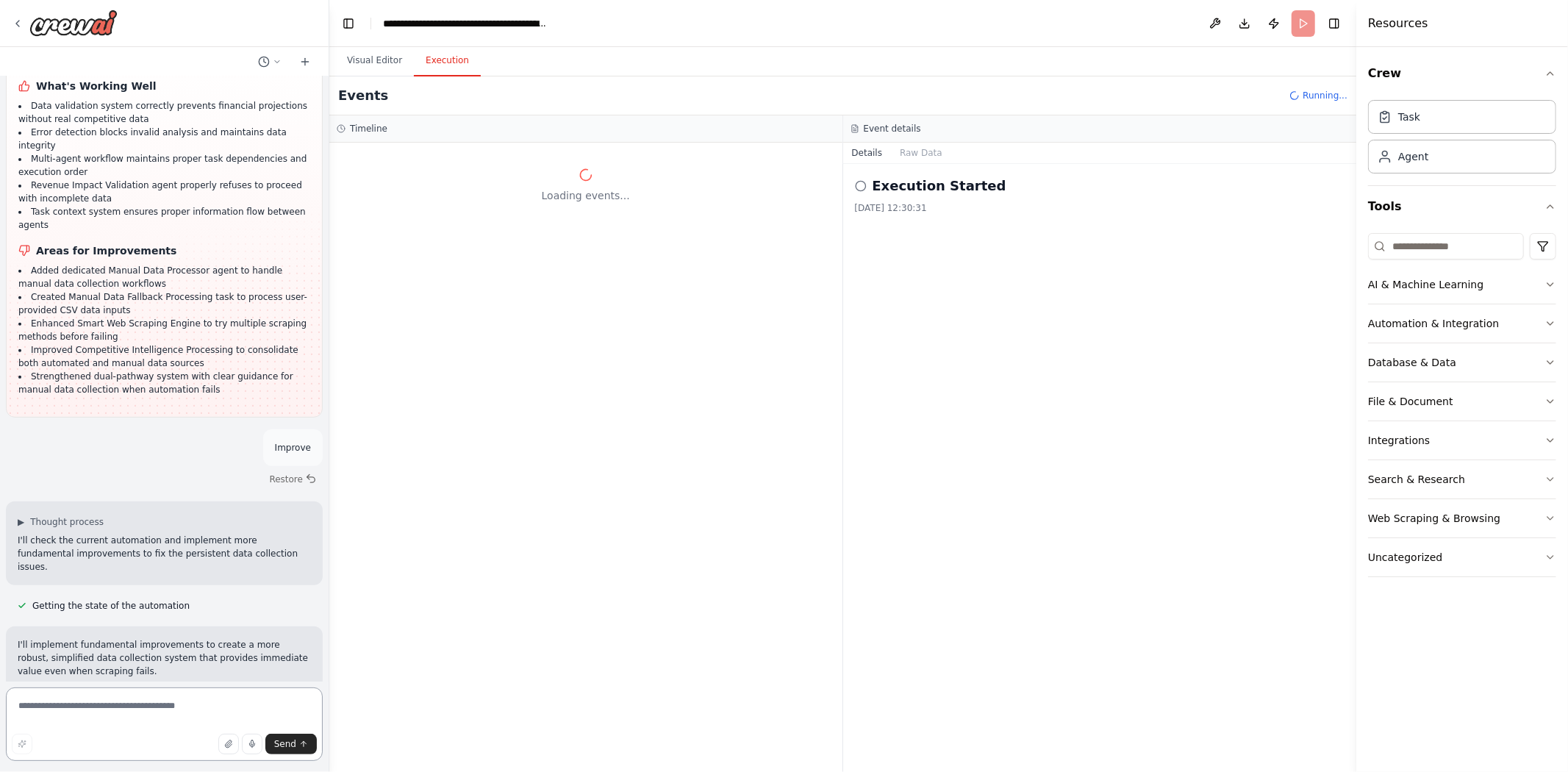
scroll to position [24196, 0]
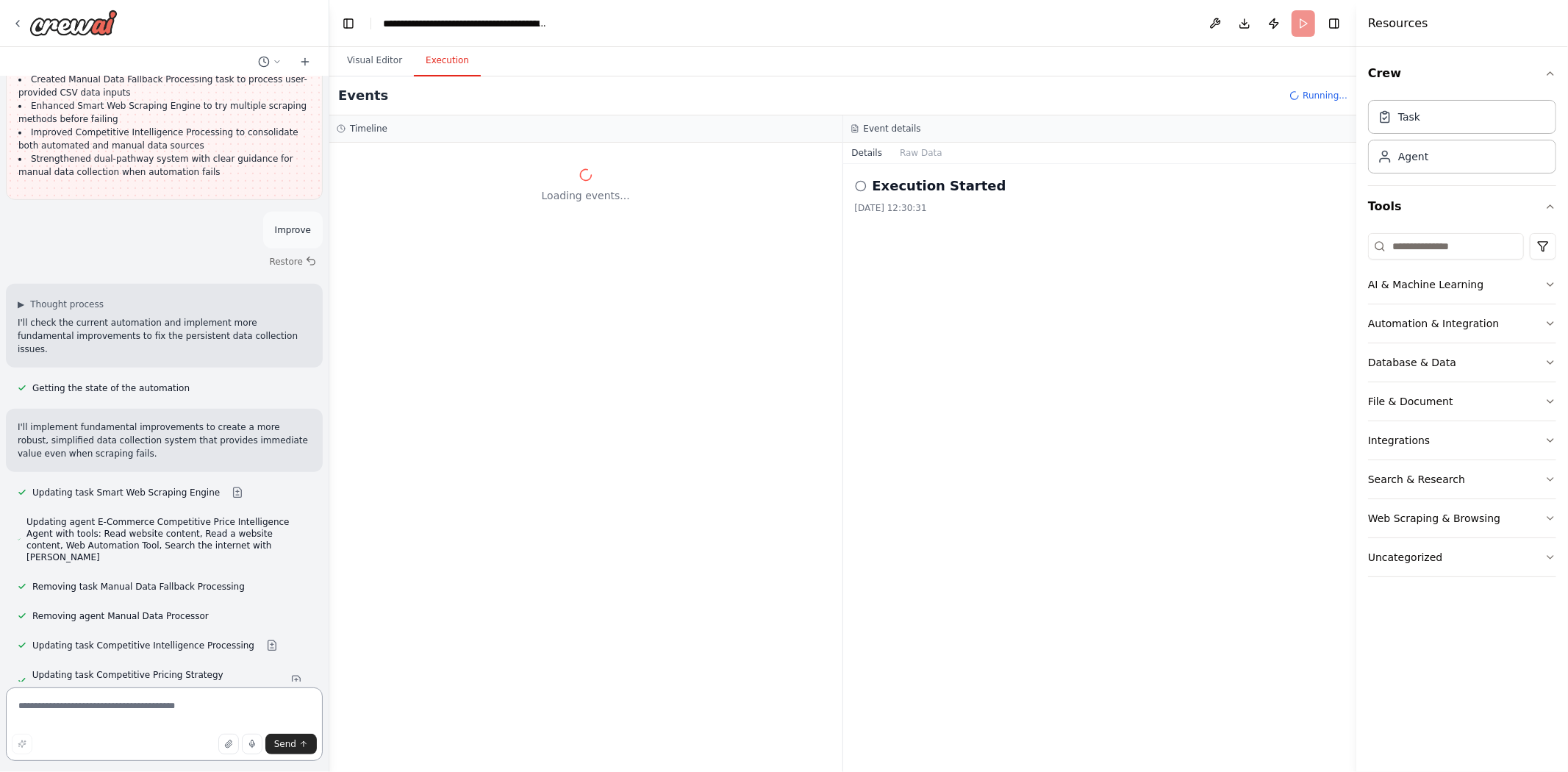
click at [229, 701] on textarea at bounding box center [164, 724] width 317 height 74
type textarea "*******"
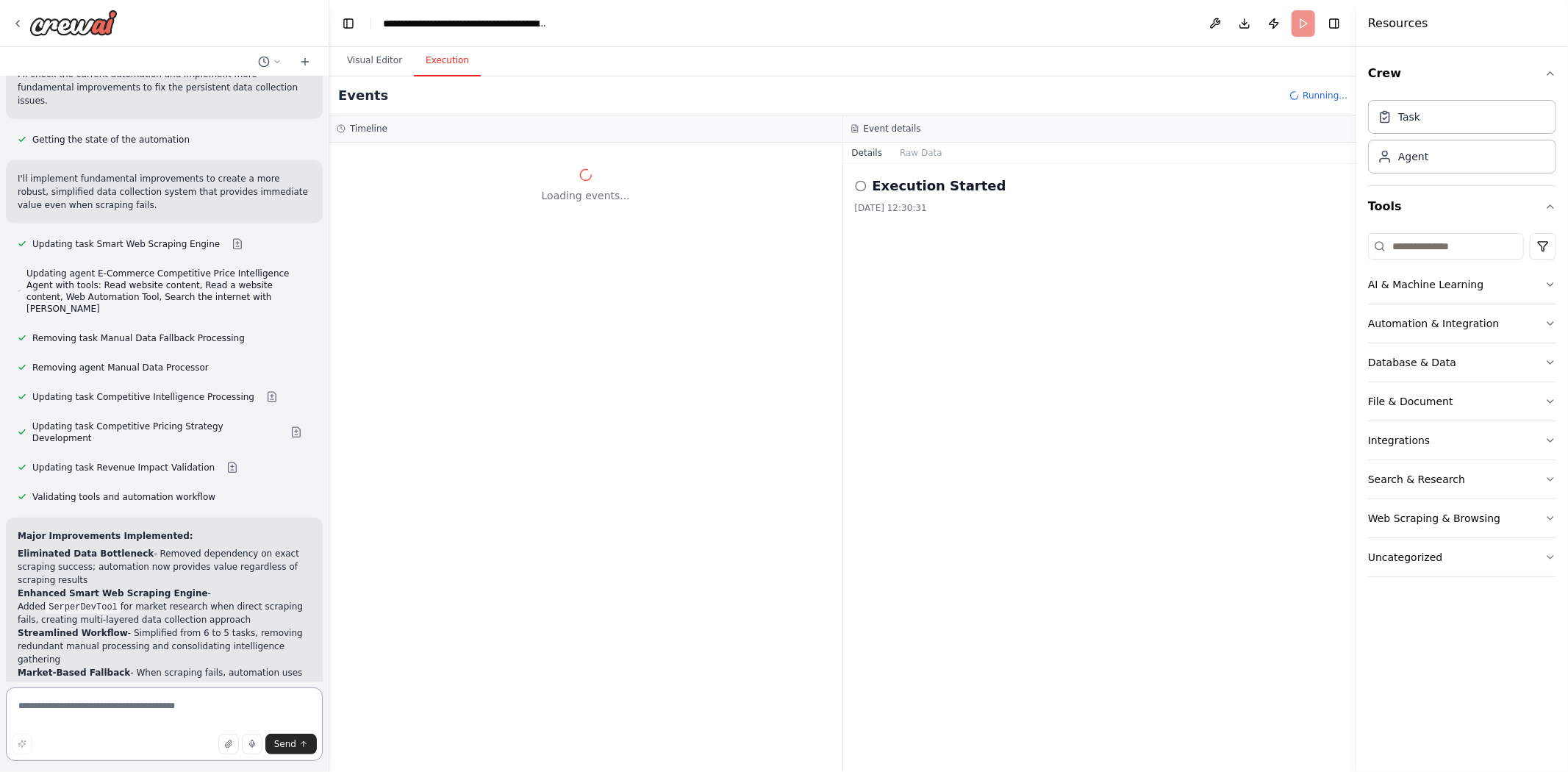
scroll to position [24555, 0]
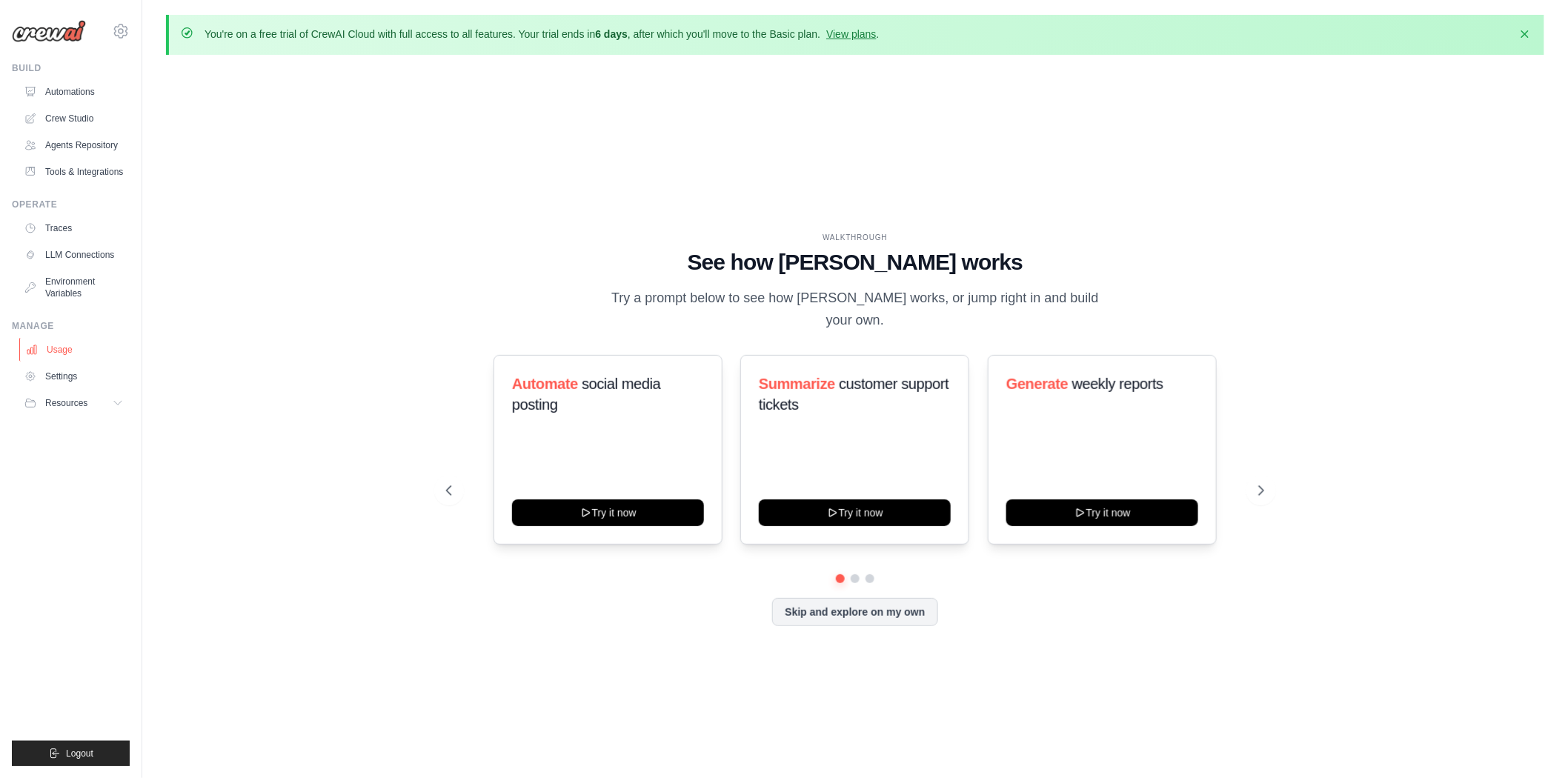
click at [82, 352] on link "Usage" at bounding box center [75, 349] width 112 height 24
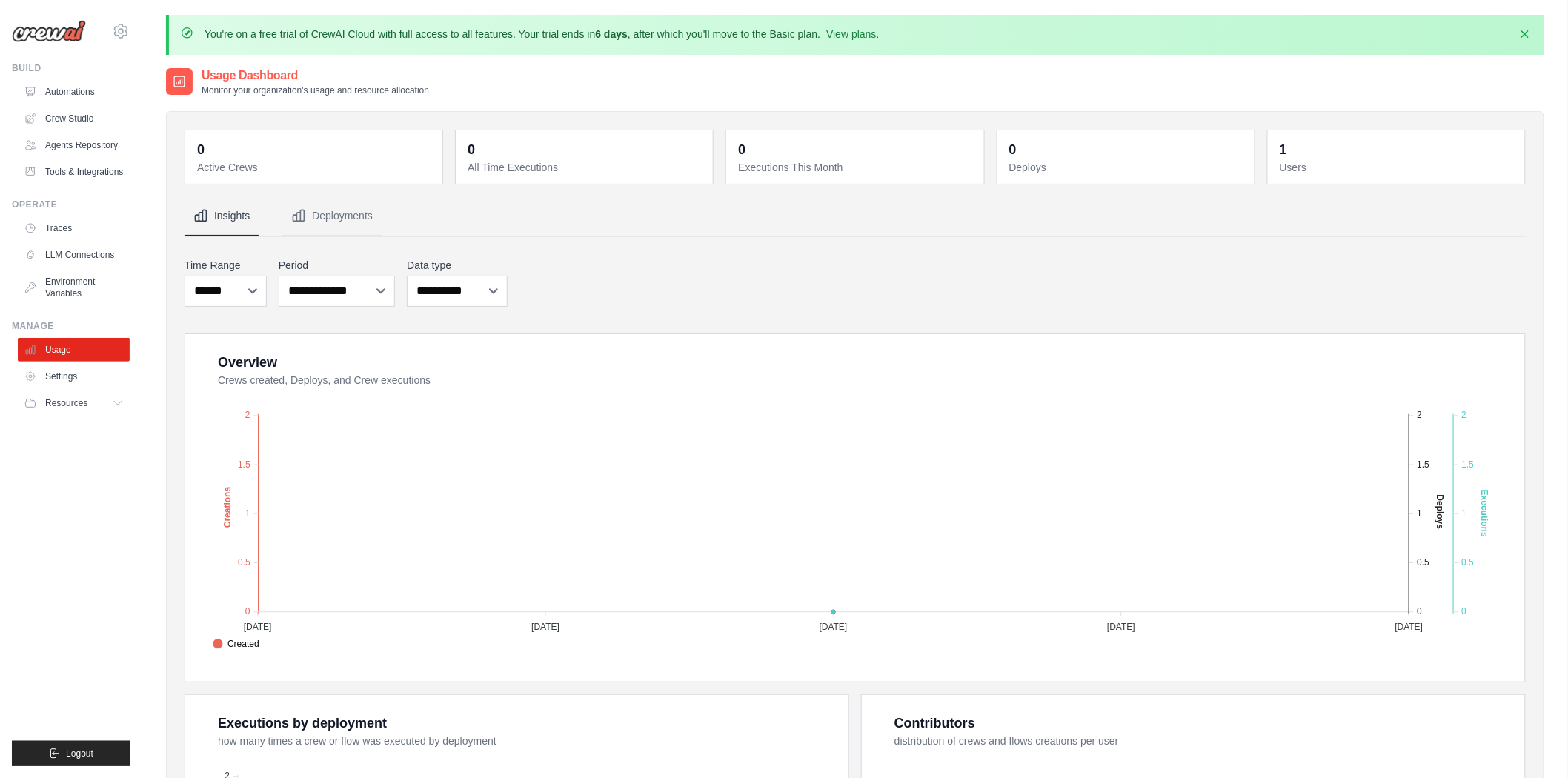
drag, startPoint x: 633, startPoint y: 178, endPoint x: 432, endPoint y: 155, distance: 202.3
click at [424, 155] on div "0 Active Crews 0 All Time Executions 0 Executions This Month 0 Deploys 1 Users" at bounding box center [854, 156] width 1341 height 55
click at [553, 158] on dd "0" at bounding box center [585, 149] width 236 height 21
click at [343, 212] on button "Deployments" at bounding box center [332, 216] width 99 height 40
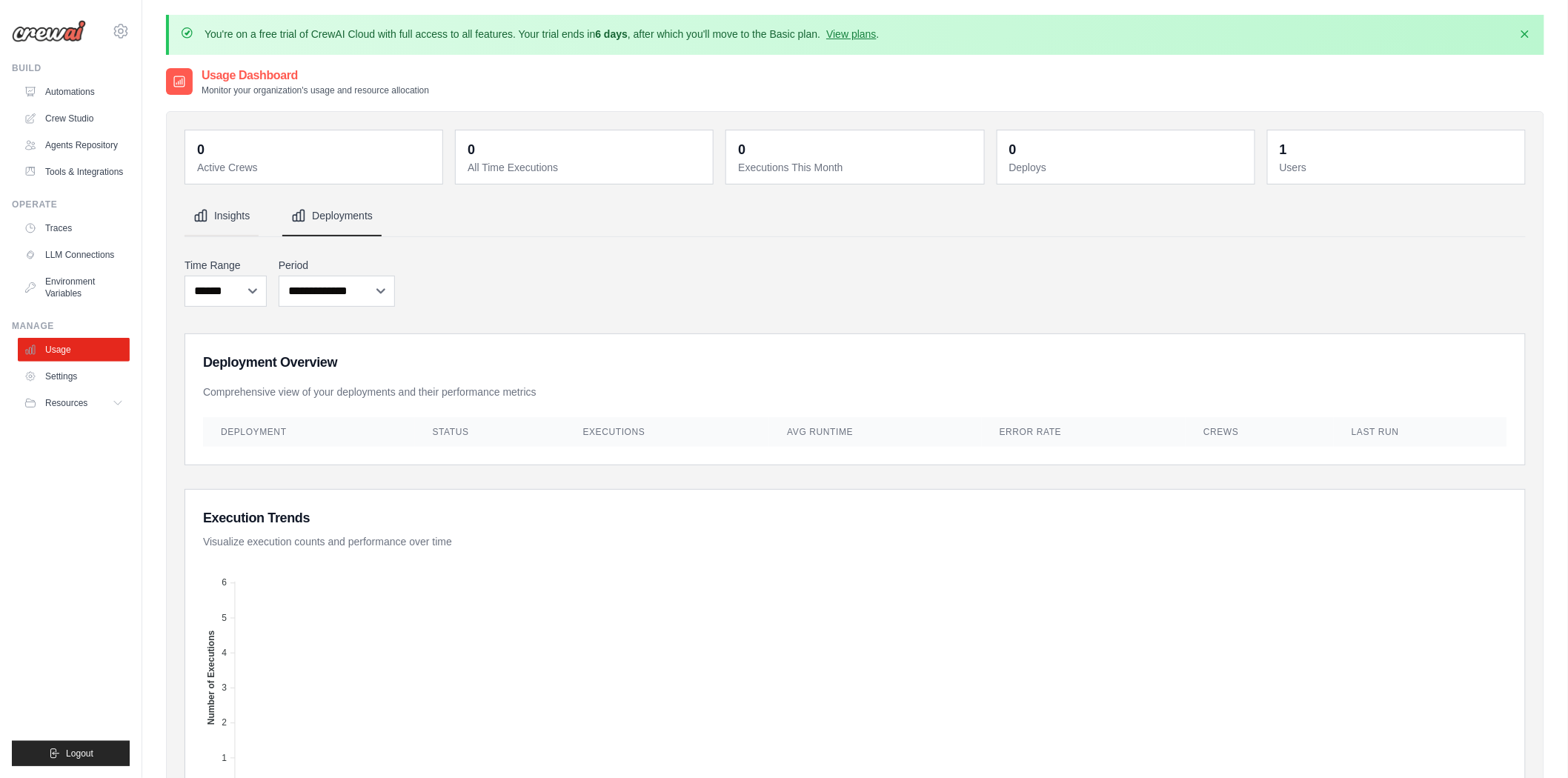
click at [257, 212] on button "Insights" at bounding box center [221, 216] width 74 height 40
